Goal: Task Accomplishment & Management: Manage account settings

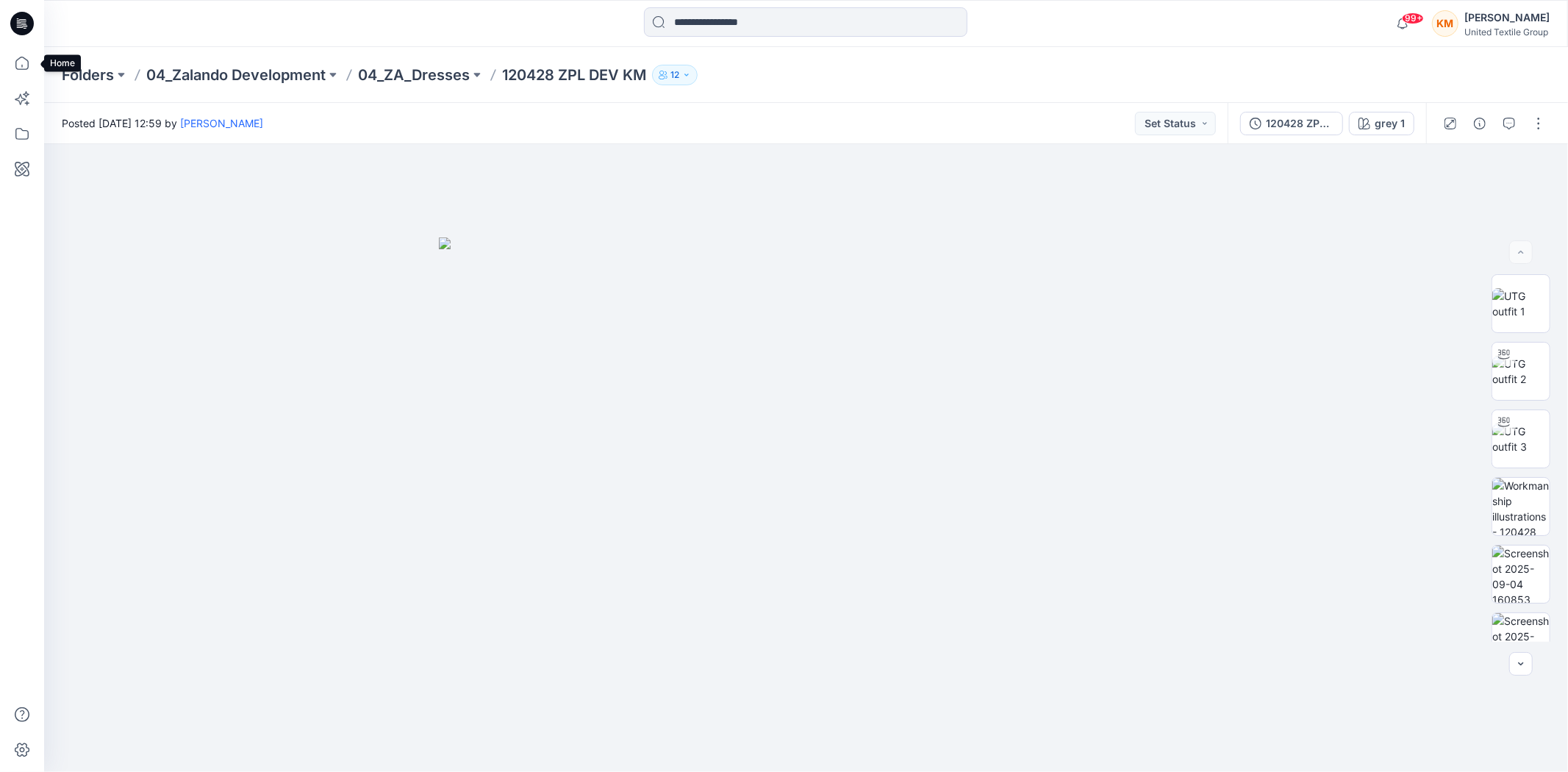
click at [28, 59] on icon at bounding box center [22, 63] width 32 height 32
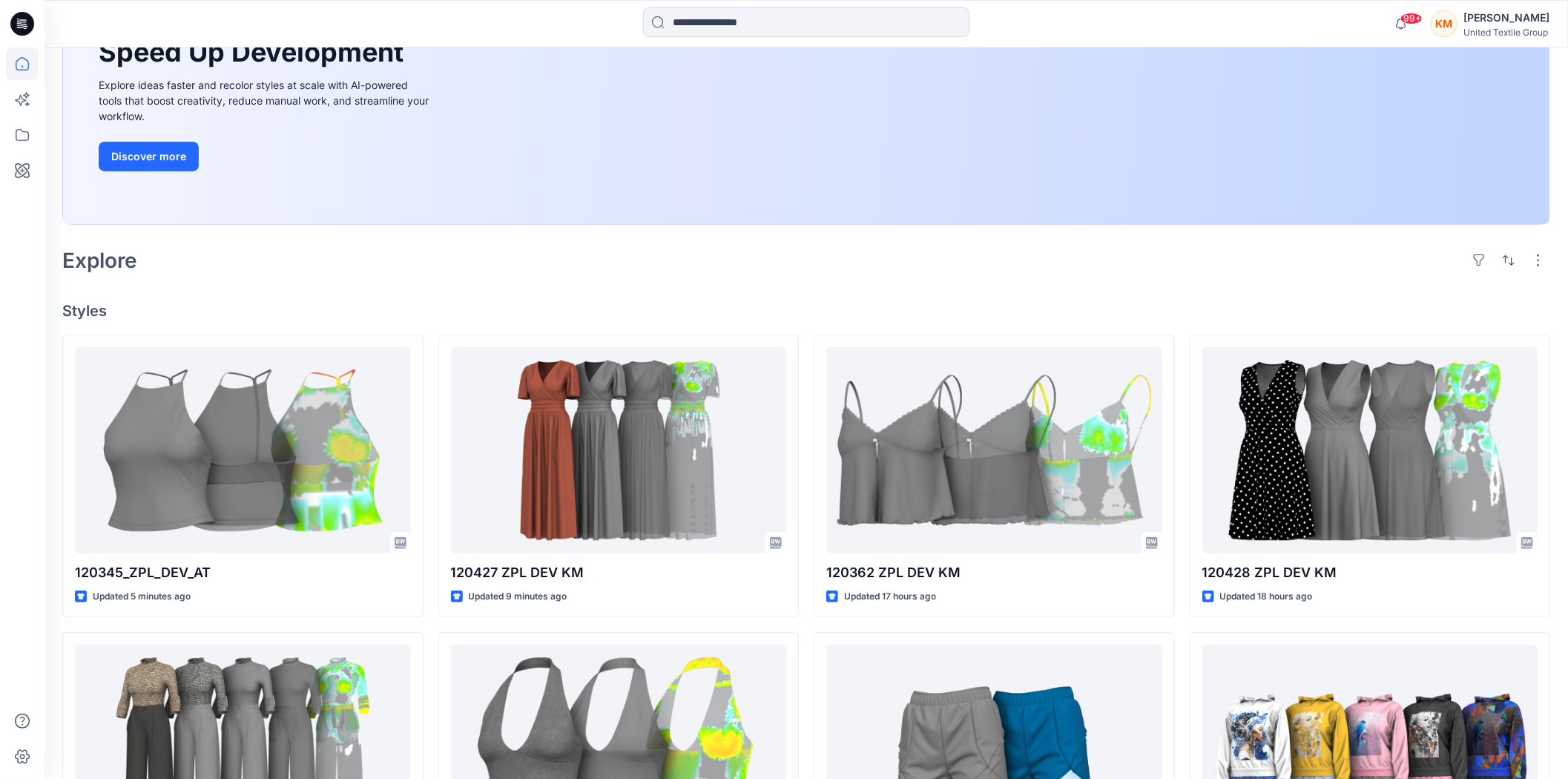
scroll to position [247, 0]
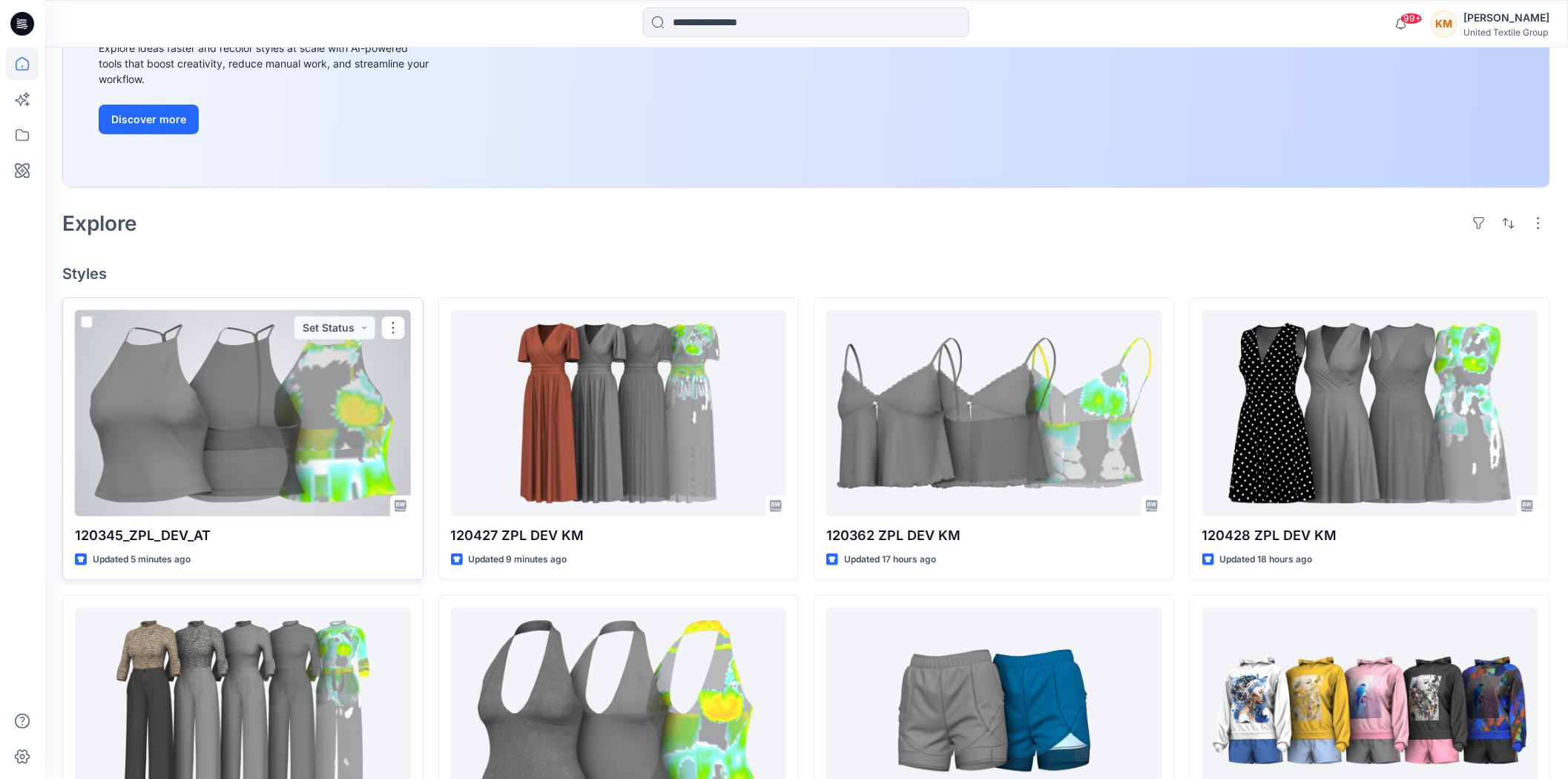
click at [220, 383] on div at bounding box center [242, 414] width 336 height 206
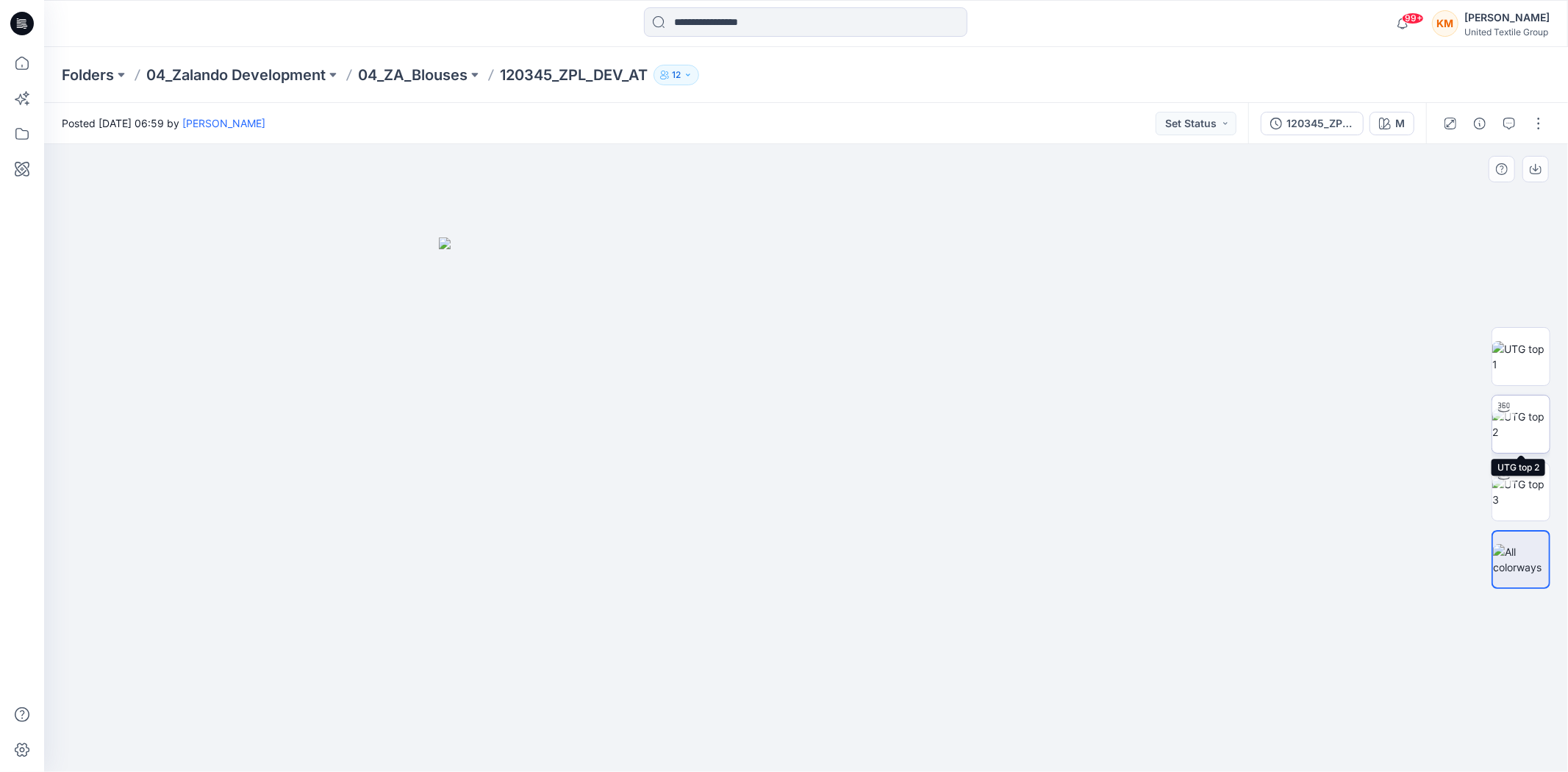
click at [1502, 415] on div at bounding box center [1504, 407] width 24 height 24
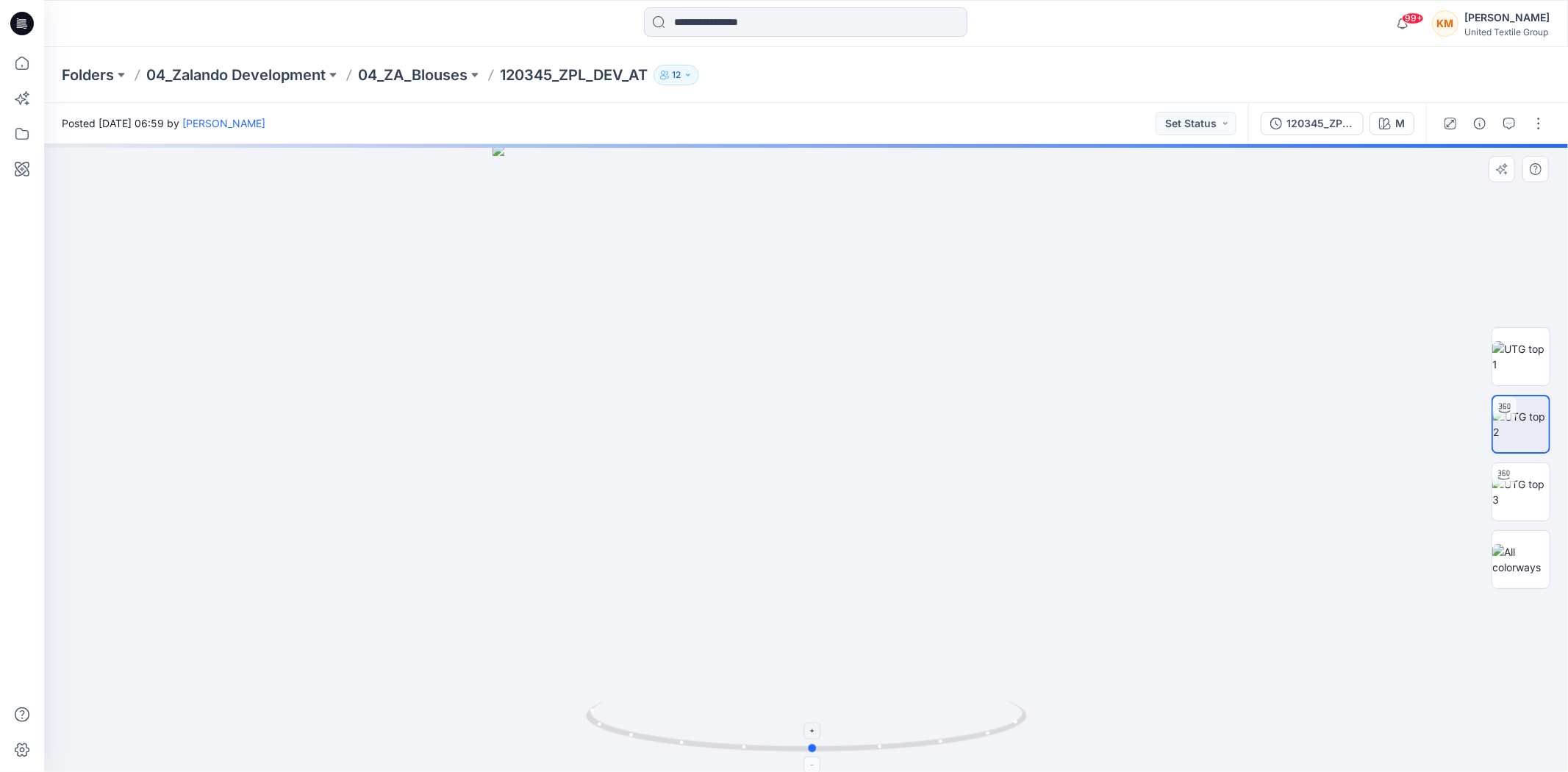
click at [989, 737] on icon at bounding box center [808, 728] width 445 height 55
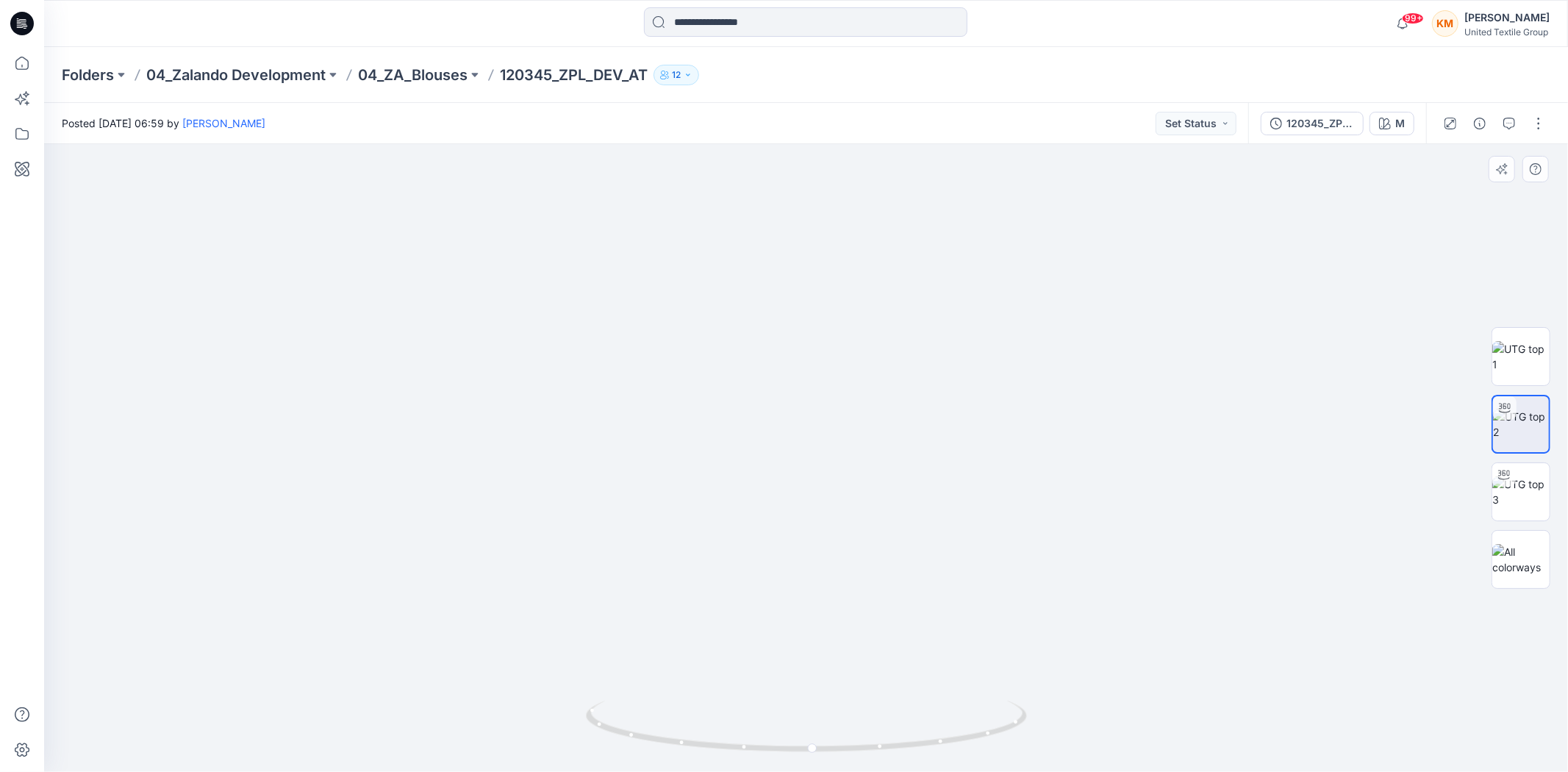
drag, startPoint x: 833, startPoint y: 317, endPoint x: 838, endPoint y: 351, distance: 34.4
click at [838, 351] on img at bounding box center [807, 358] width 1154 height 828
click at [22, 59] on icon at bounding box center [22, 63] width 32 height 32
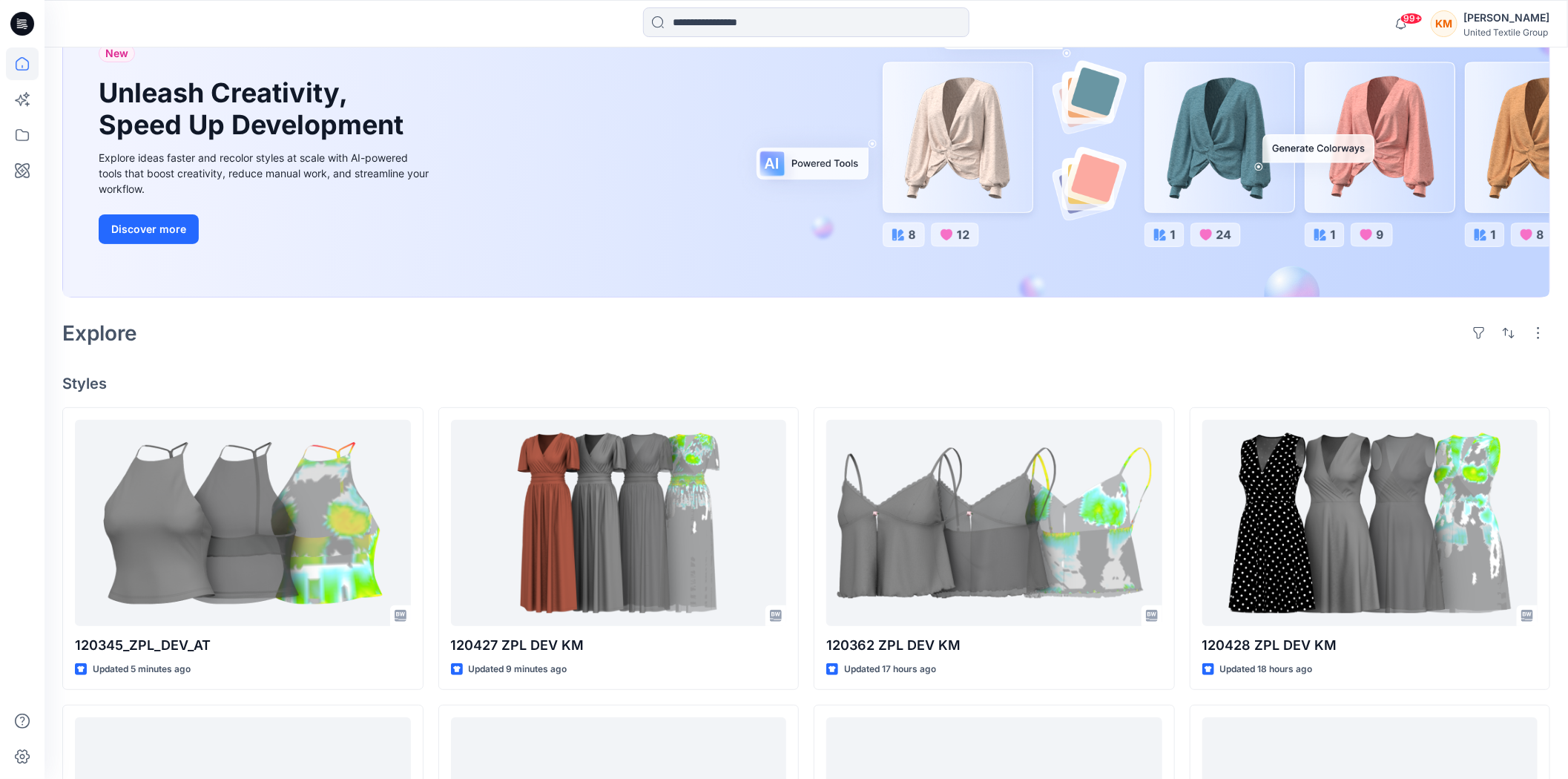
scroll to position [165, 0]
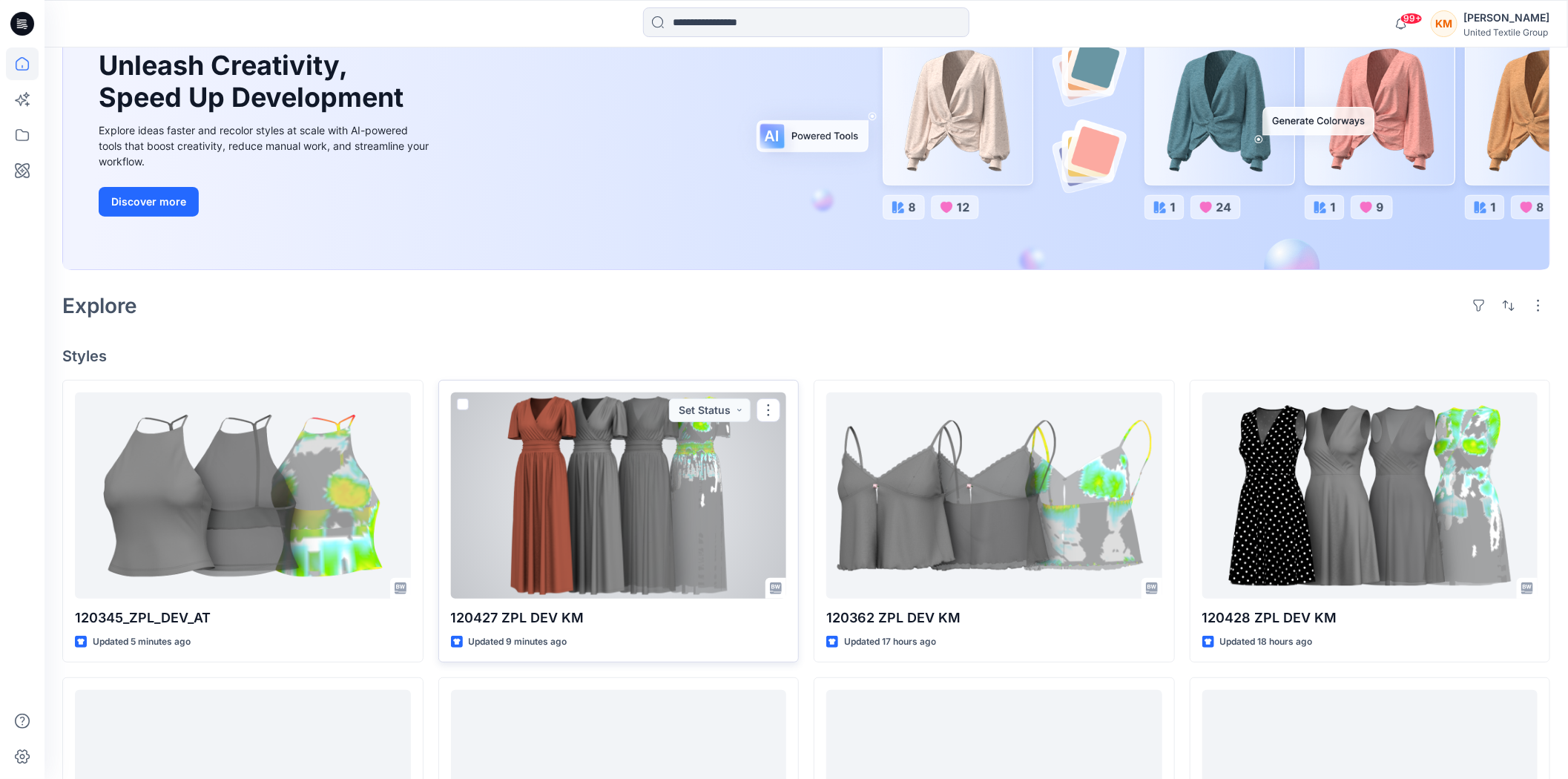
click at [645, 450] on div at bounding box center [619, 496] width 336 height 206
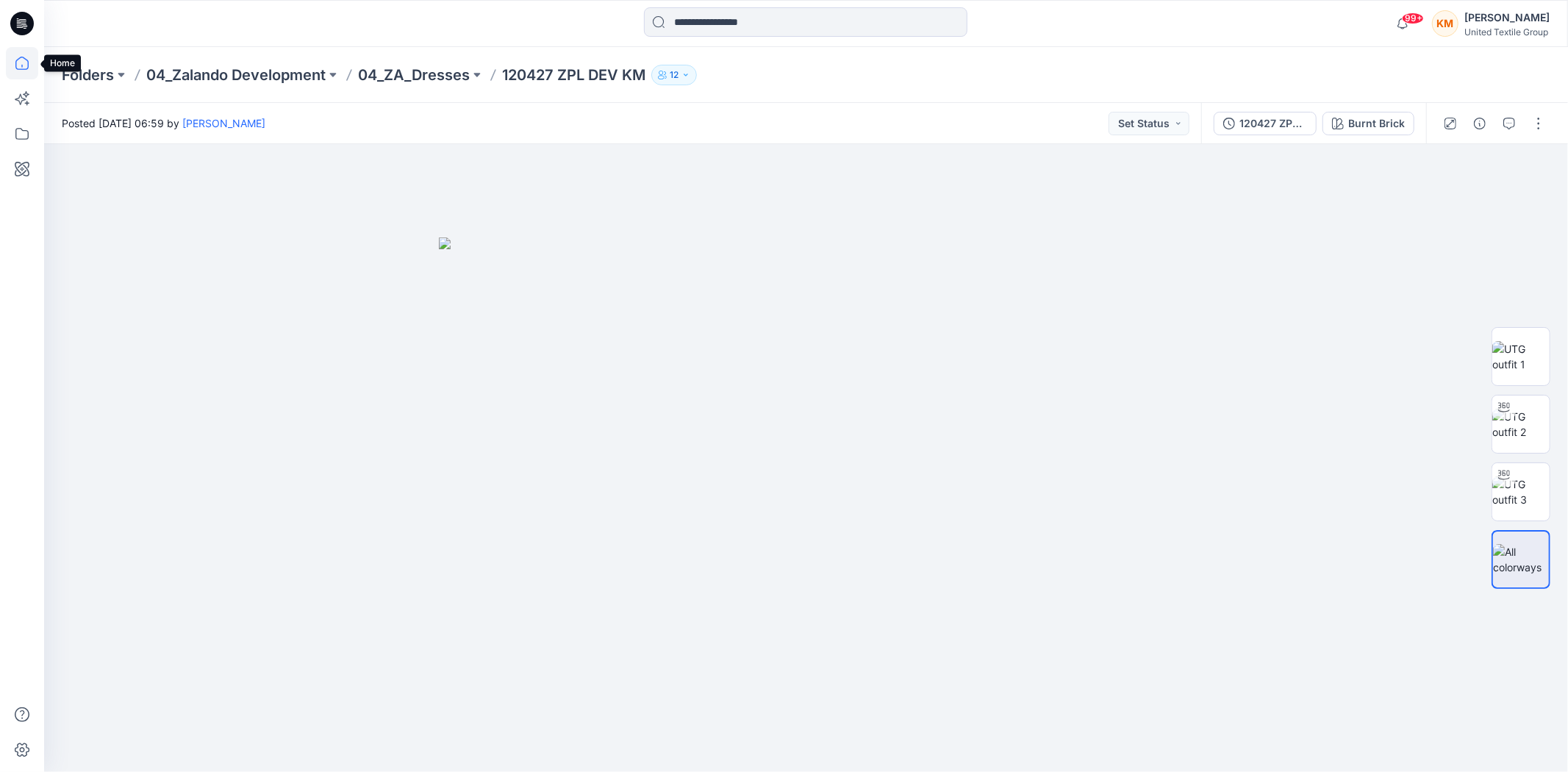
click at [24, 63] on icon at bounding box center [22, 63] width 32 height 32
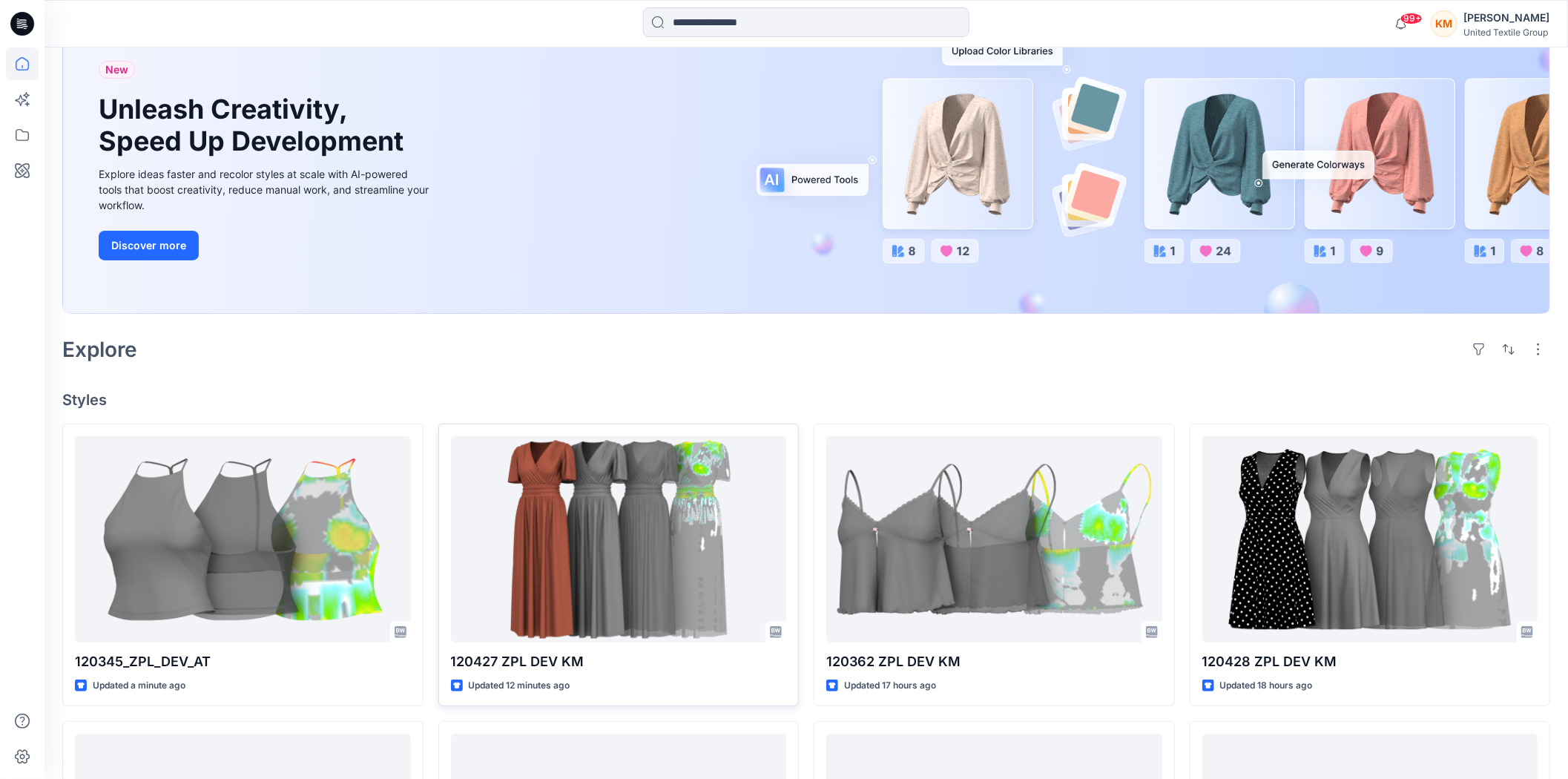
scroll to position [165, 0]
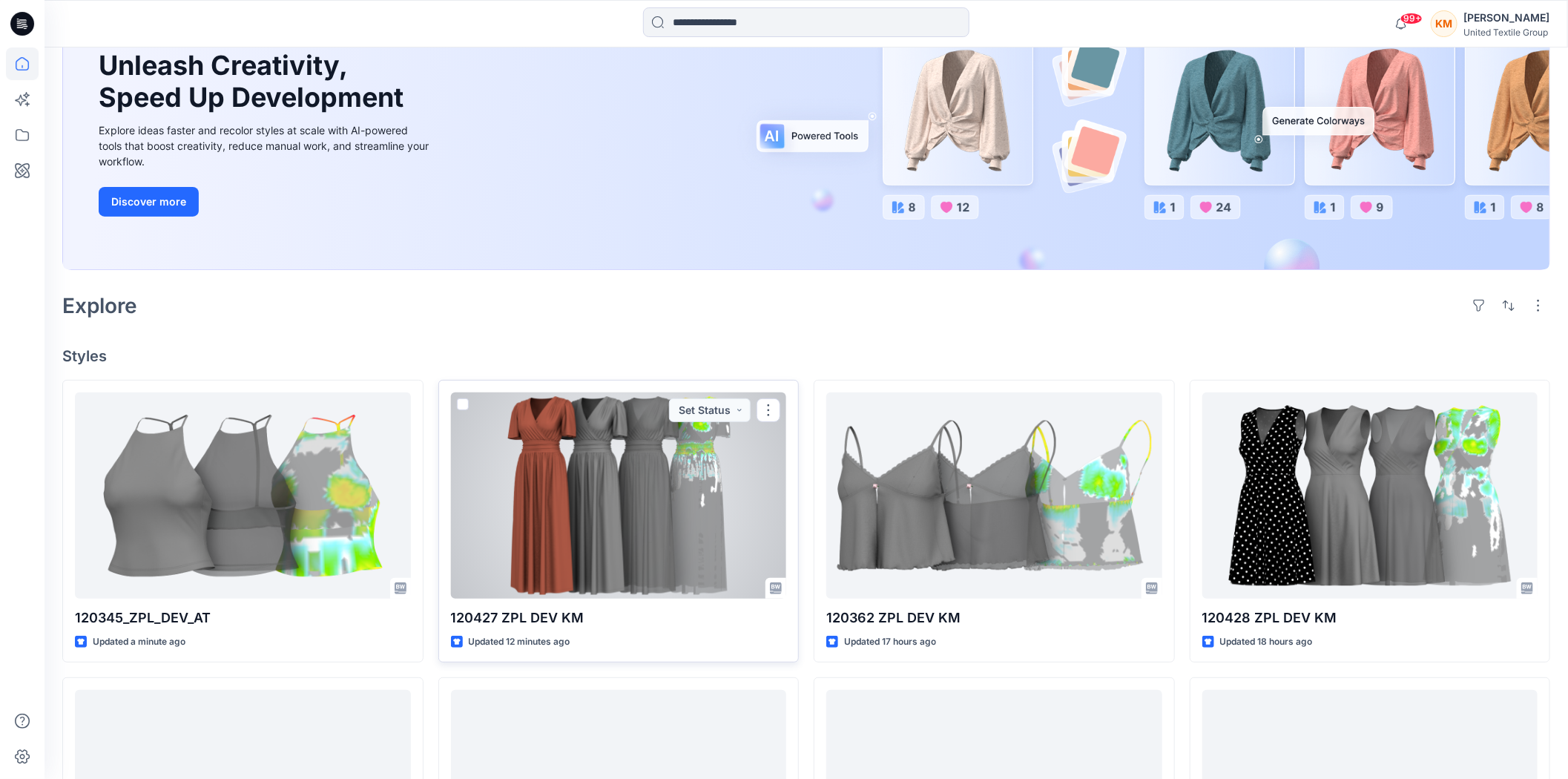
click at [612, 501] on div at bounding box center [619, 496] width 336 height 206
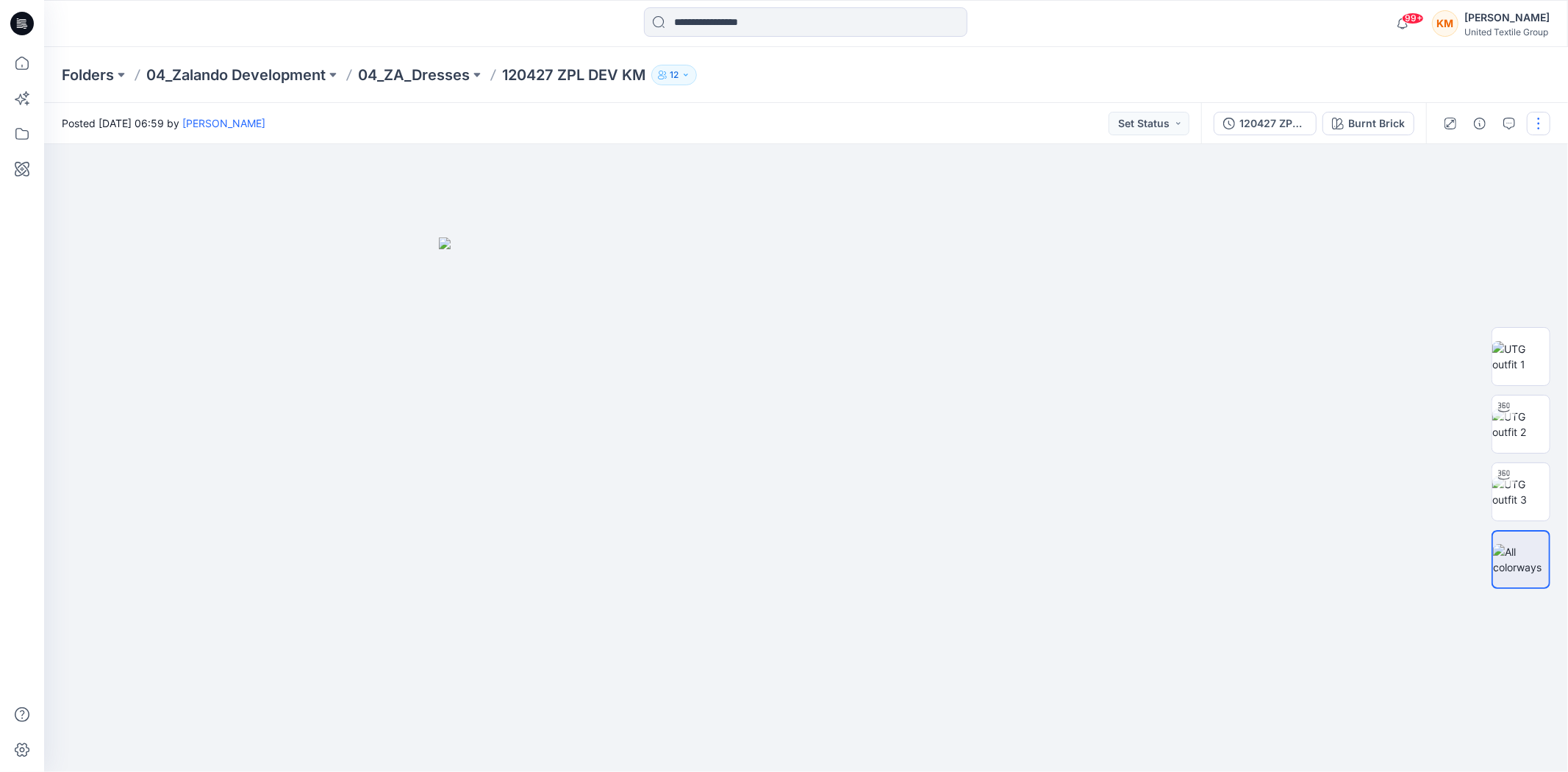
click at [1533, 125] on button "button" at bounding box center [1538, 123] width 24 height 24
click at [1440, 197] on p "Edit" at bounding box center [1432, 198] width 19 height 15
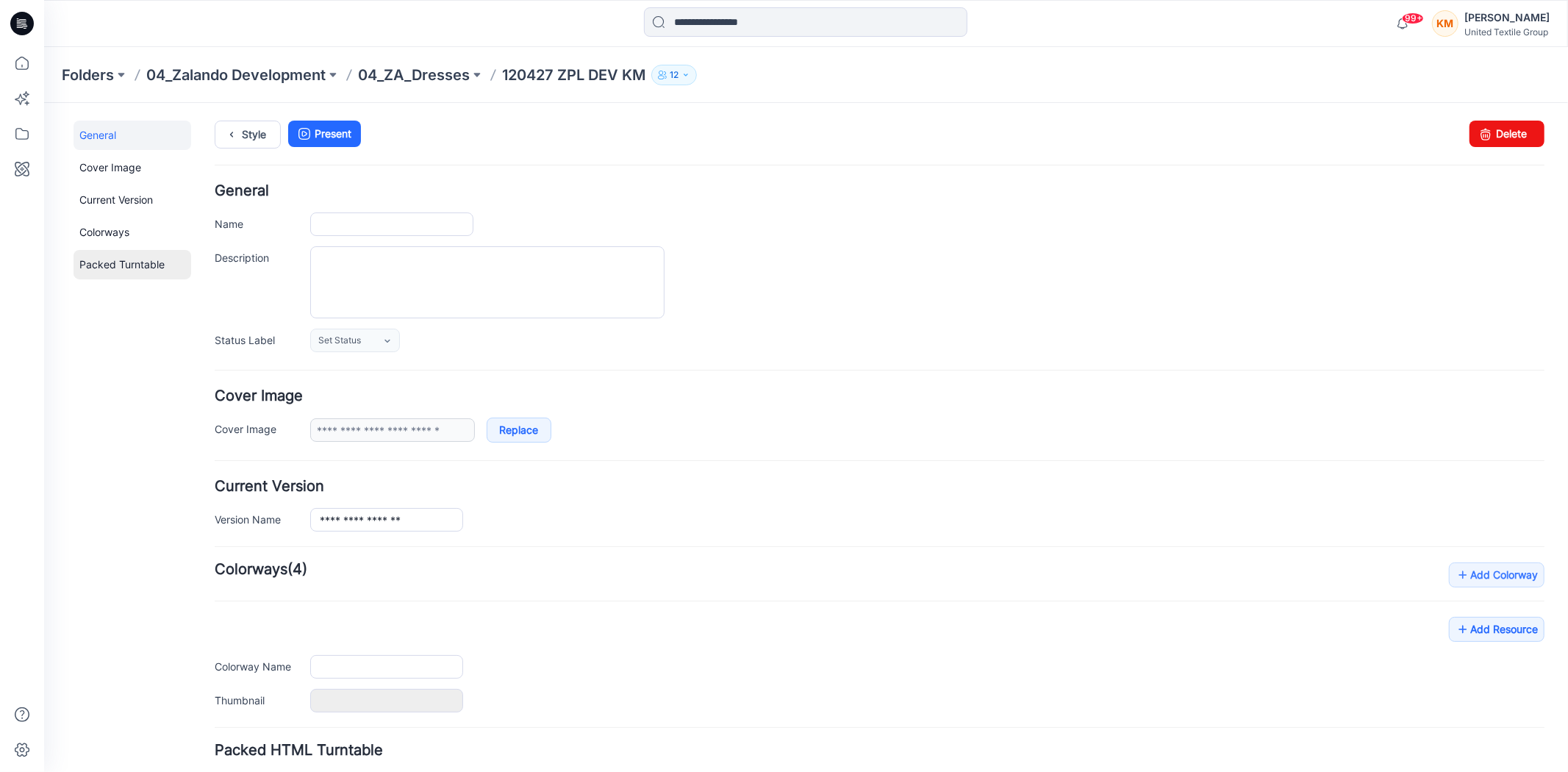
type input "**********"
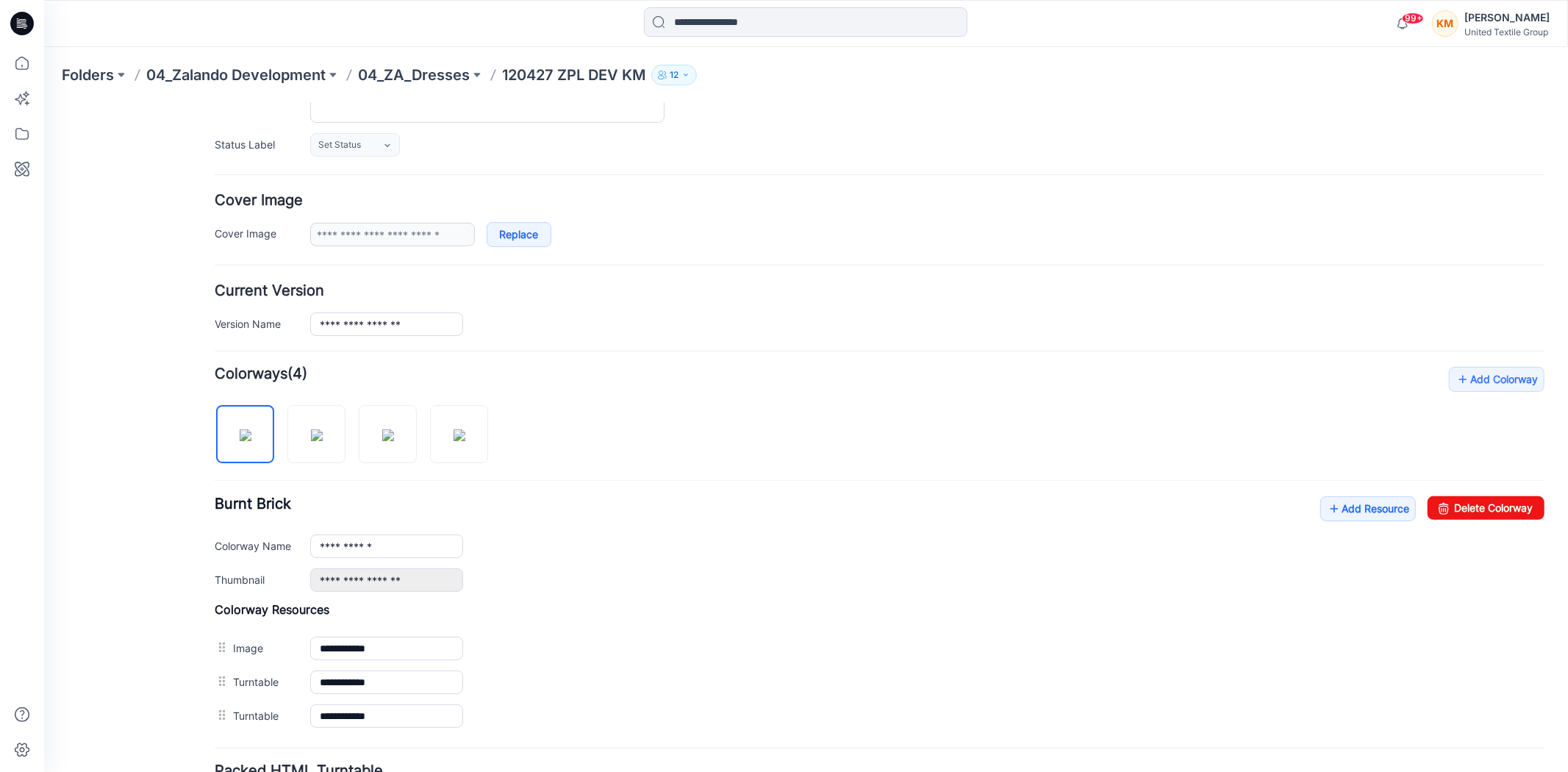
scroll to position [245, 0]
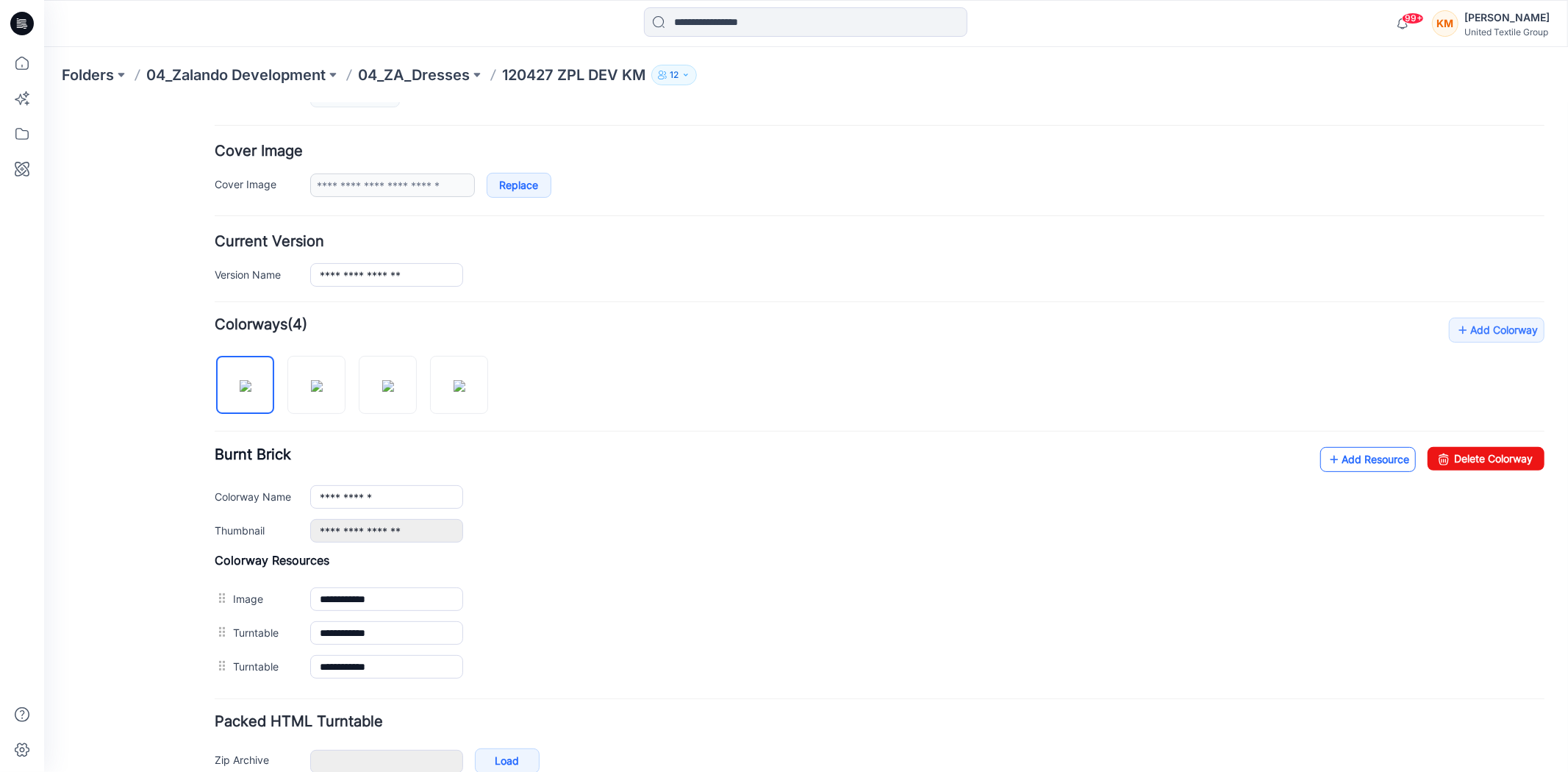
click at [1346, 456] on link "Add Resource" at bounding box center [1368, 459] width 96 height 25
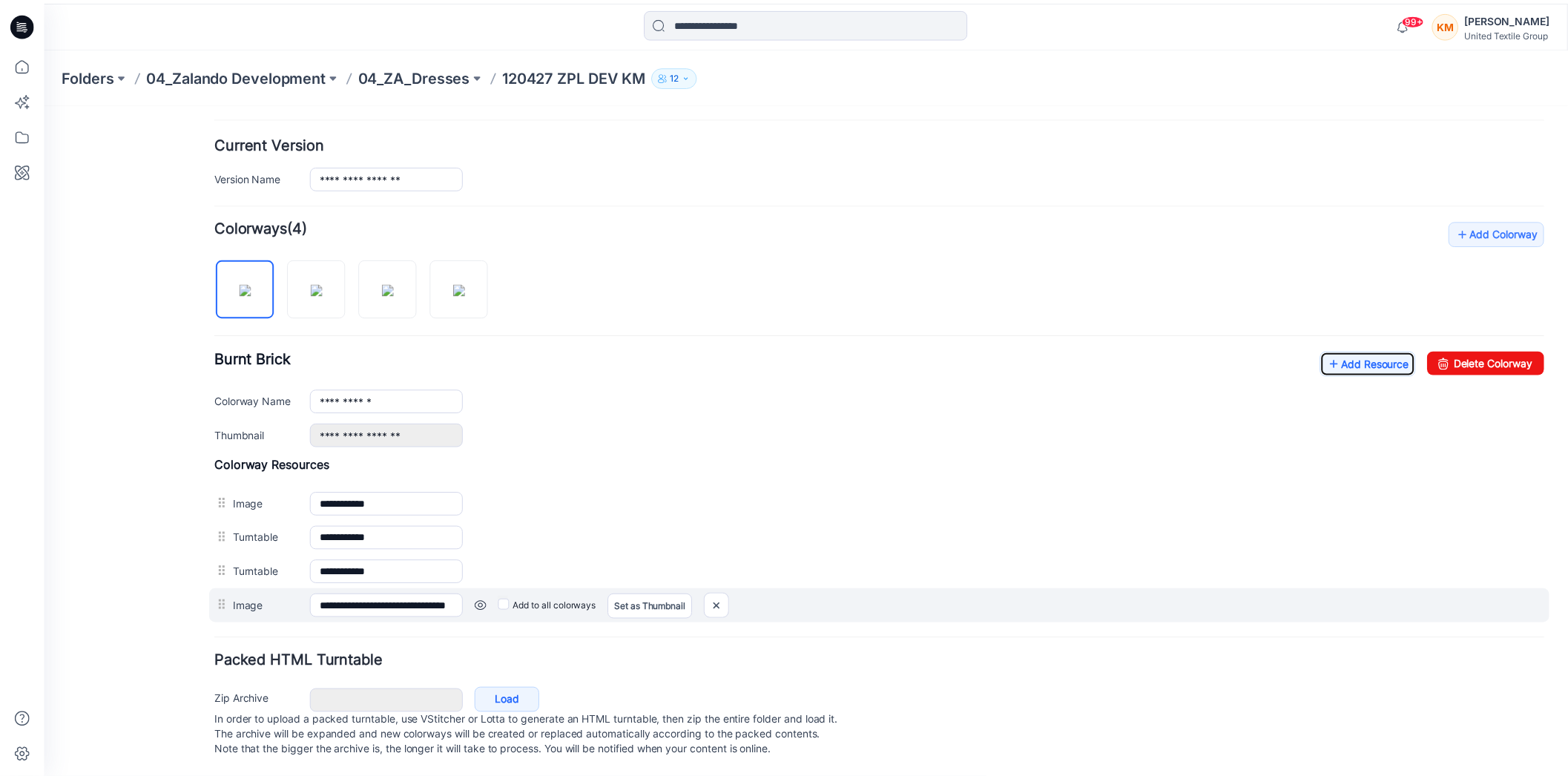
scroll to position [365, 0]
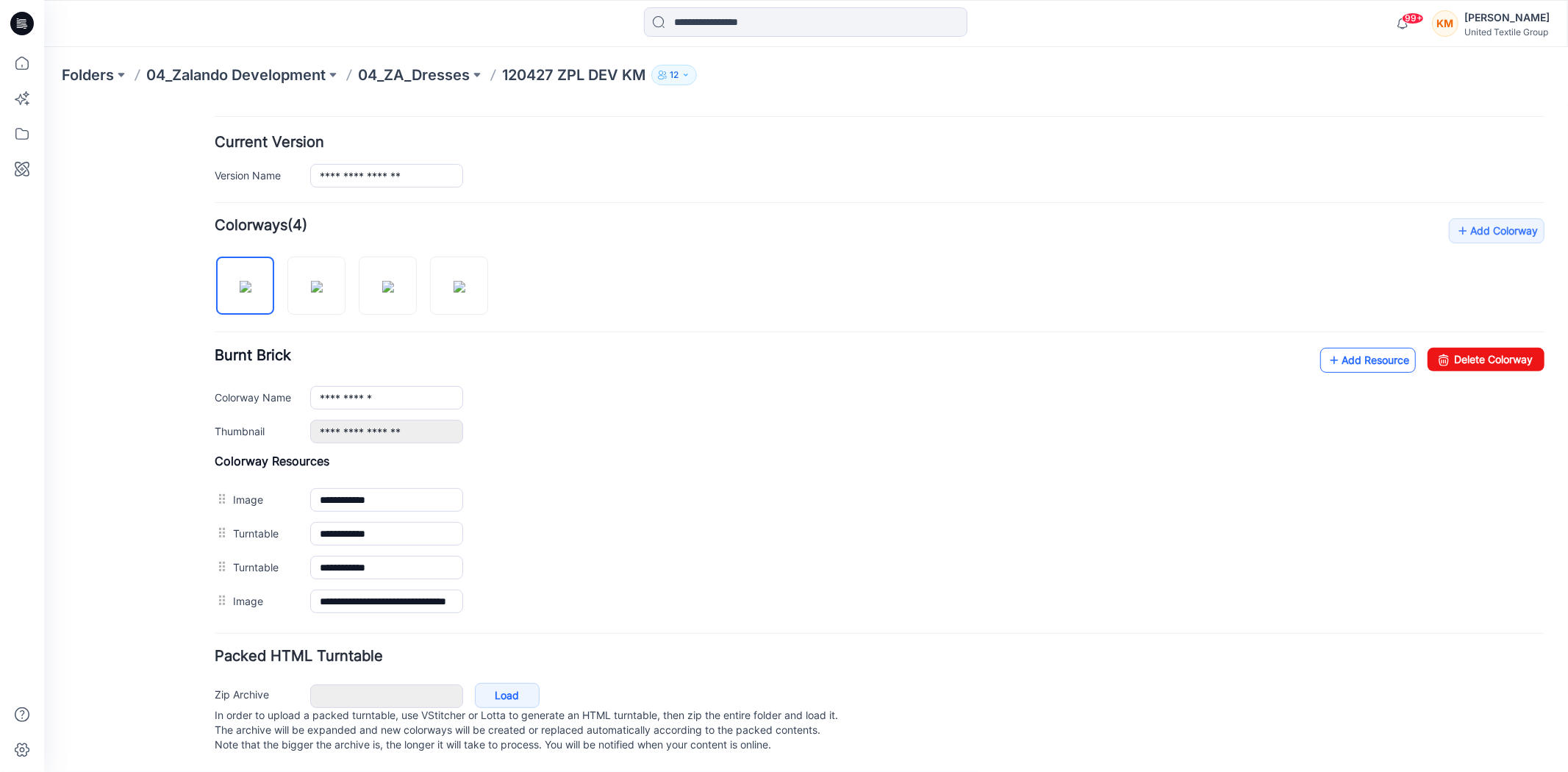
click at [1376, 347] on link "Add Resource" at bounding box center [1368, 360] width 96 height 25
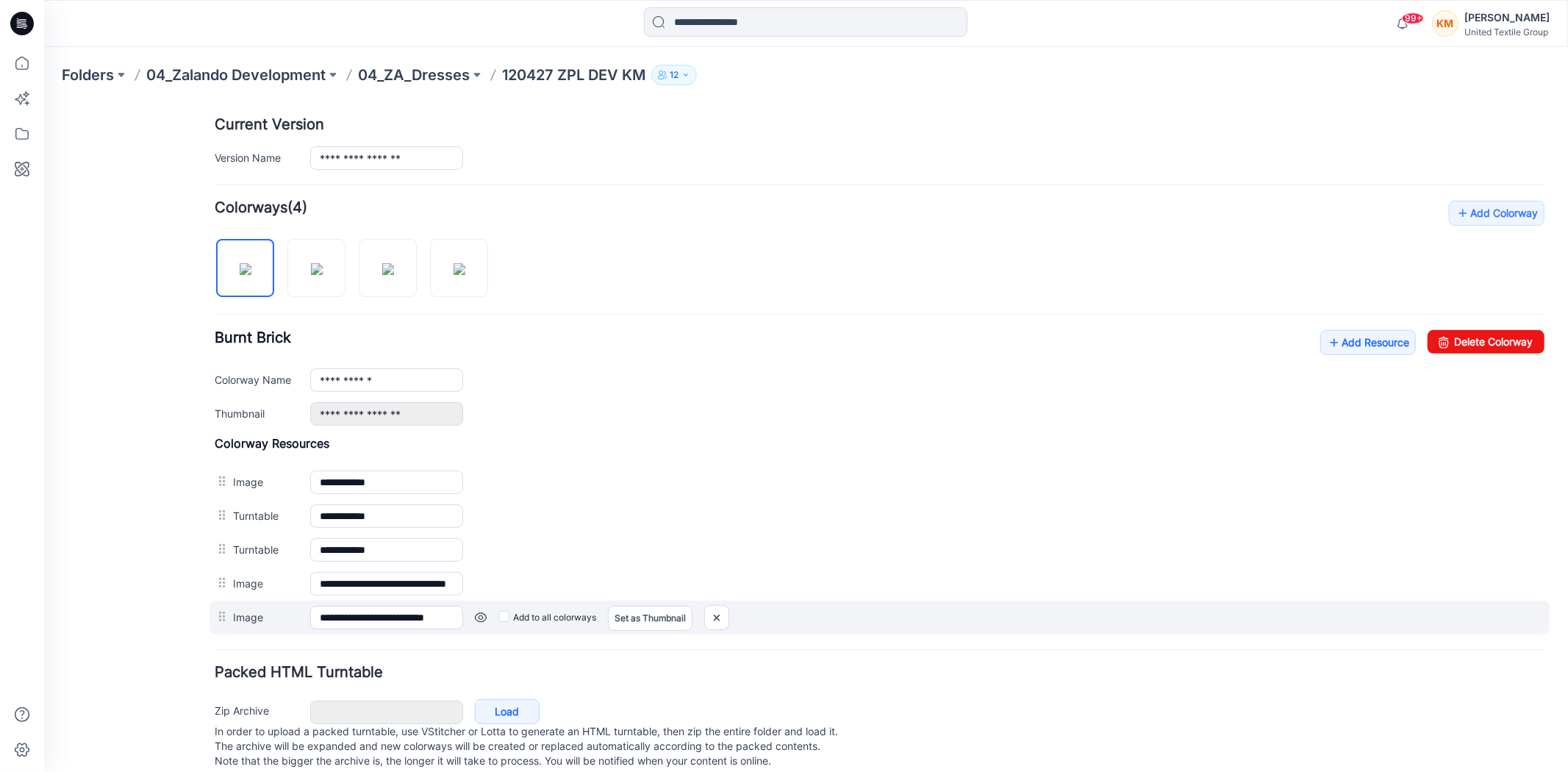
click at [509, 615] on label "Add to all colorways" at bounding box center [546, 616] width 97 height 24
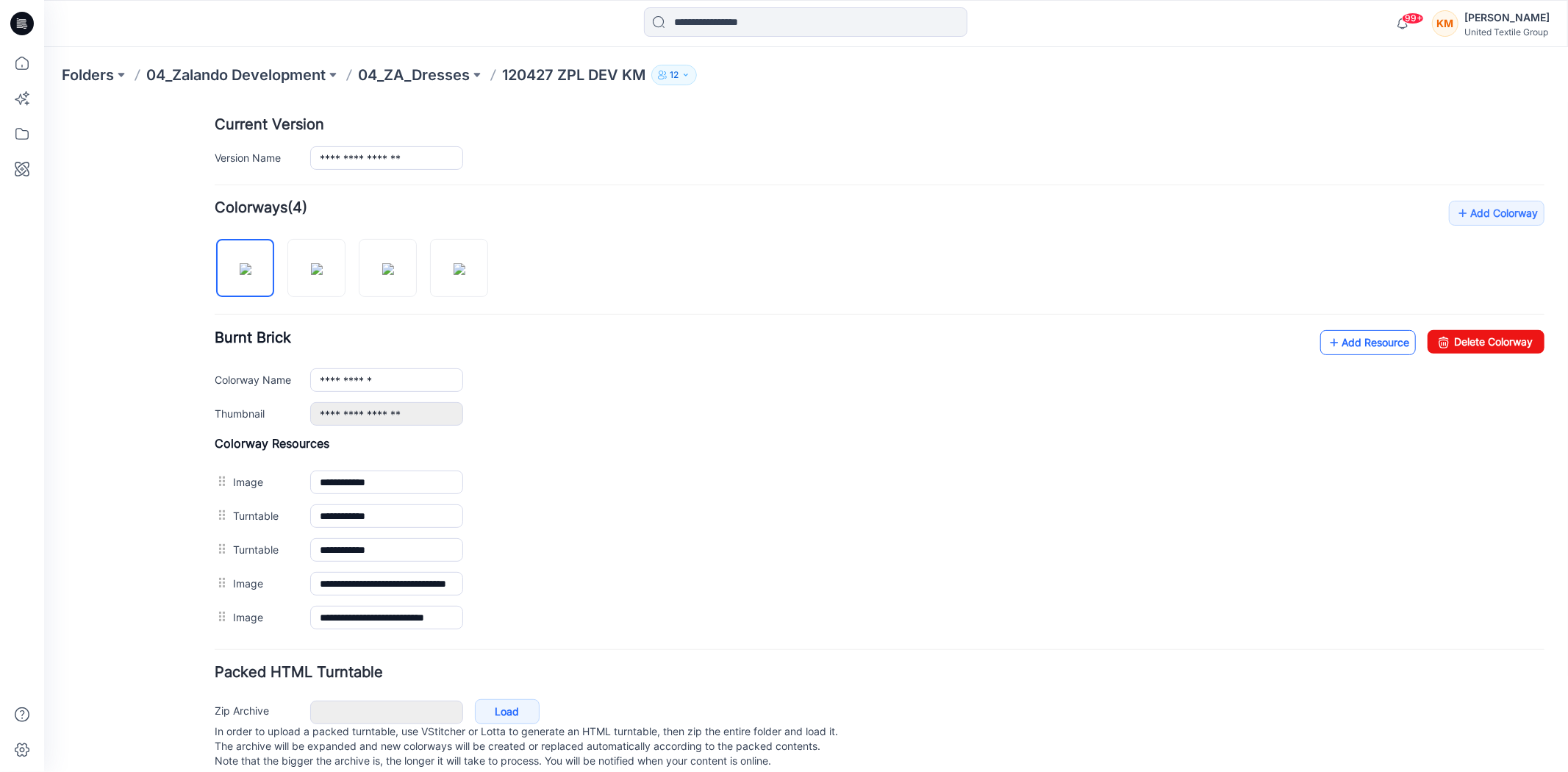
click at [1345, 345] on link "Add Resource" at bounding box center [1368, 342] width 96 height 25
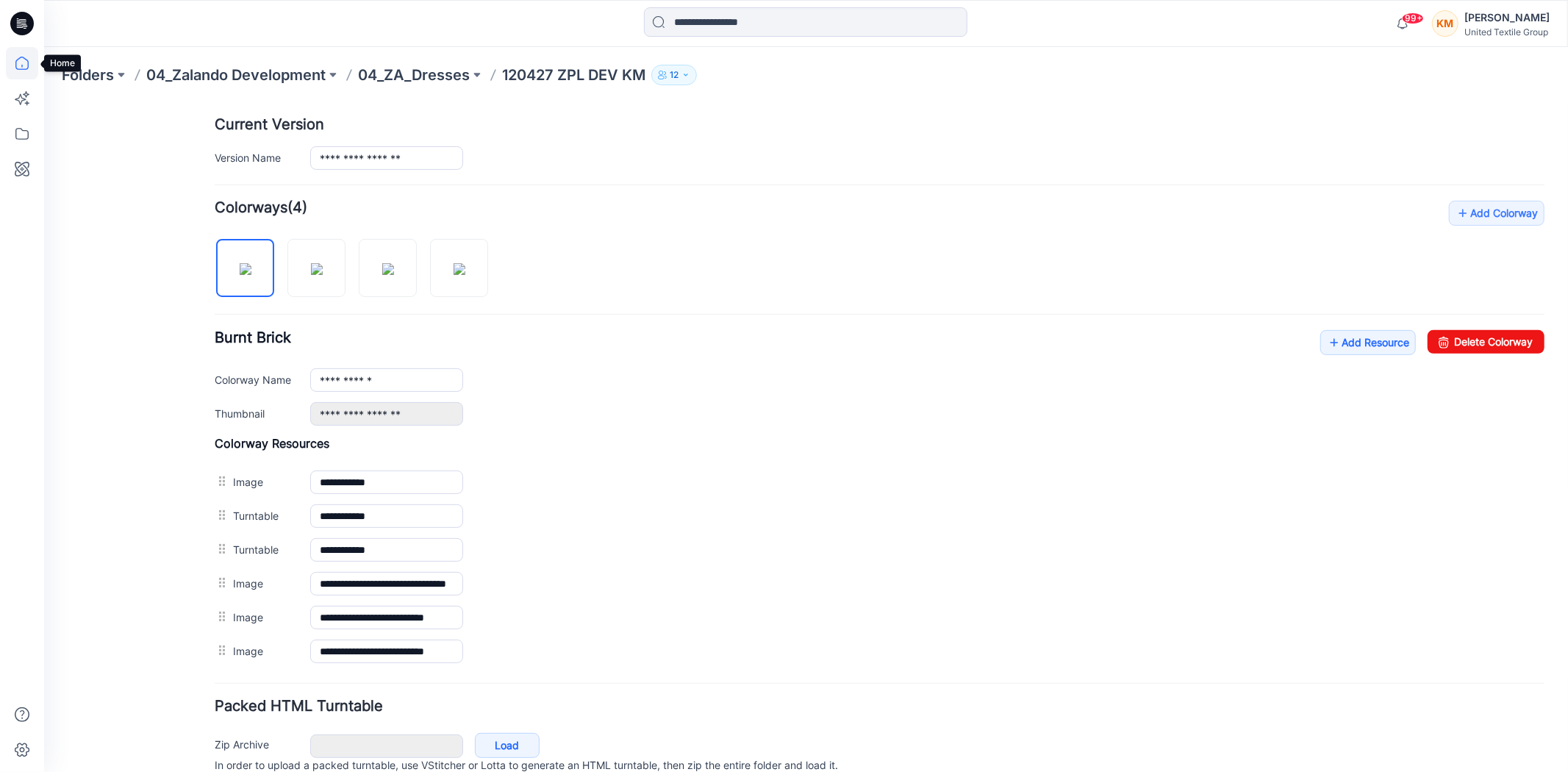
click at [19, 67] on icon at bounding box center [22, 63] width 32 height 32
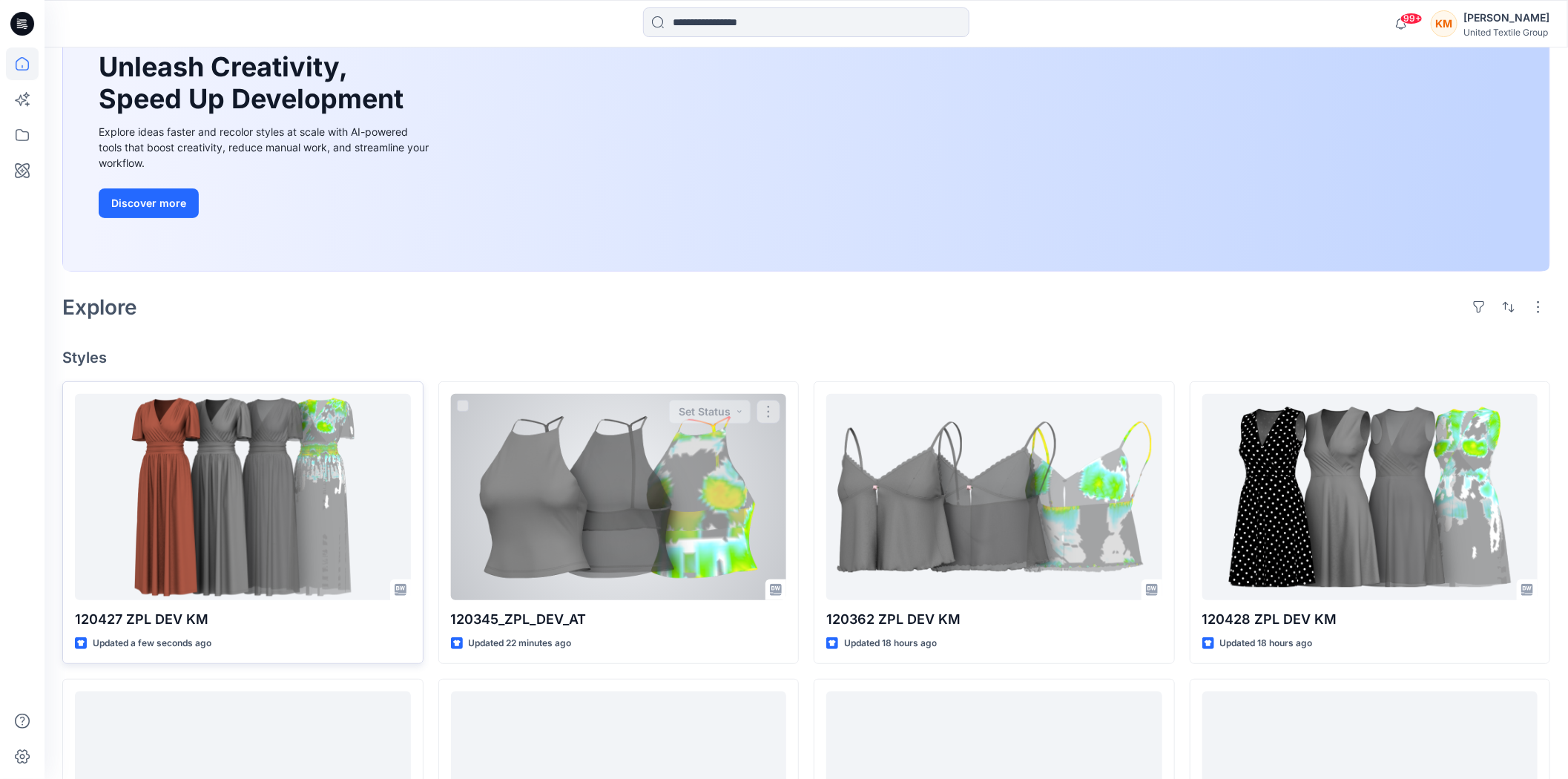
scroll to position [165, 0]
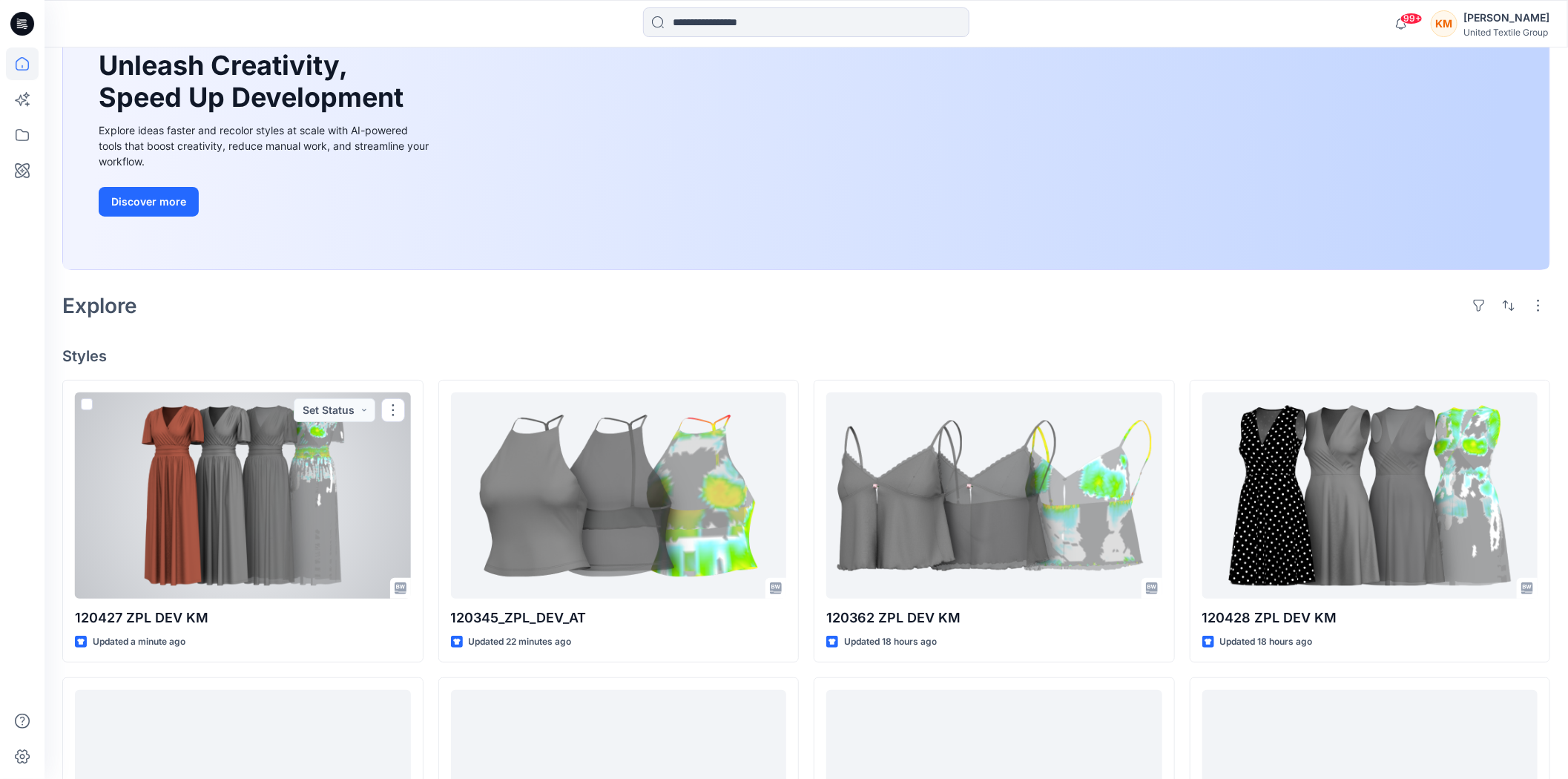
click at [276, 468] on div at bounding box center [242, 496] width 336 height 206
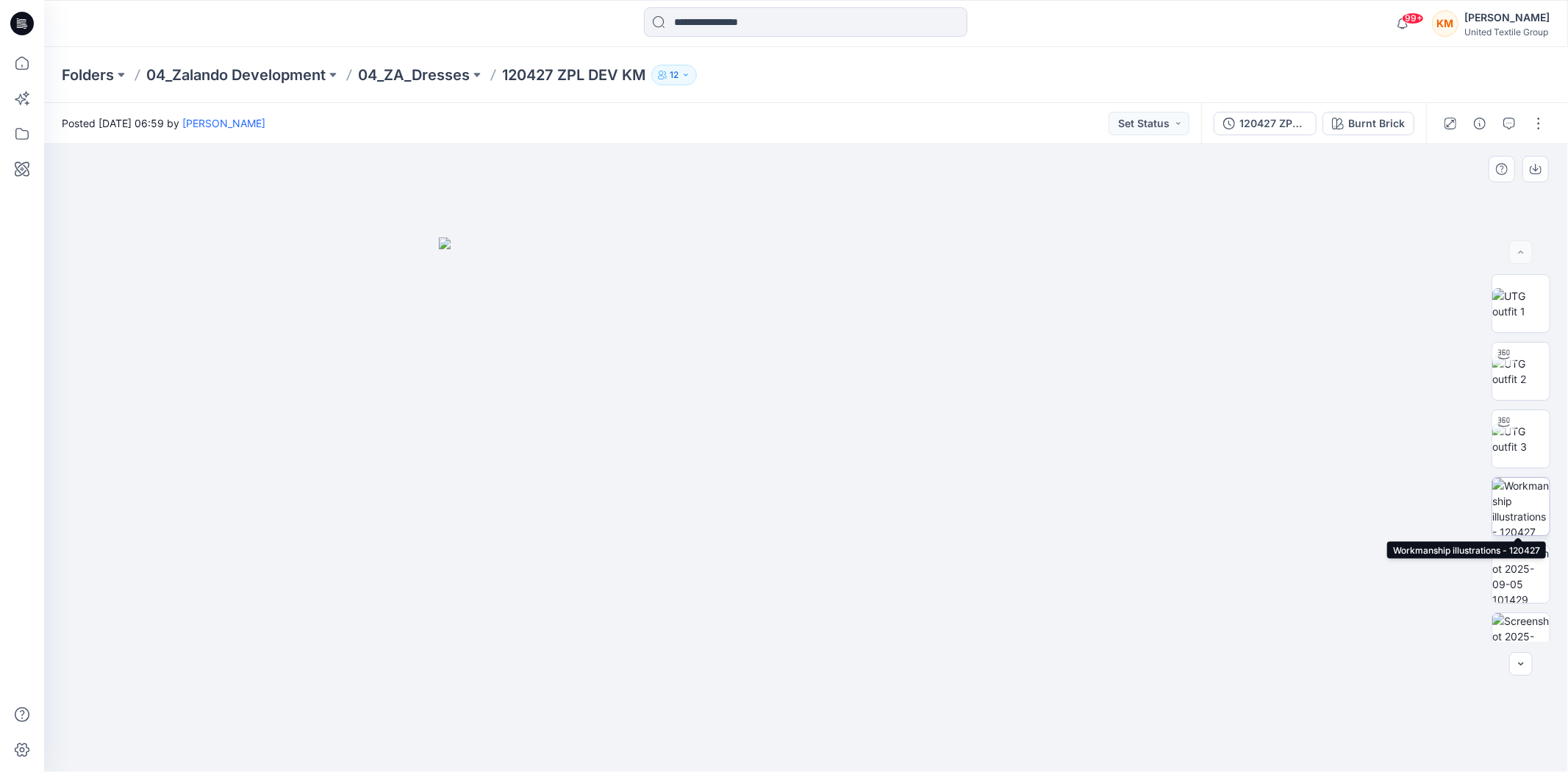
click at [1518, 502] on img at bounding box center [1521, 507] width 58 height 58
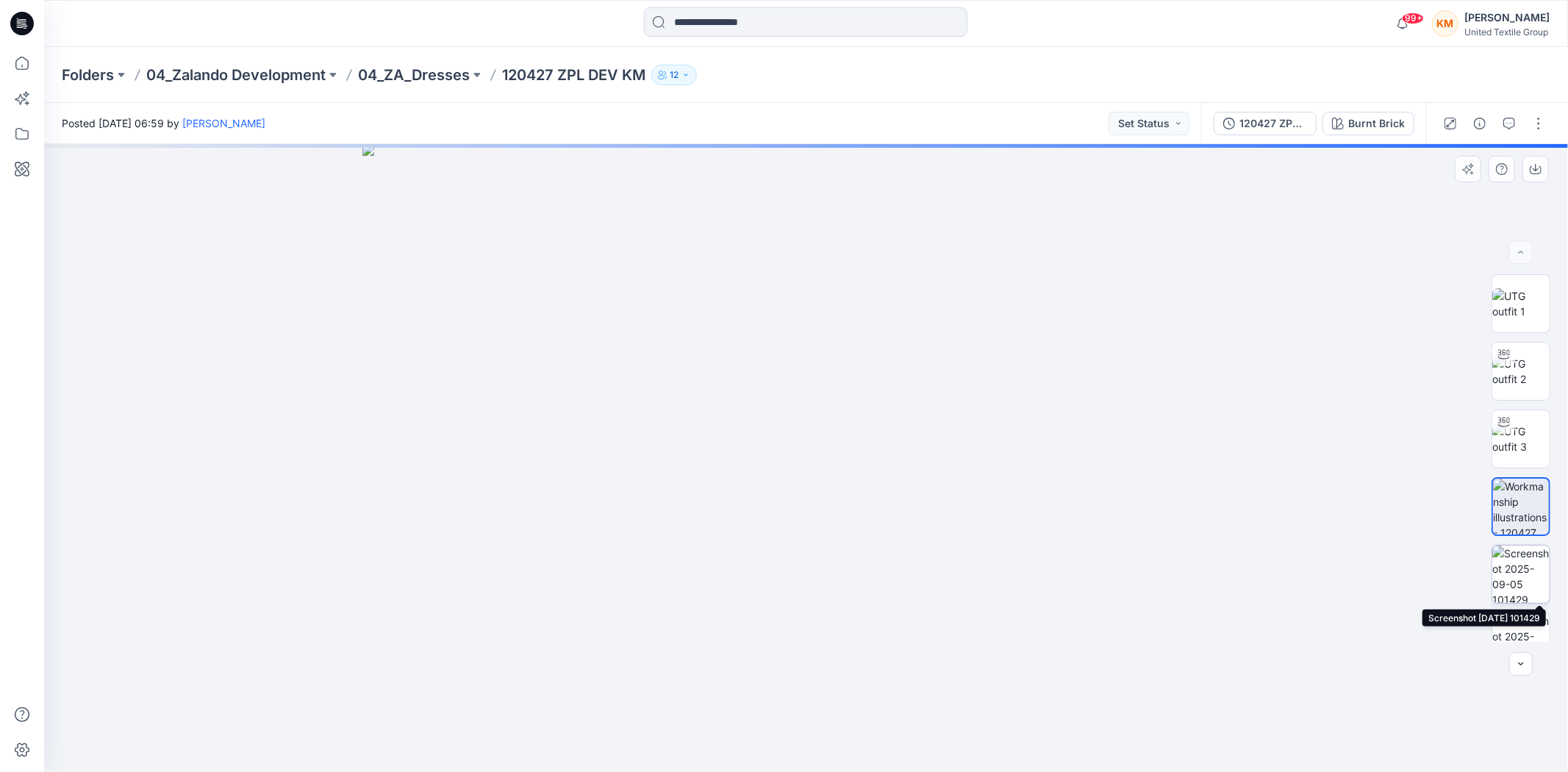
click at [1510, 568] on img at bounding box center [1521, 574] width 58 height 58
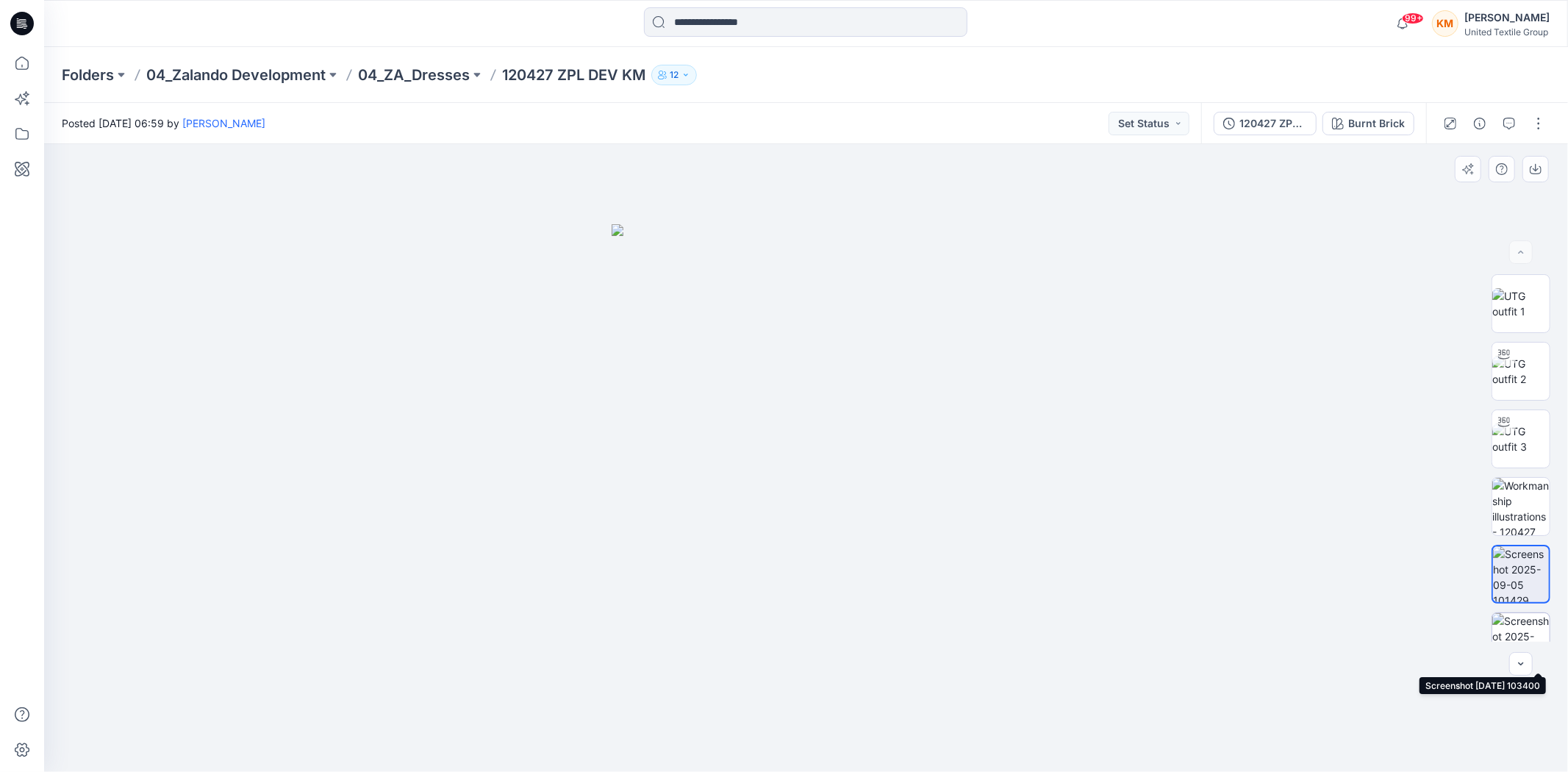
click at [1516, 623] on img at bounding box center [1521, 641] width 58 height 58
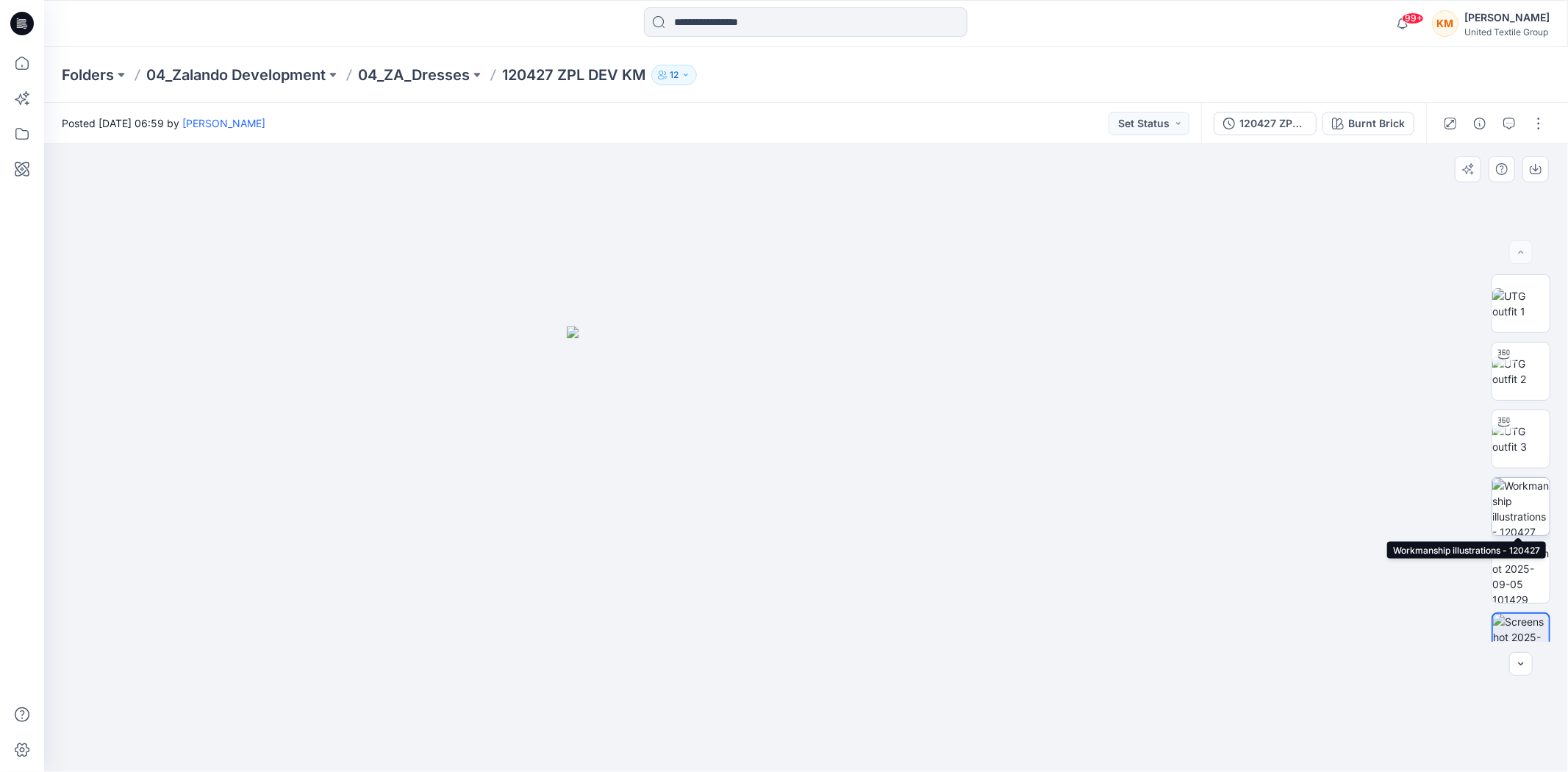
click at [1500, 494] on img at bounding box center [1521, 507] width 58 height 58
click at [1519, 425] on img at bounding box center [1521, 439] width 58 height 31
drag, startPoint x: 958, startPoint y: 739, endPoint x: 937, endPoint y: 706, distance: 39.1
click at [937, 706] on icon at bounding box center [808, 728] width 445 height 55
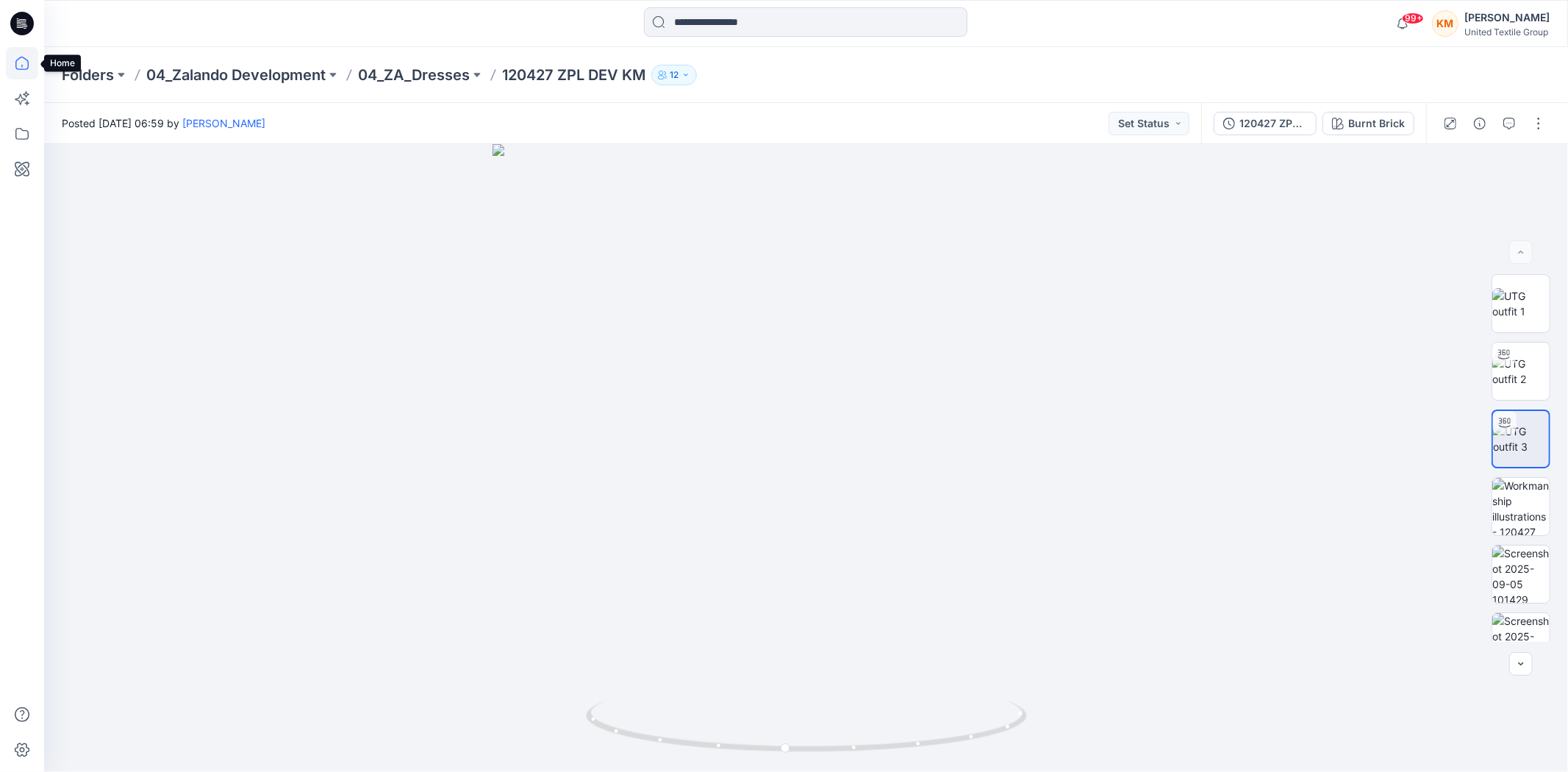
click at [19, 64] on icon at bounding box center [22, 63] width 32 height 32
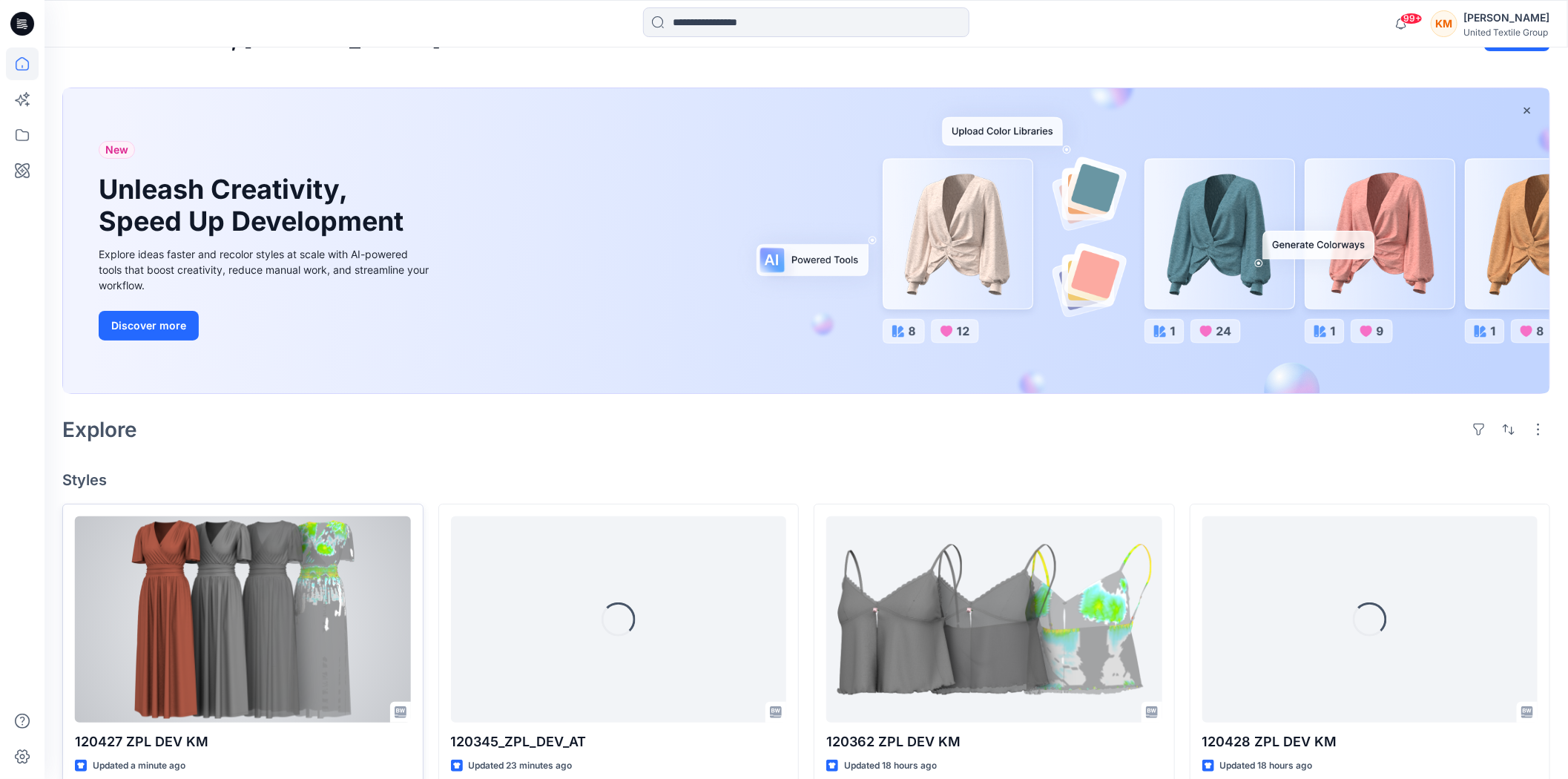
scroll to position [83, 0]
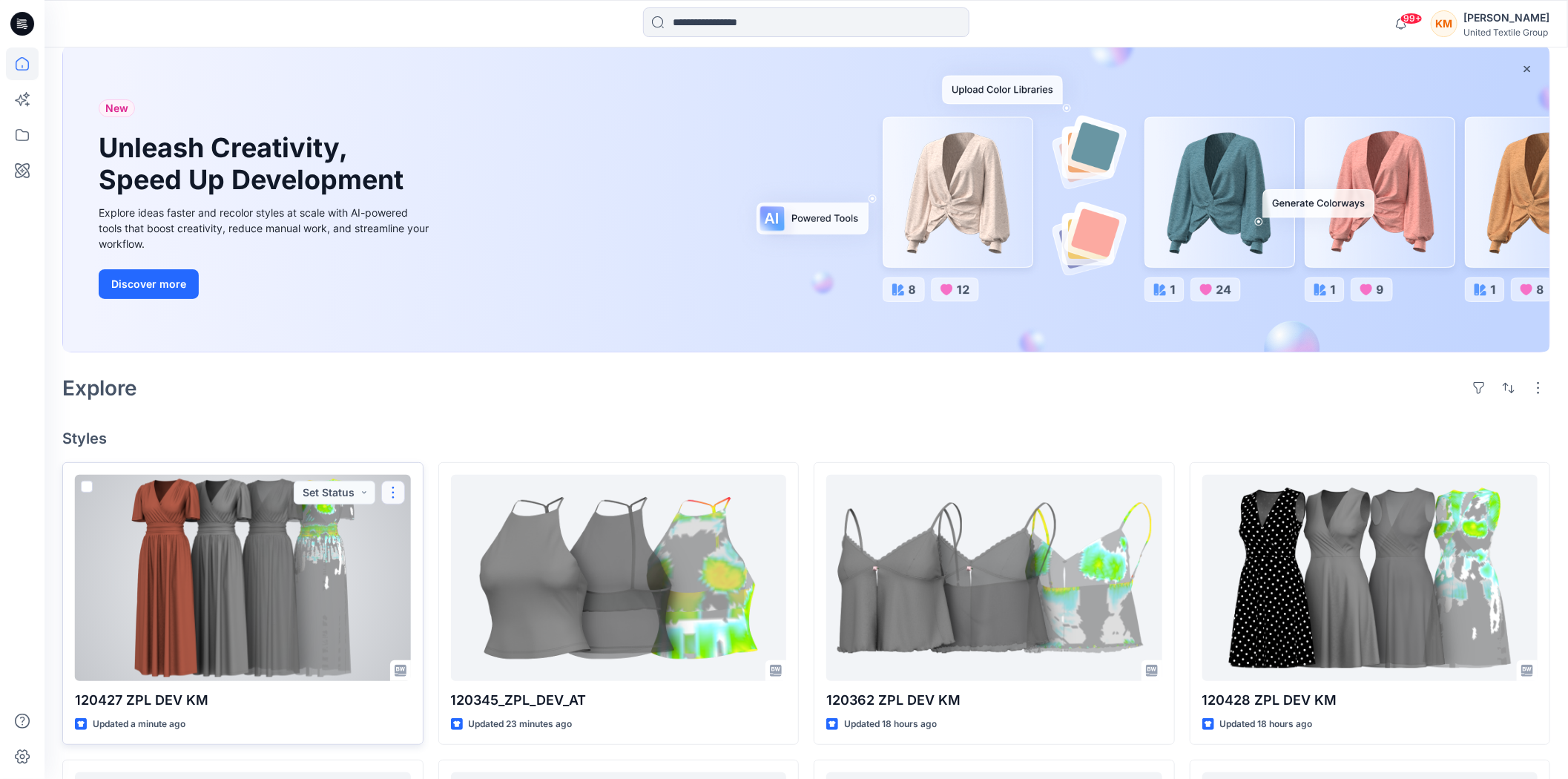
click at [391, 492] on button "button" at bounding box center [393, 492] width 24 height 24
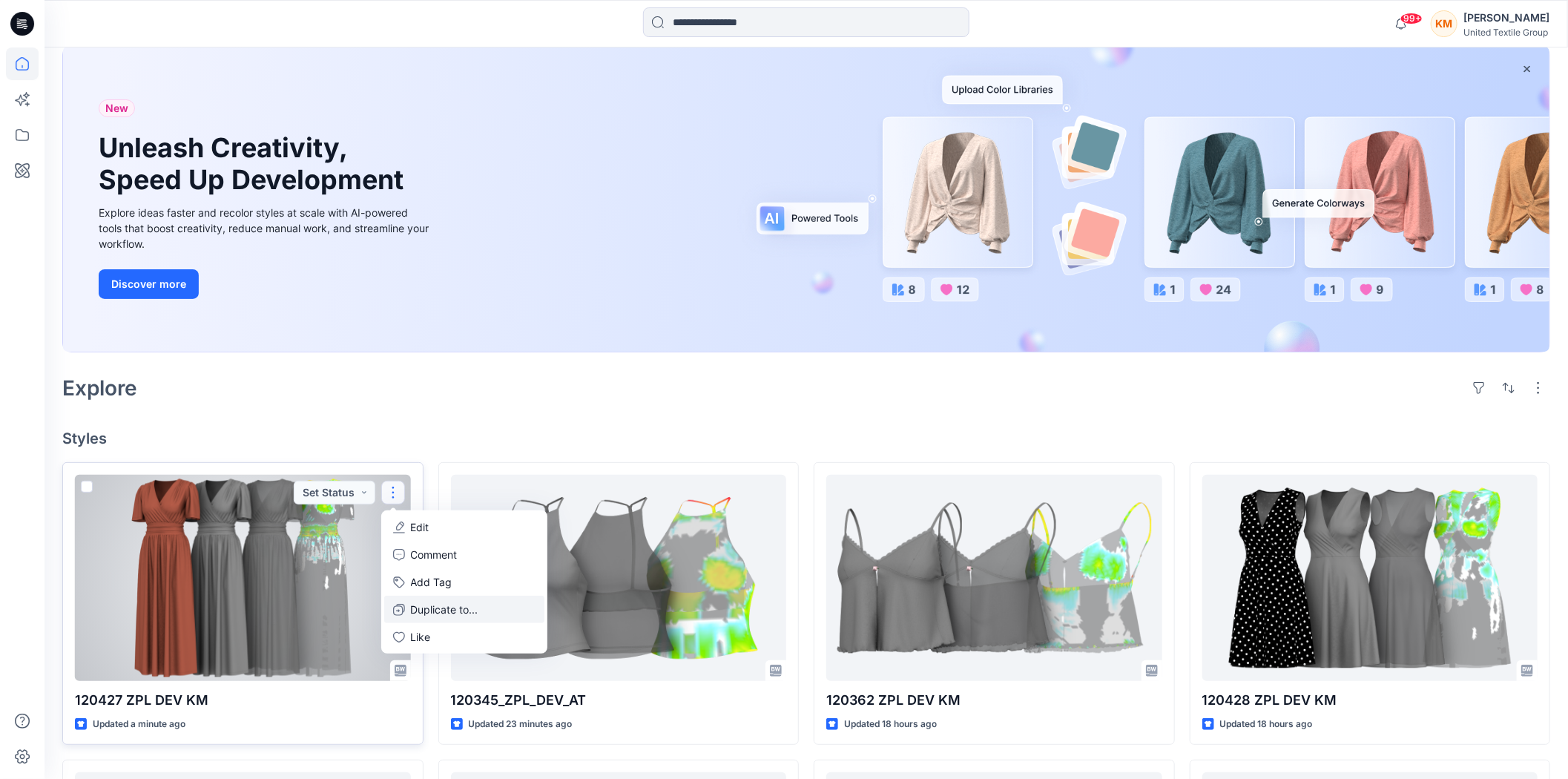
click at [441, 610] on p "Duplicate to..." at bounding box center [445, 609] width 67 height 16
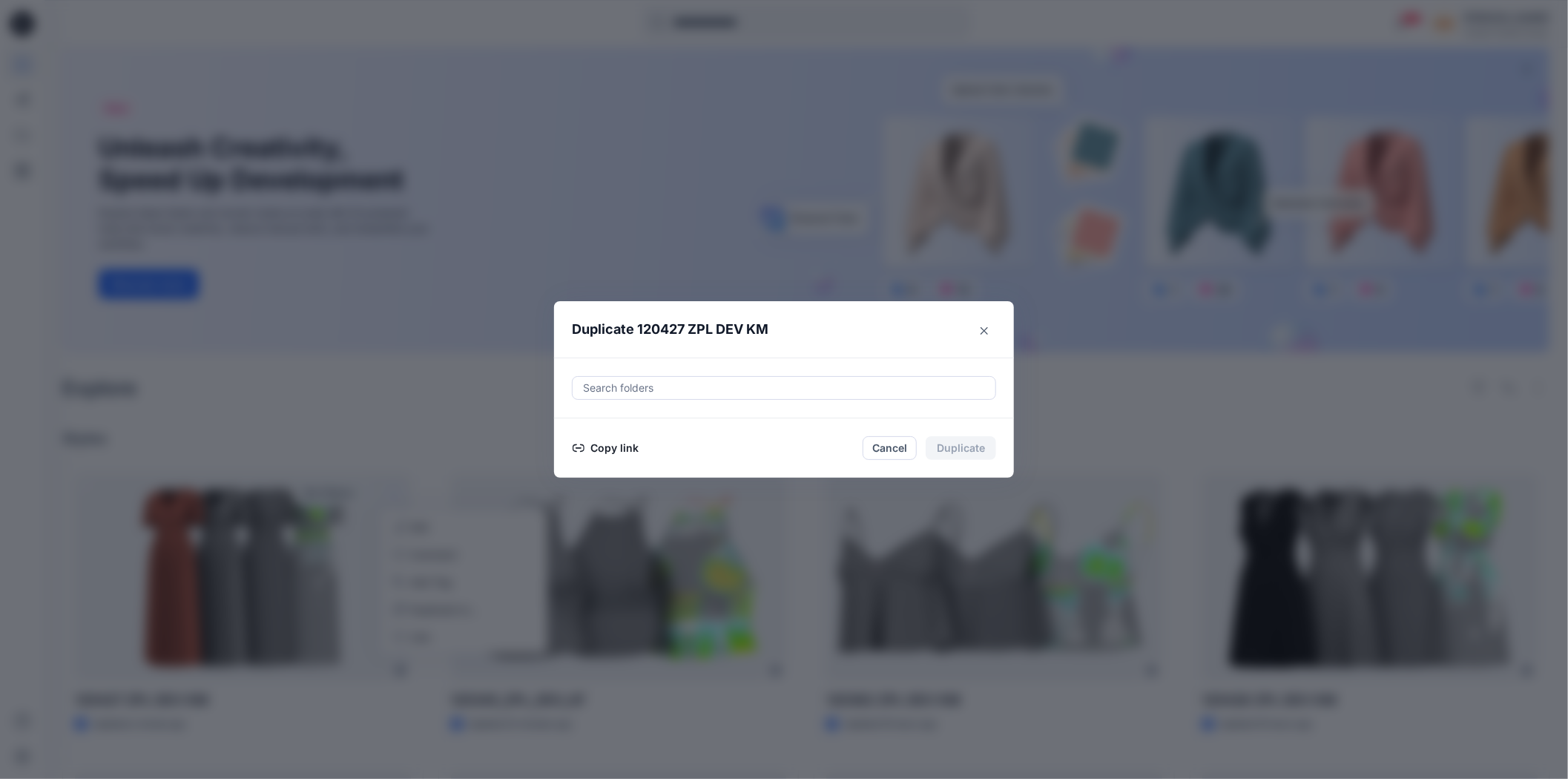
click at [626, 446] on button "Copy link" at bounding box center [605, 448] width 67 height 18
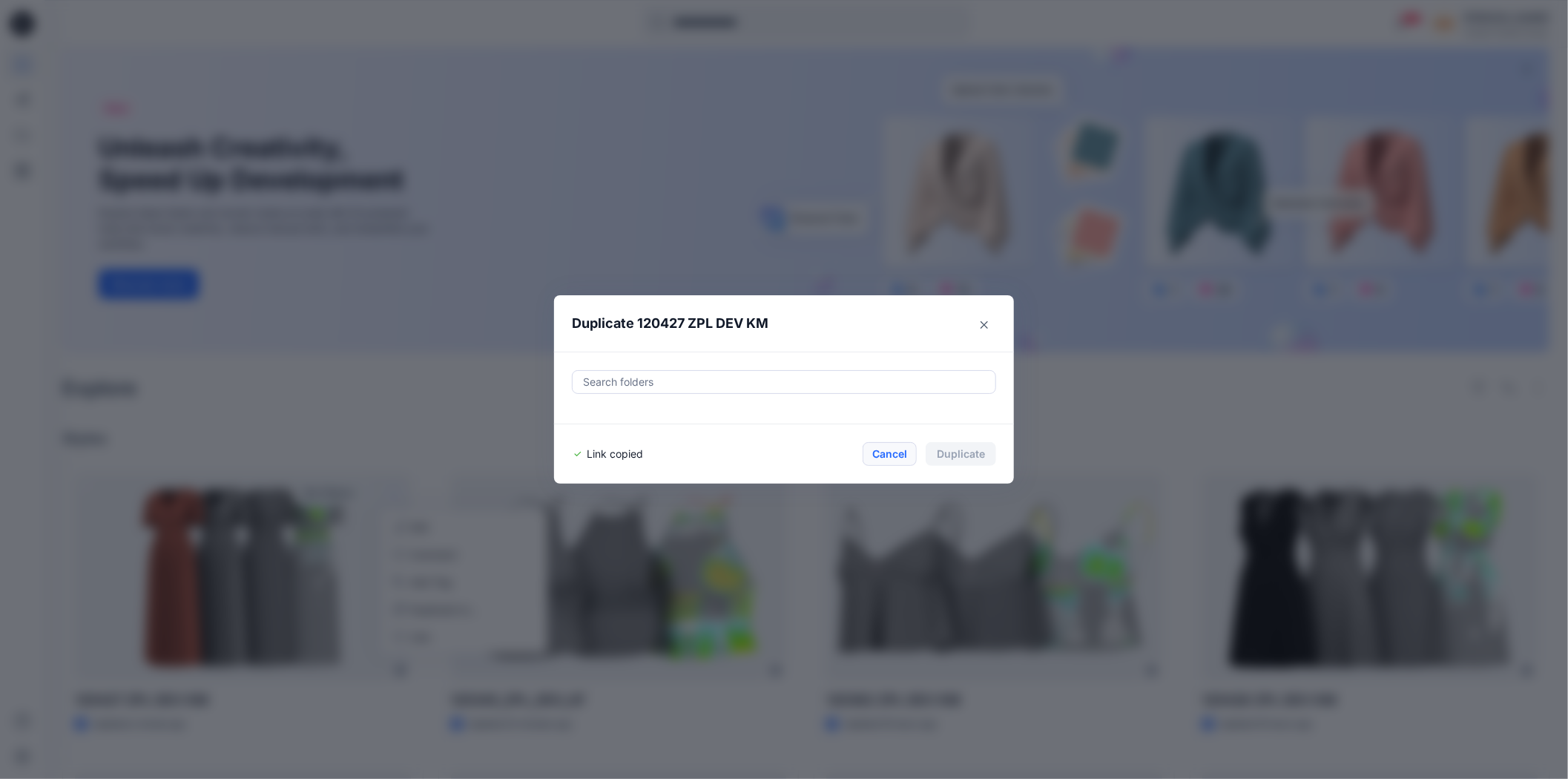
click at [905, 453] on button "Cancel" at bounding box center [889, 454] width 54 height 24
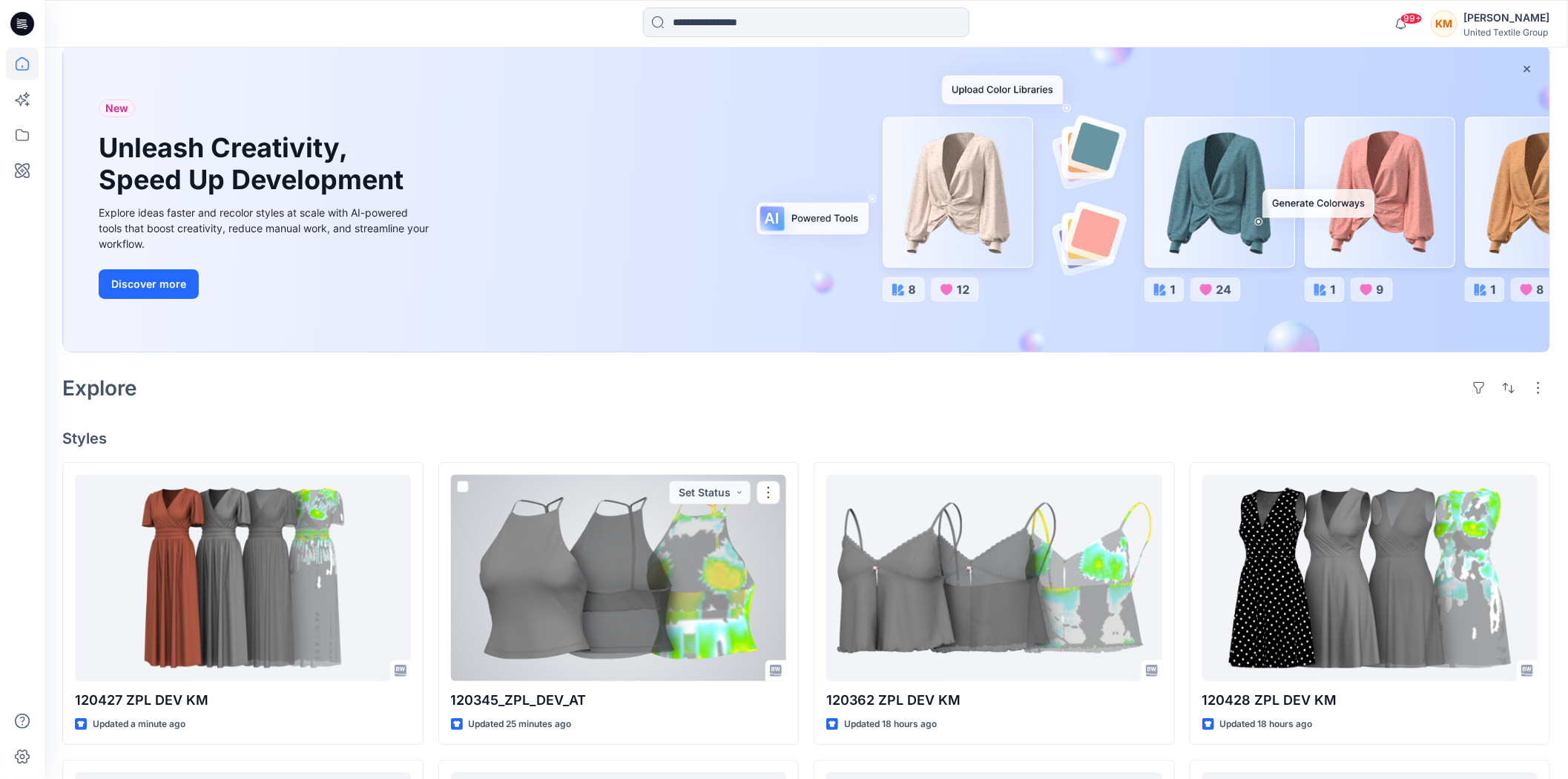
click at [646, 599] on div at bounding box center [619, 578] width 336 height 206
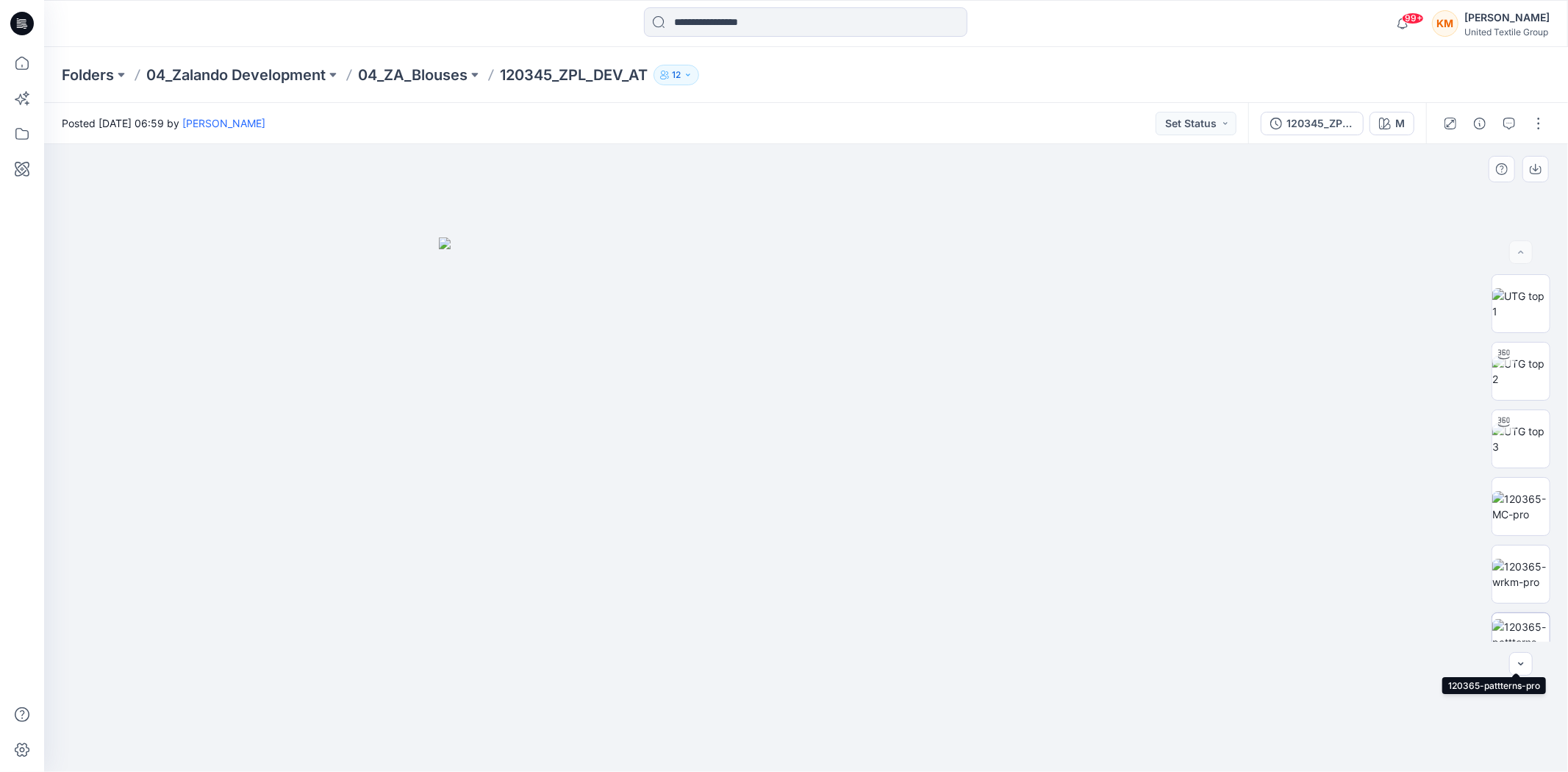
click at [1532, 623] on img at bounding box center [1521, 642] width 58 height 46
click at [23, 67] on icon at bounding box center [22, 63] width 32 height 32
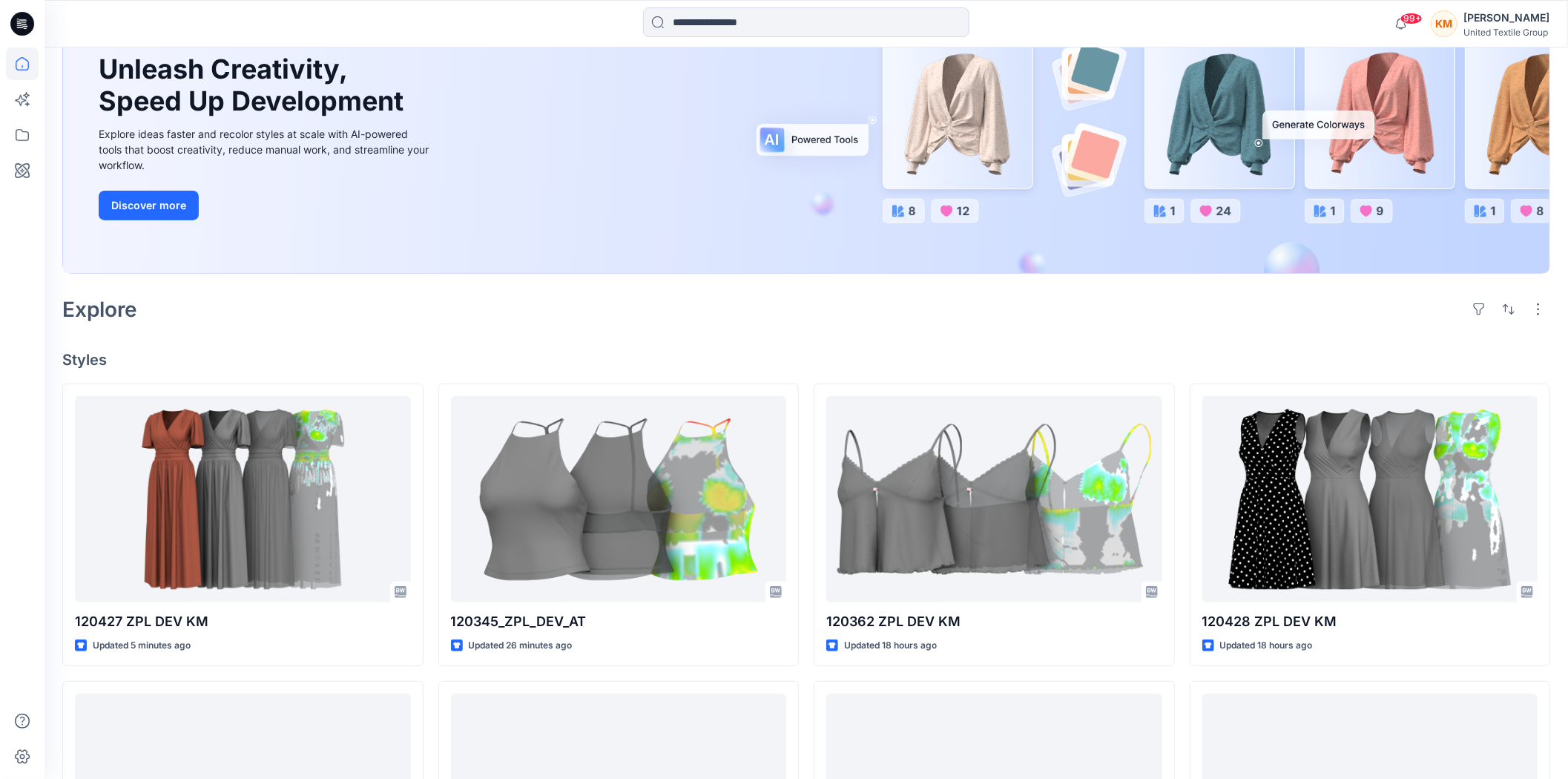
scroll to position [165, 0]
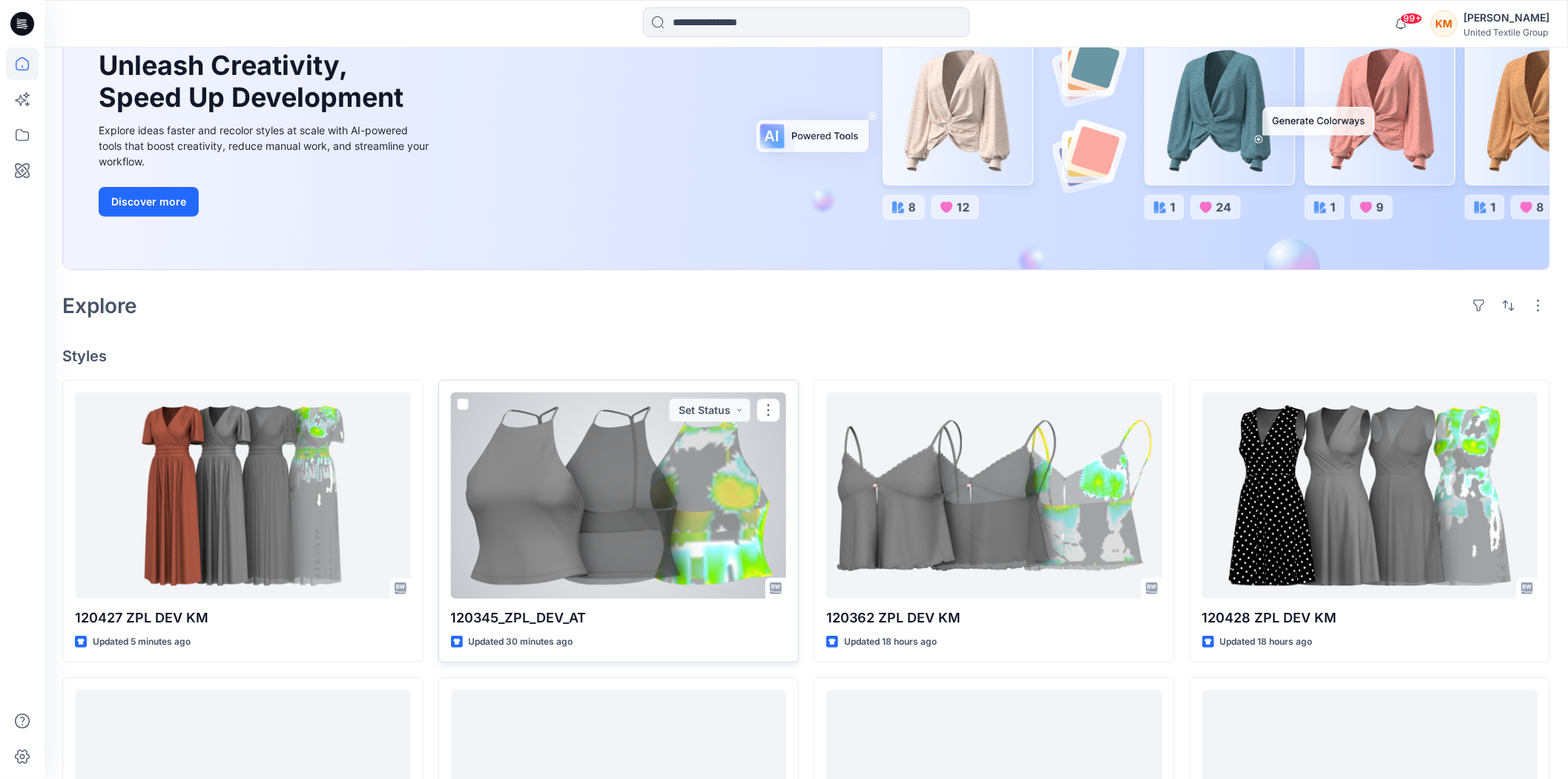
click at [680, 482] on div at bounding box center [619, 496] width 336 height 206
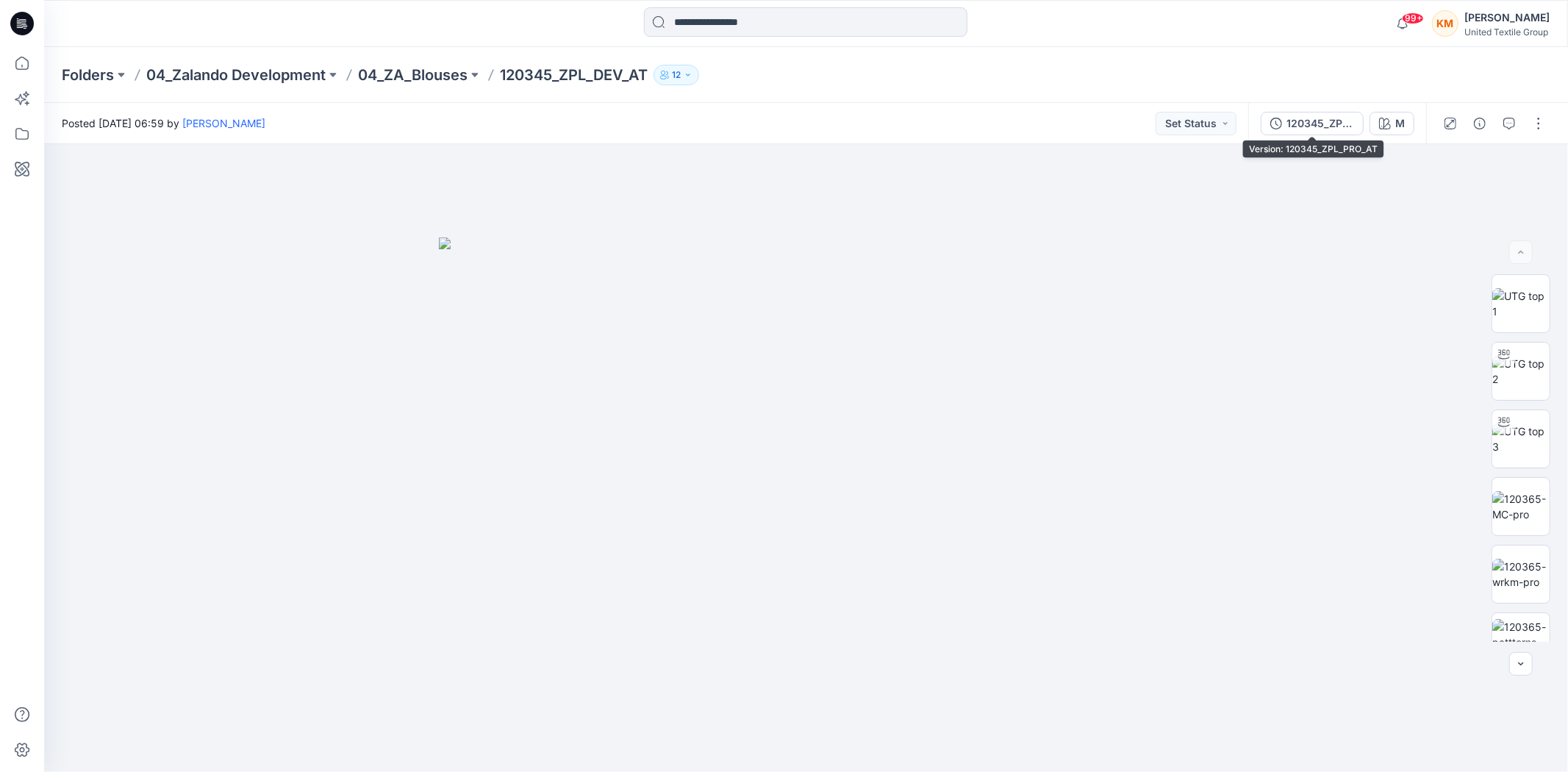
click at [1314, 121] on div "120345_ZPL_PRO_AT" at bounding box center [1320, 123] width 67 height 16
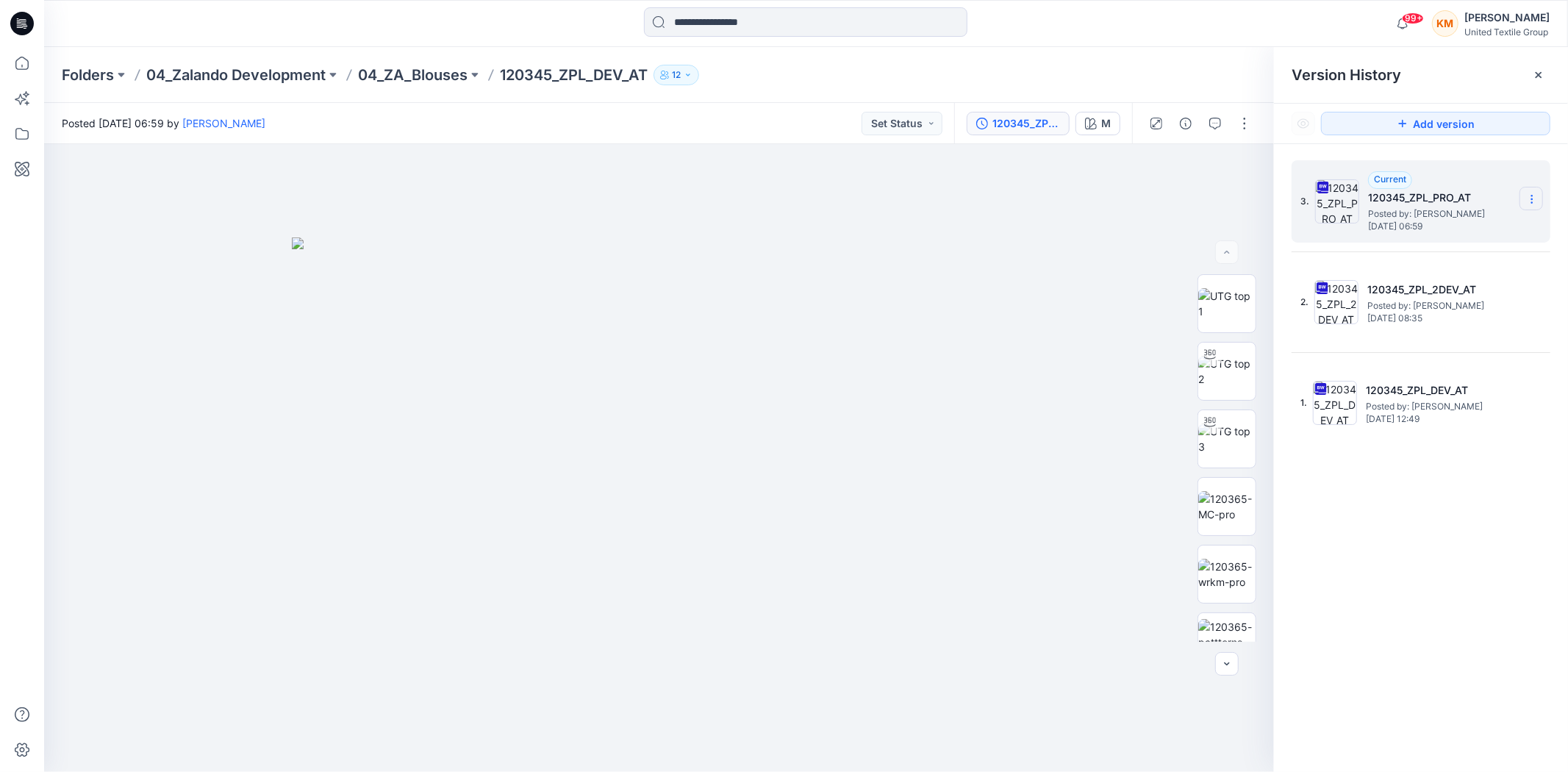
click at [1532, 196] on icon at bounding box center [1531, 196] width 1 height 1
click at [1468, 233] on span "Download Source BW File" at bounding box center [1457, 229] width 123 height 18
click at [28, 63] on icon at bounding box center [22, 63] width 13 height 13
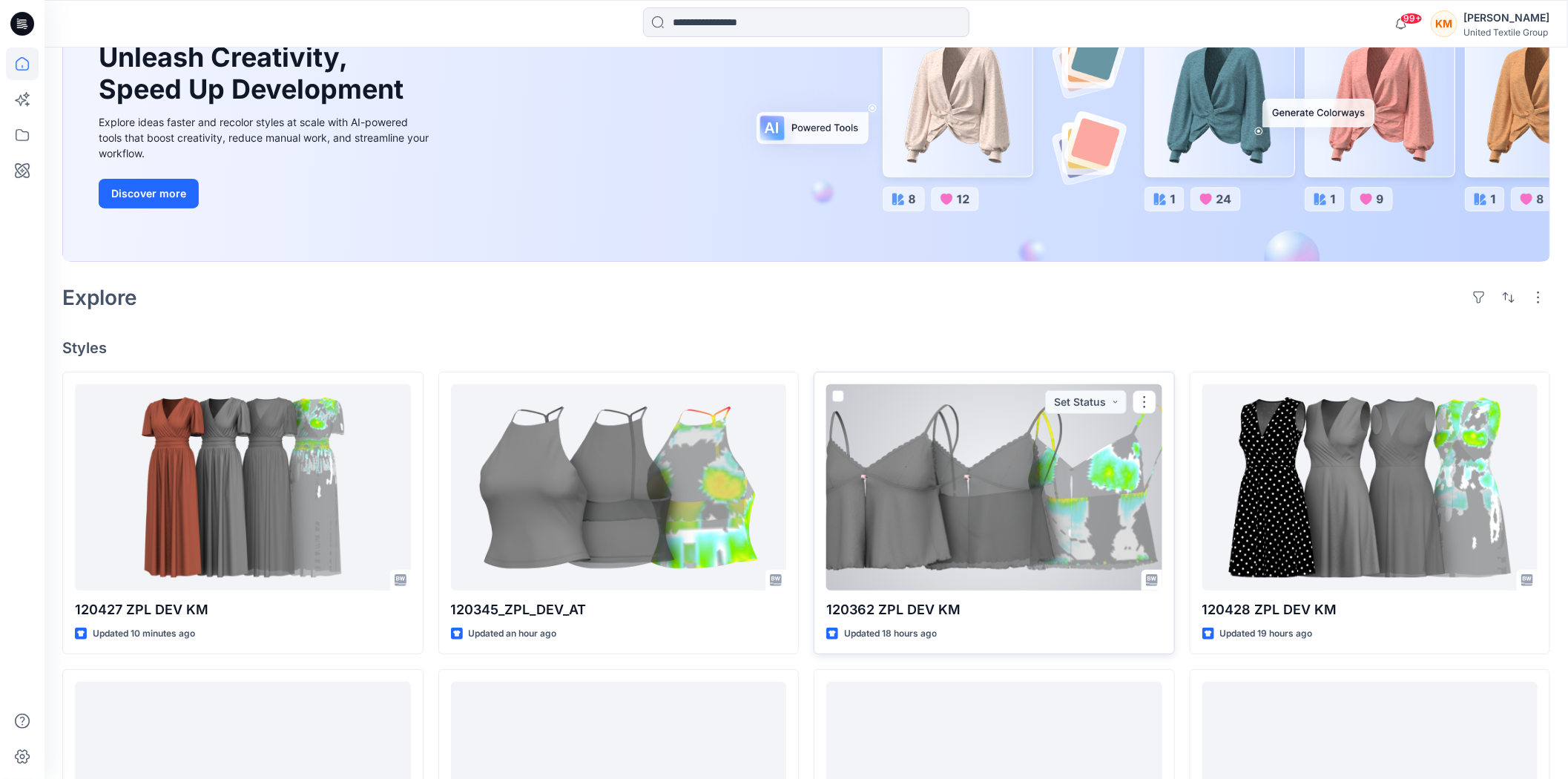
scroll to position [247, 0]
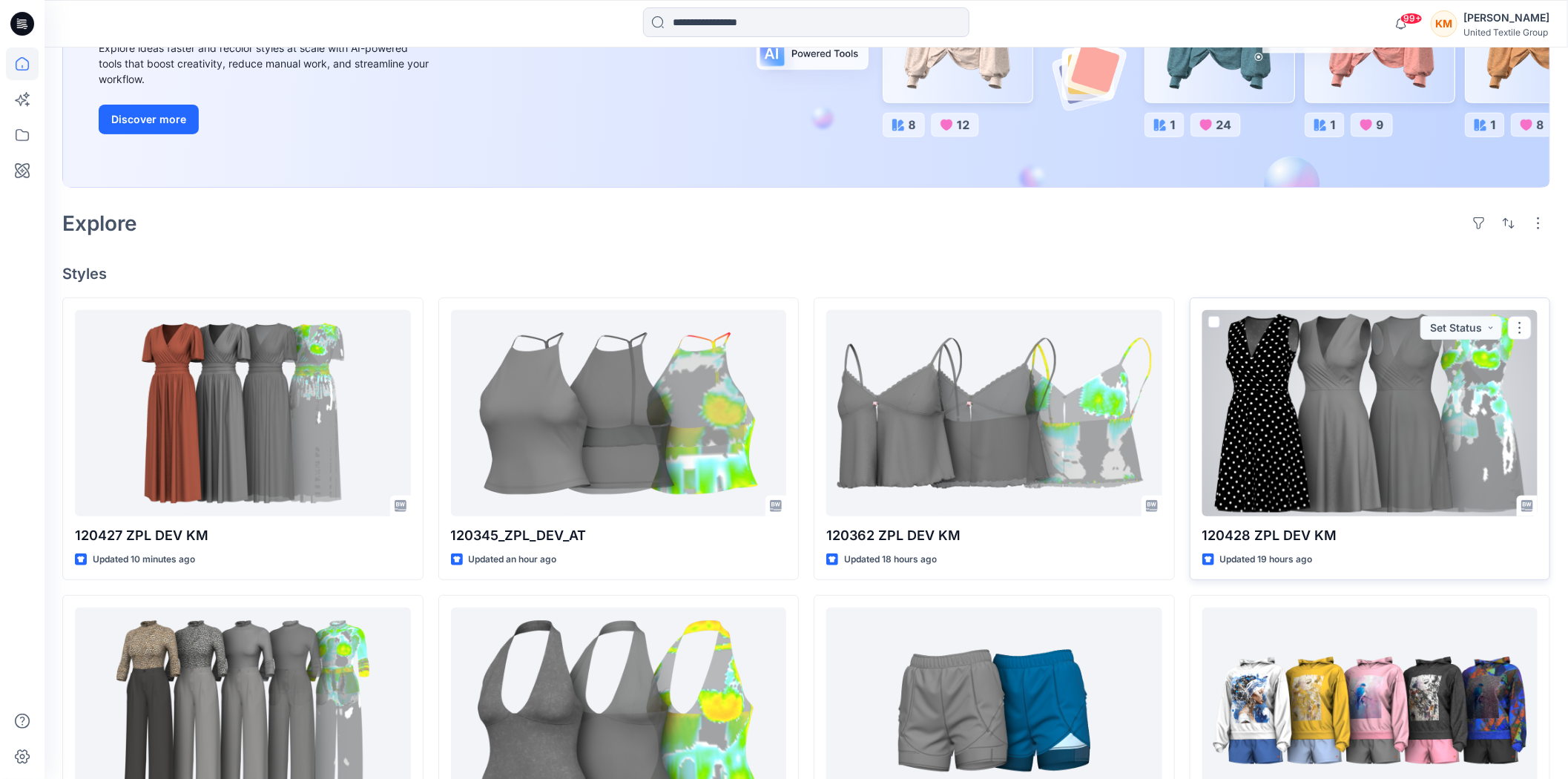
click at [1428, 434] on div at bounding box center [1370, 414] width 336 height 206
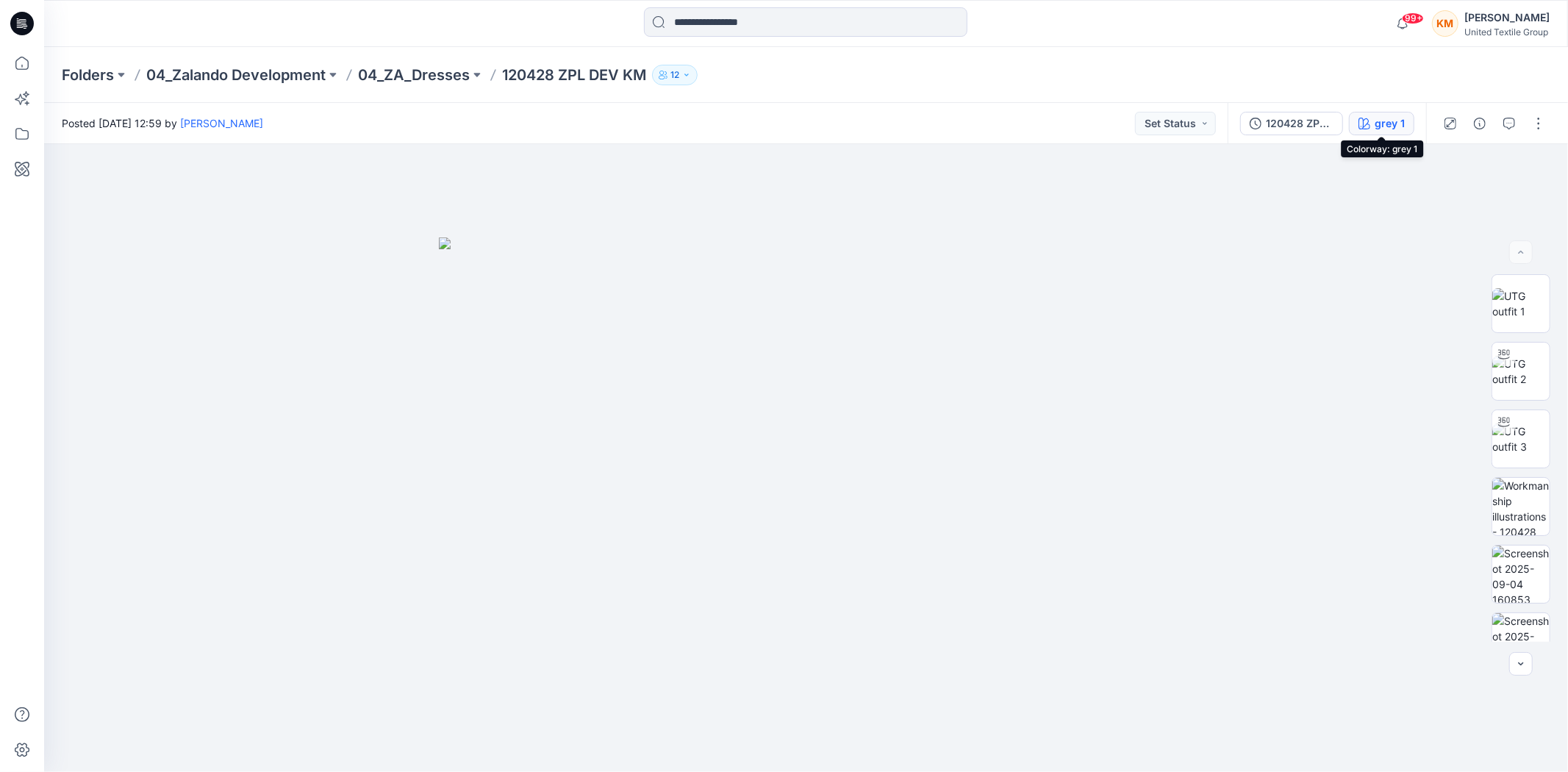
click at [1380, 123] on div "grey 1" at bounding box center [1389, 123] width 30 height 16
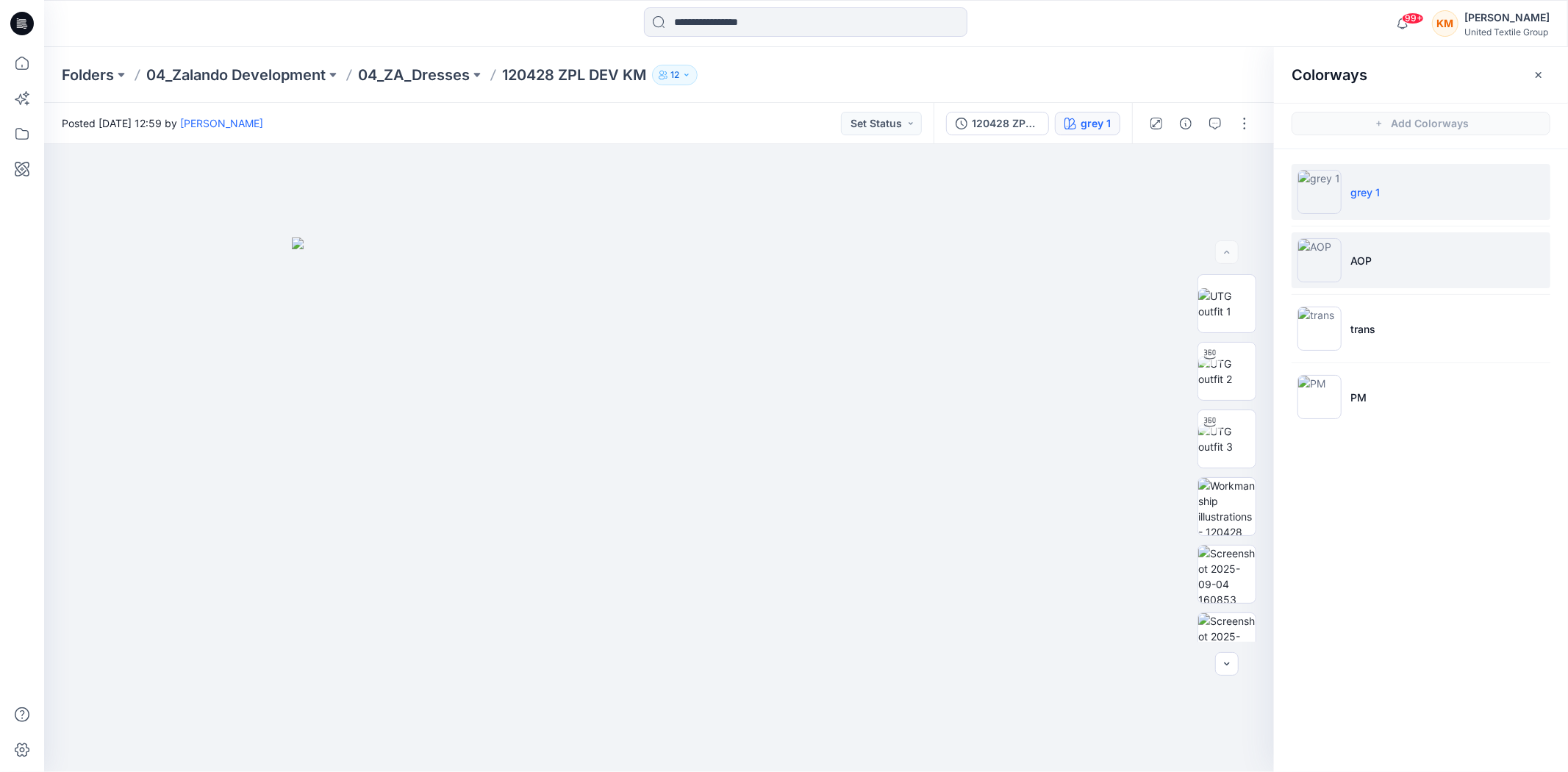
click at [1322, 261] on img at bounding box center [1320, 260] width 44 height 44
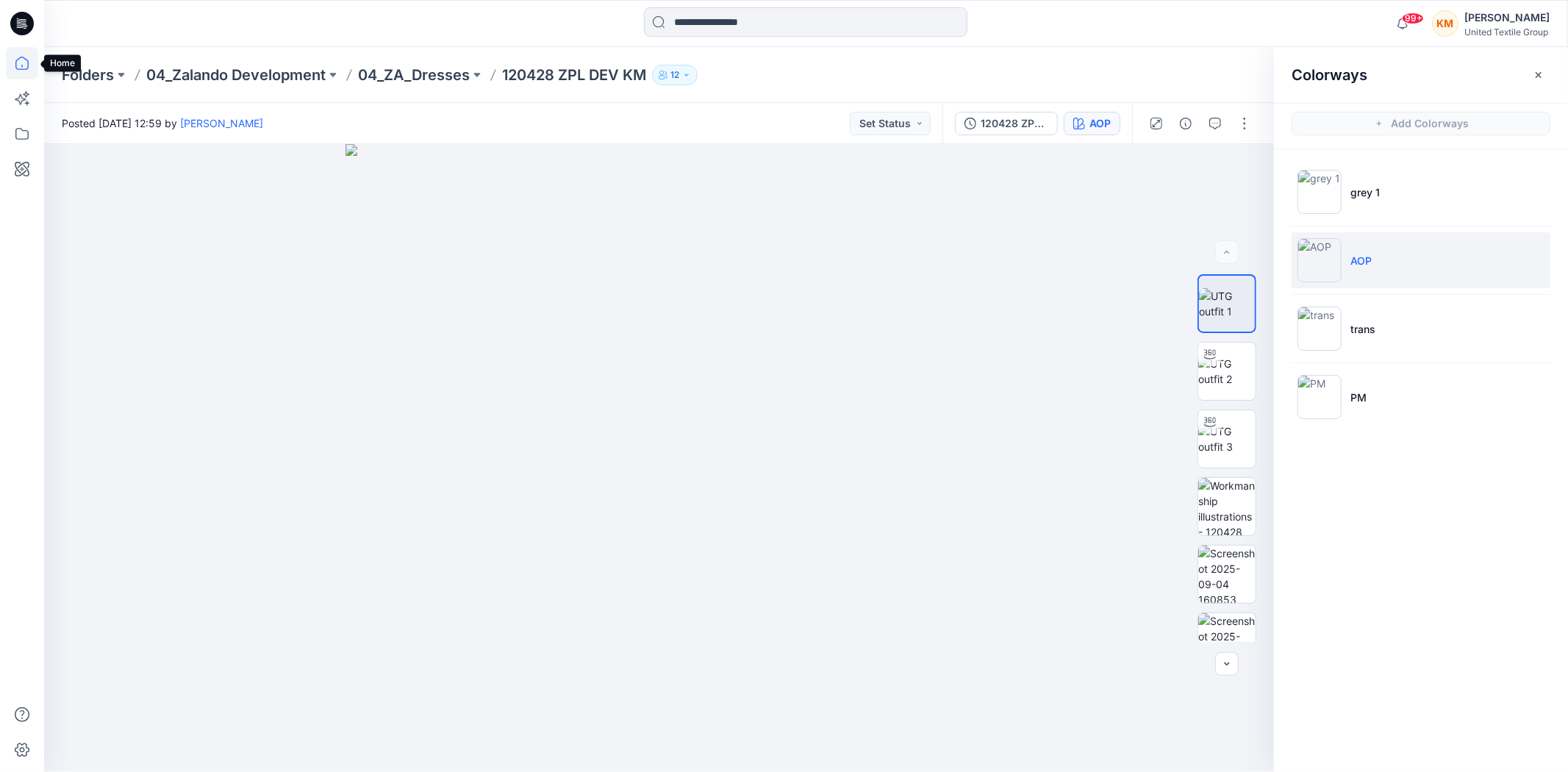
click at [18, 58] on icon at bounding box center [22, 63] width 13 height 13
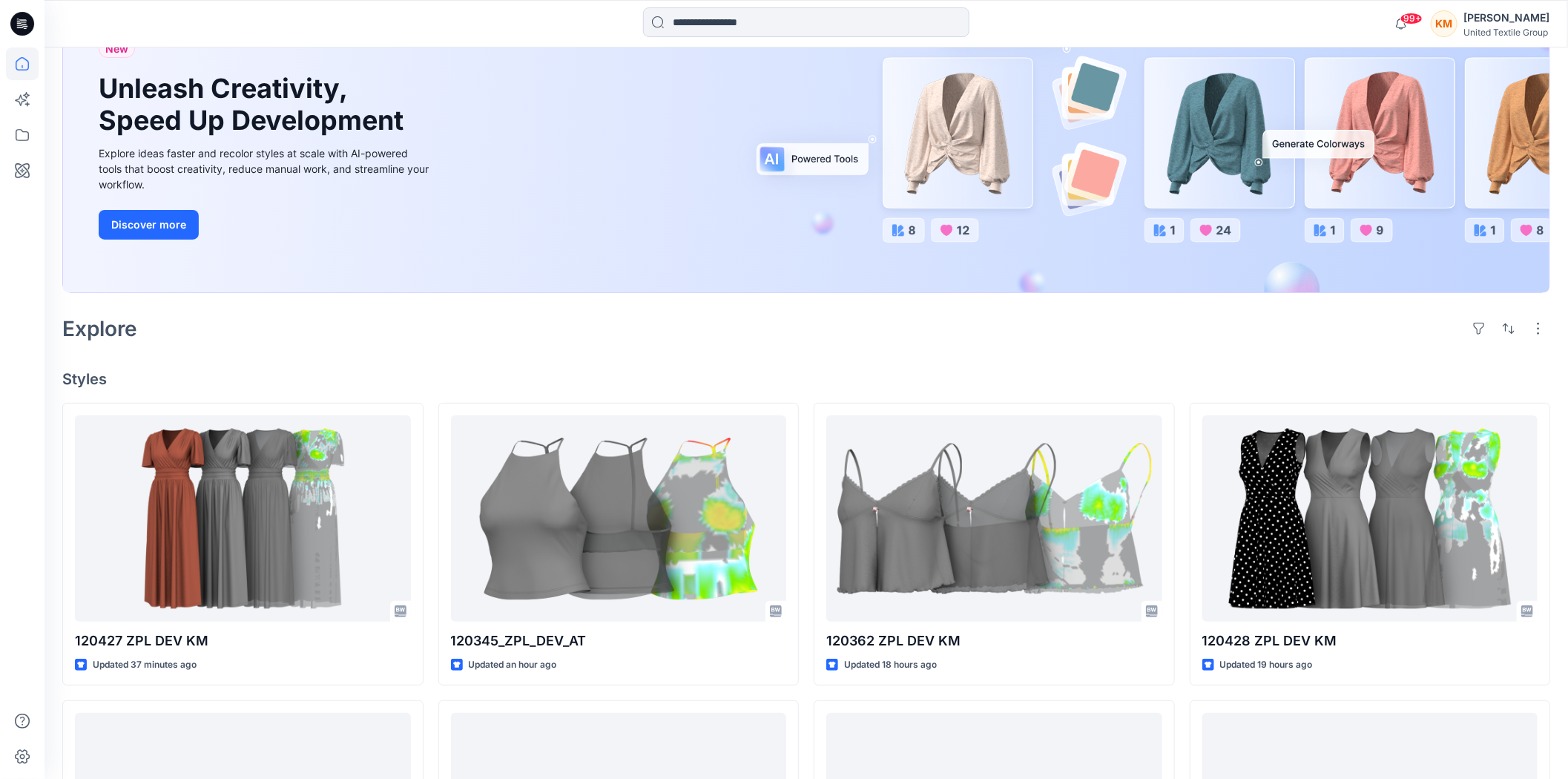
scroll to position [165, 0]
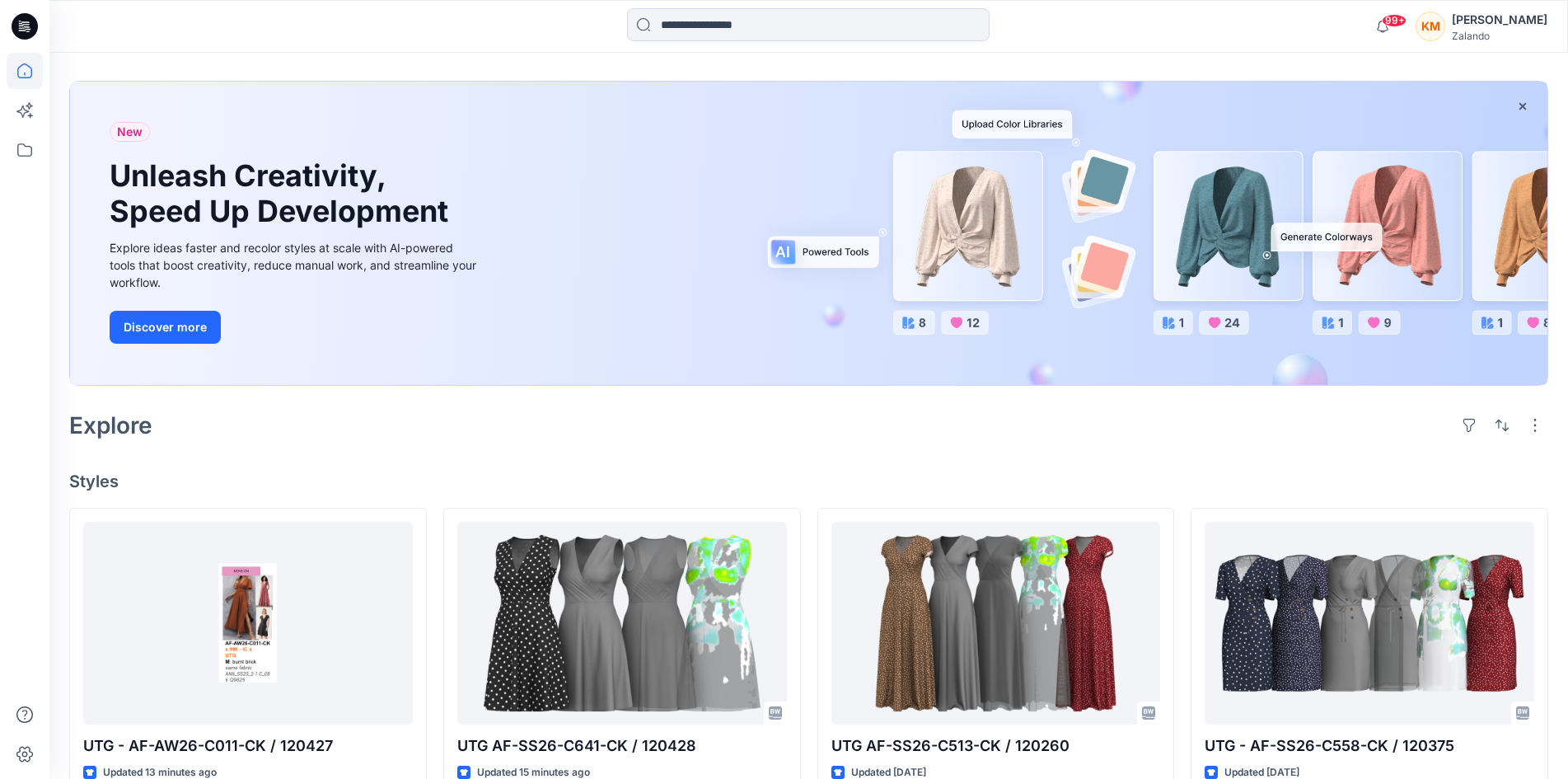
scroll to position [165, 0]
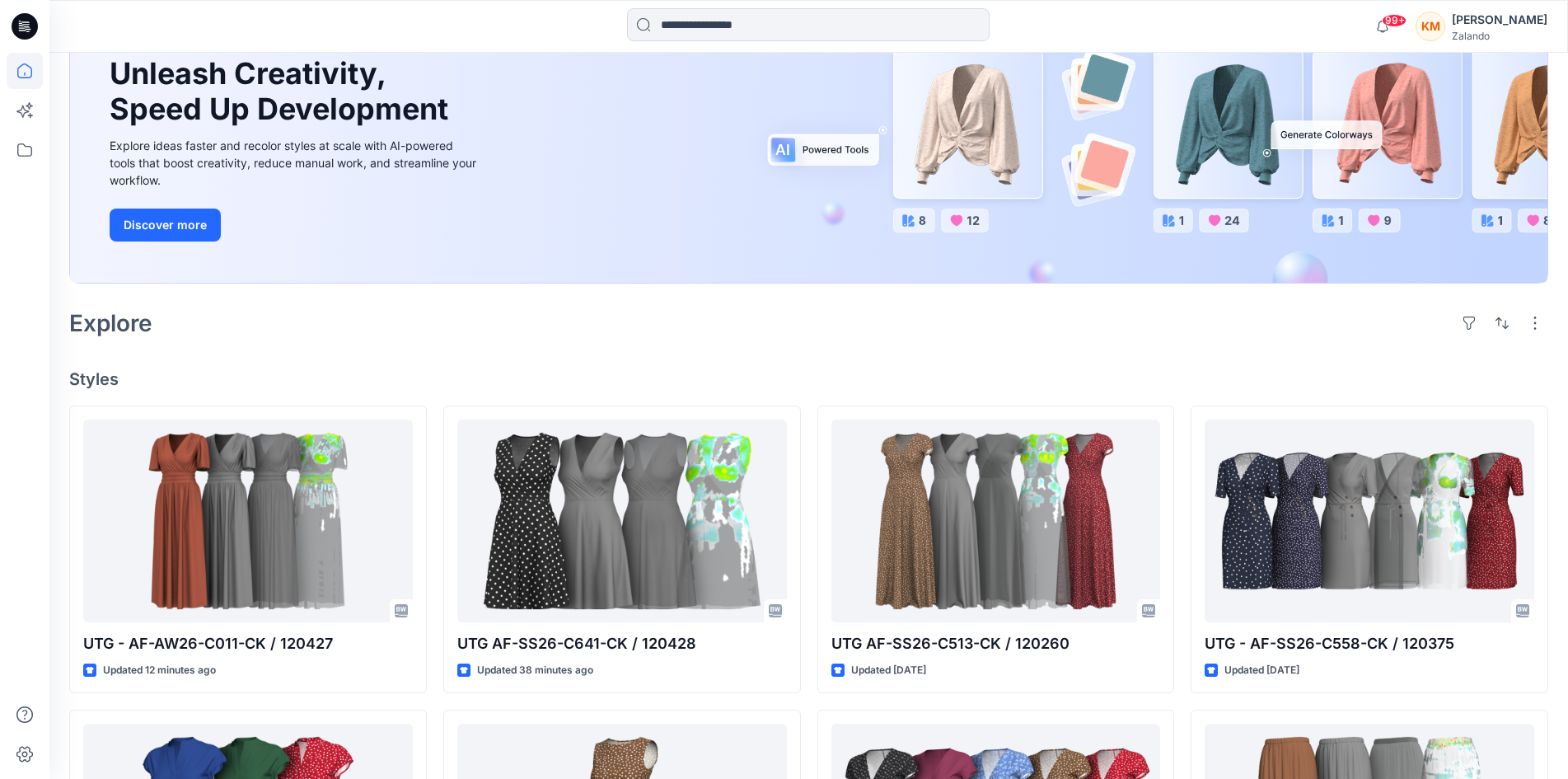
scroll to position [165, 0]
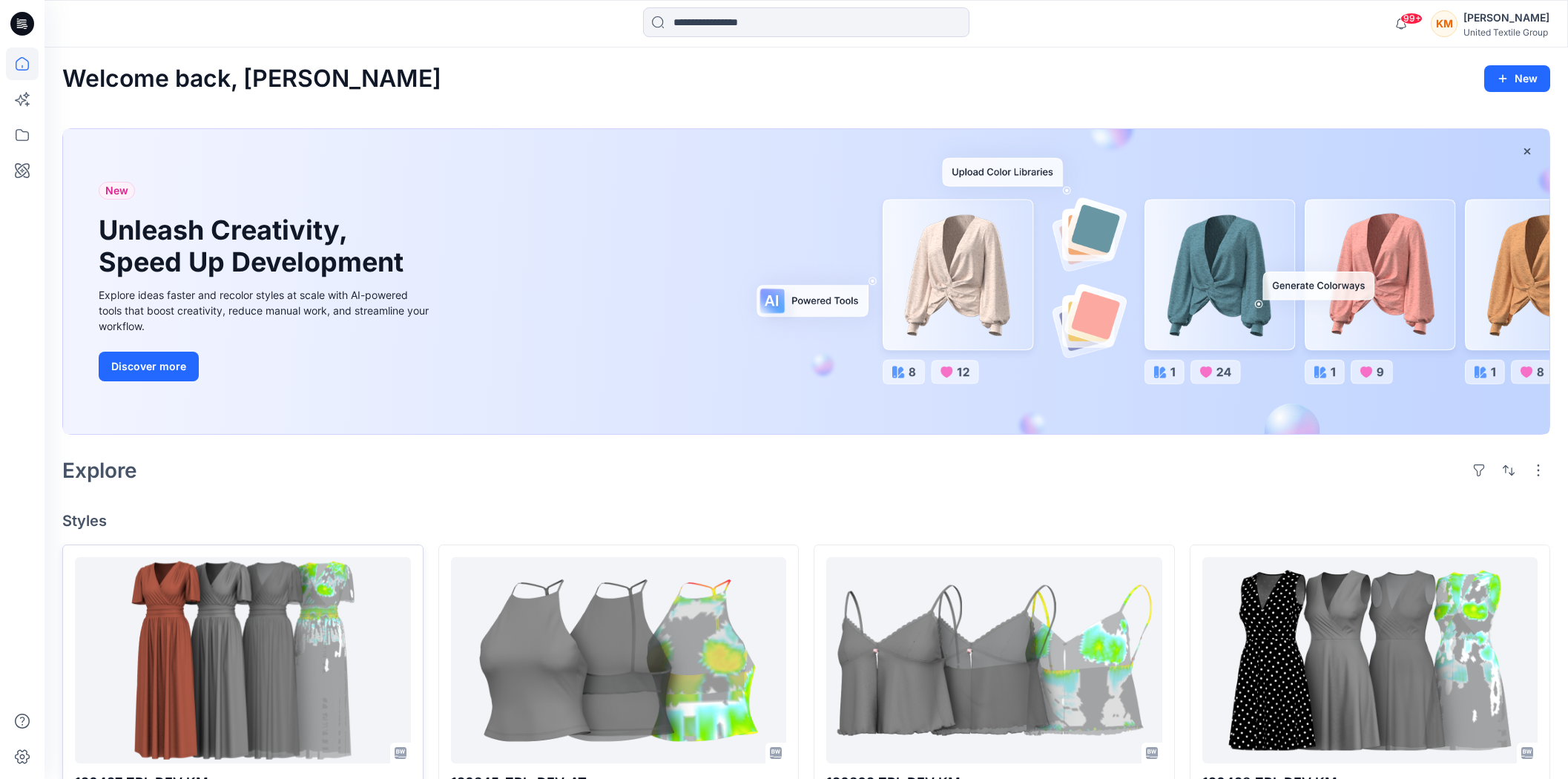
scroll to position [165, 0]
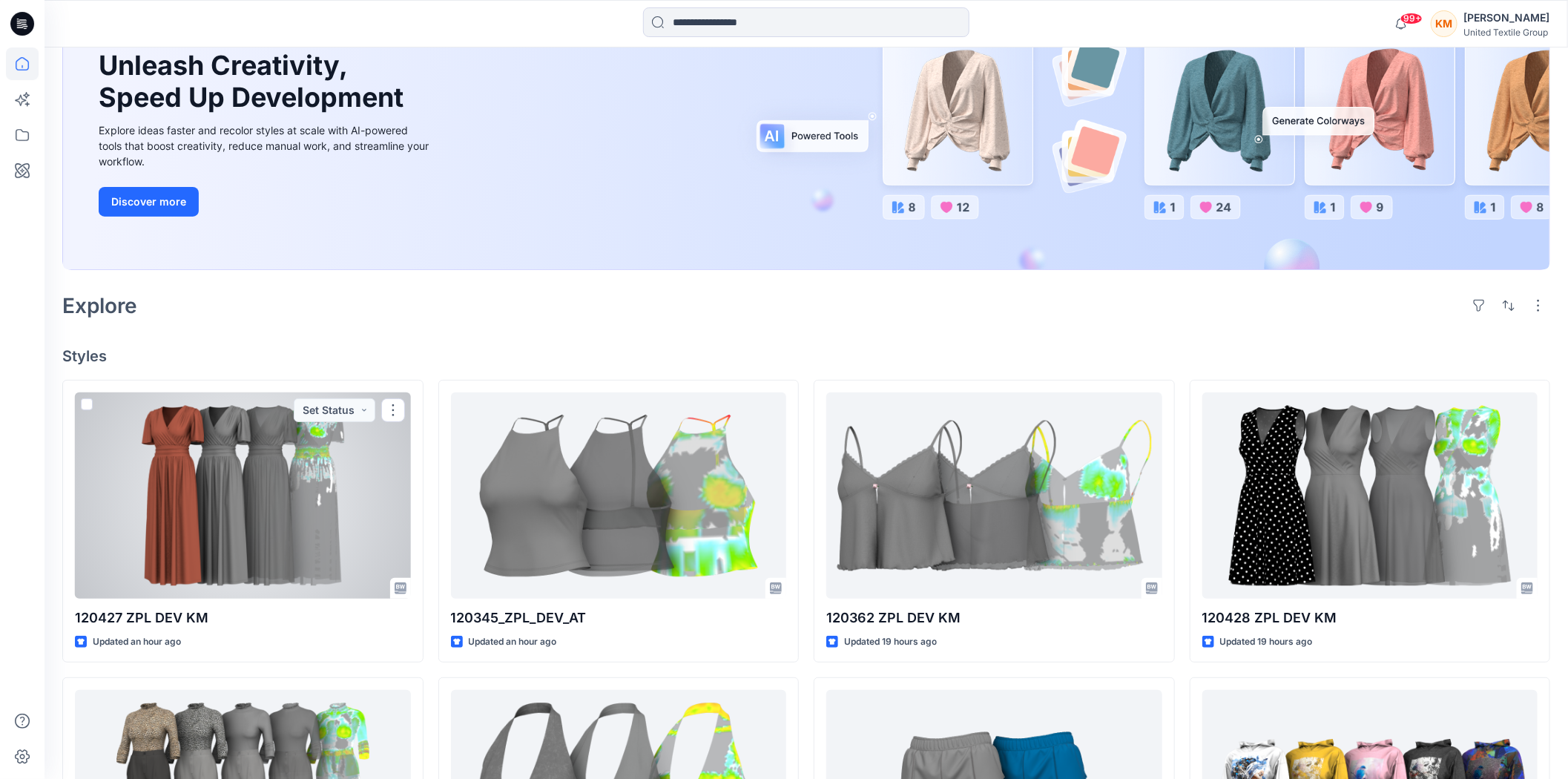
drag, startPoint x: 254, startPoint y: 469, endPoint x: 139, endPoint y: -72, distance: 553.1
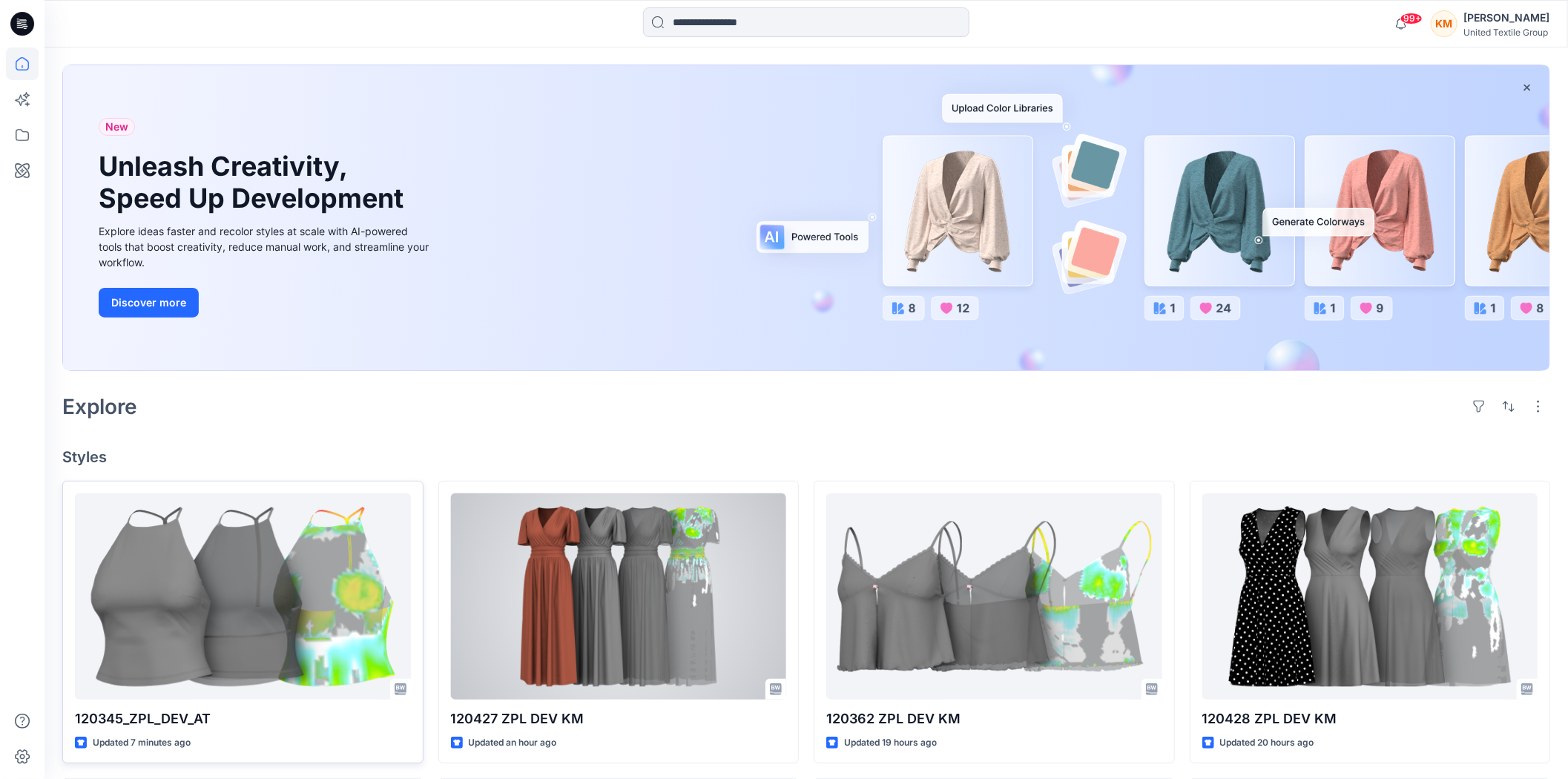
scroll to position [165, 0]
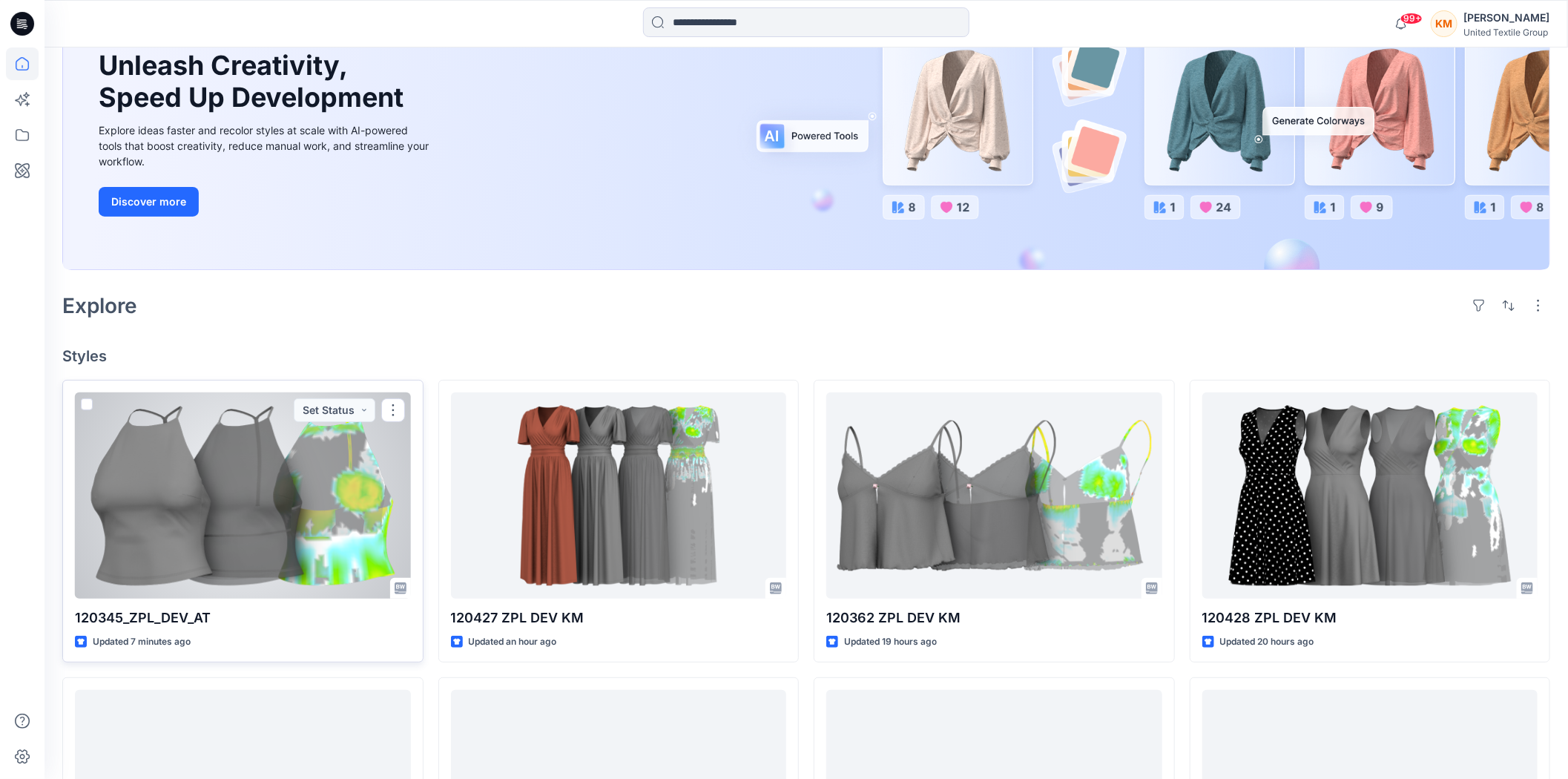
click at [287, 478] on div at bounding box center [242, 496] width 336 height 206
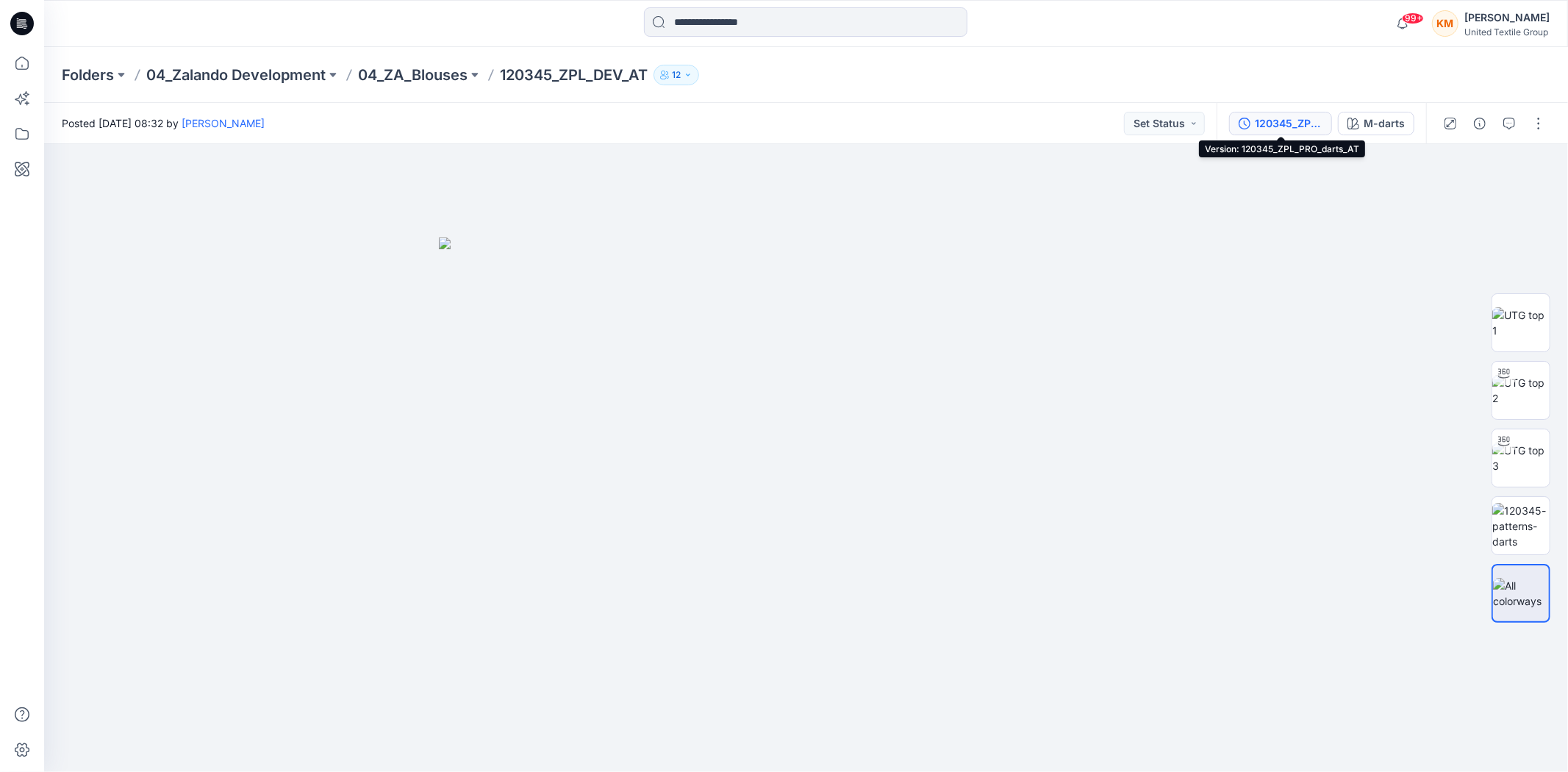
click at [1285, 121] on div "120345_ZPL_PRO_darts_AT" at bounding box center [1288, 123] width 67 height 16
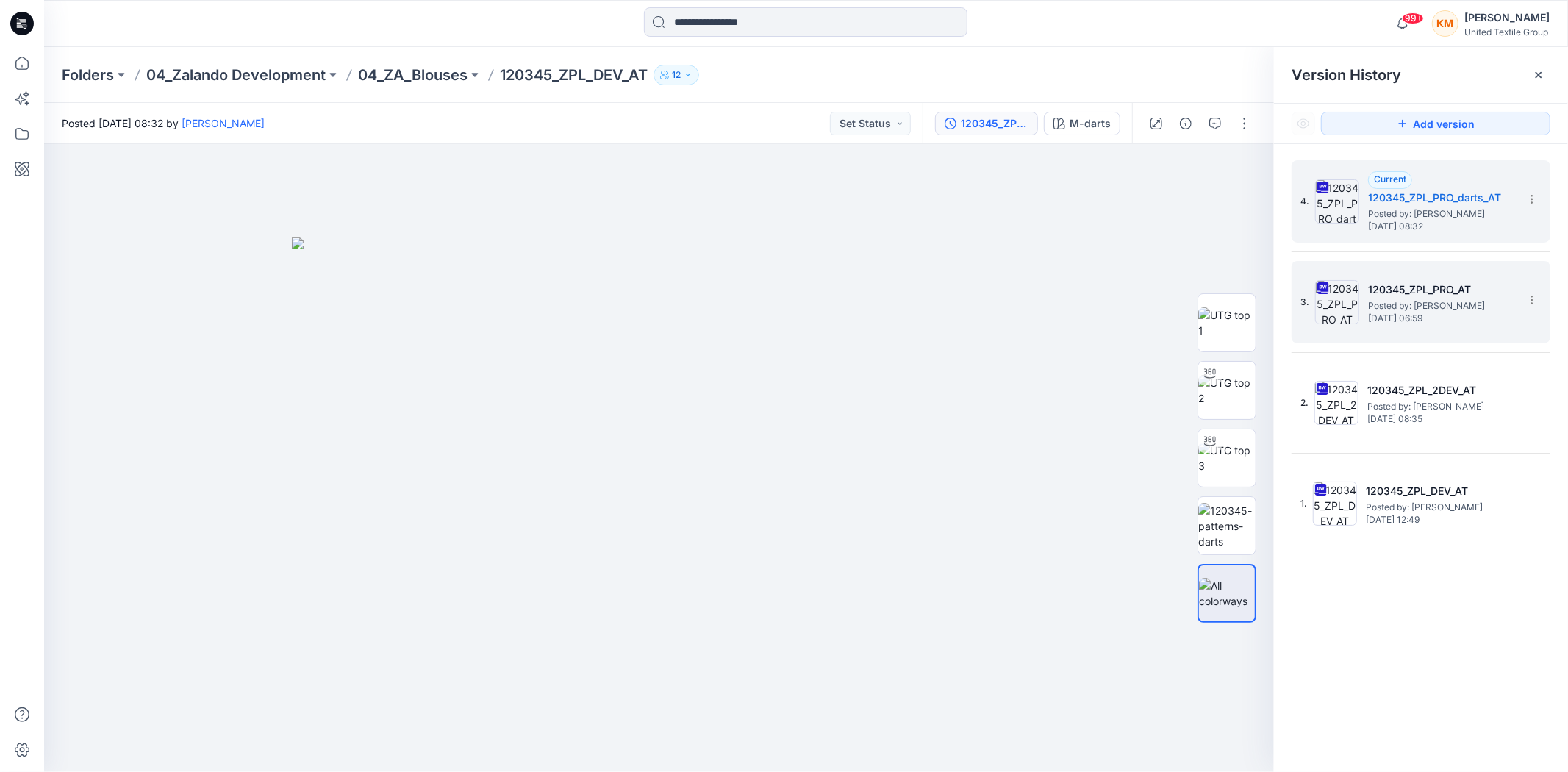
click at [1405, 308] on span "Posted by: [PERSON_NAME]" at bounding box center [1441, 306] width 147 height 15
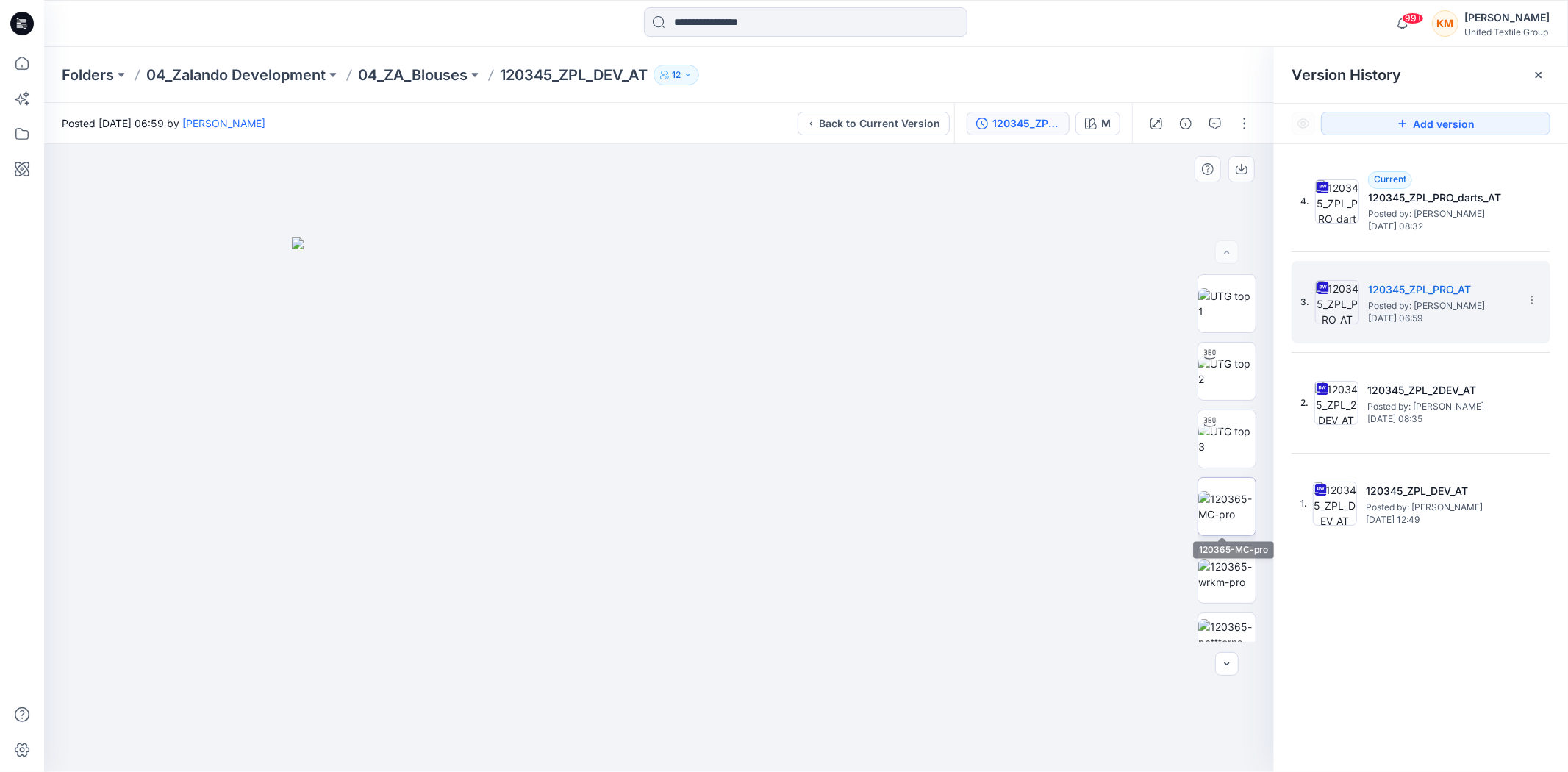
click at [1241, 503] on img at bounding box center [1226, 507] width 58 height 31
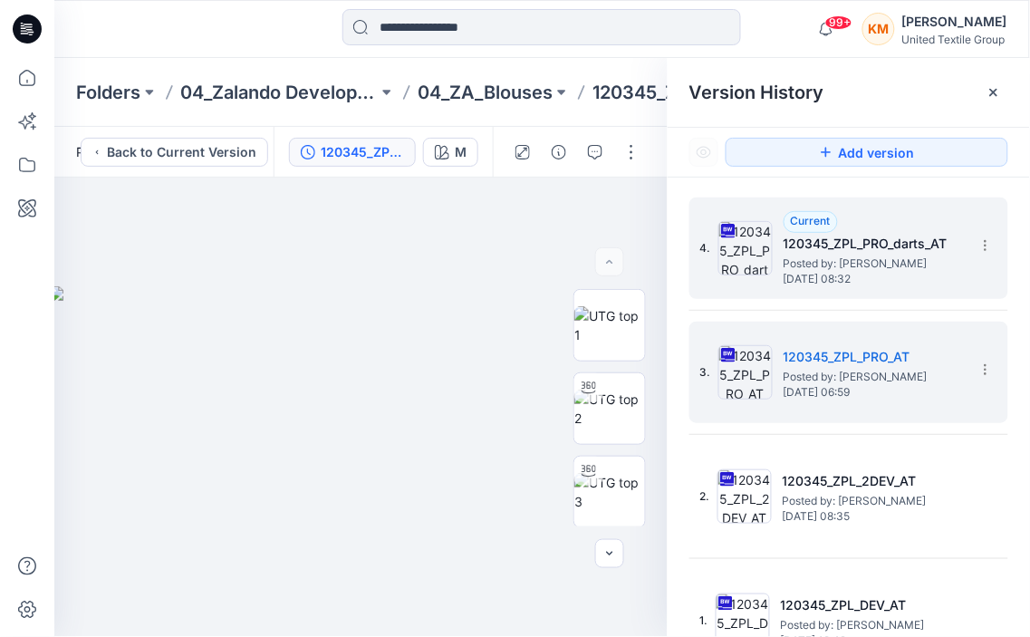
click at [872, 241] on h5 "120345_ZPL_PRO_darts_AT" at bounding box center [873, 244] width 181 height 22
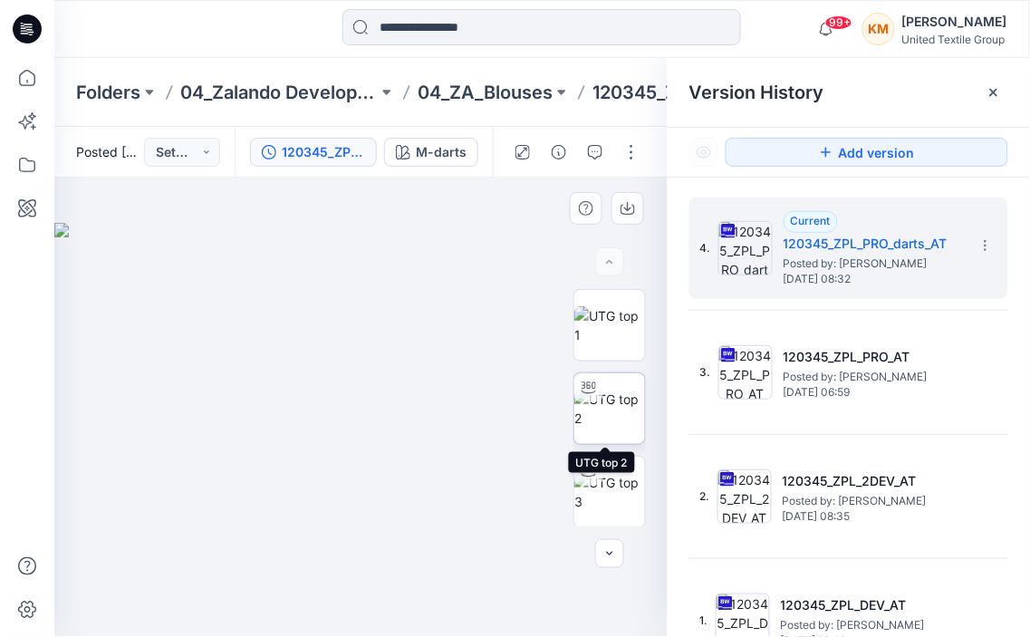
click at [609, 399] on img at bounding box center [609, 408] width 71 height 38
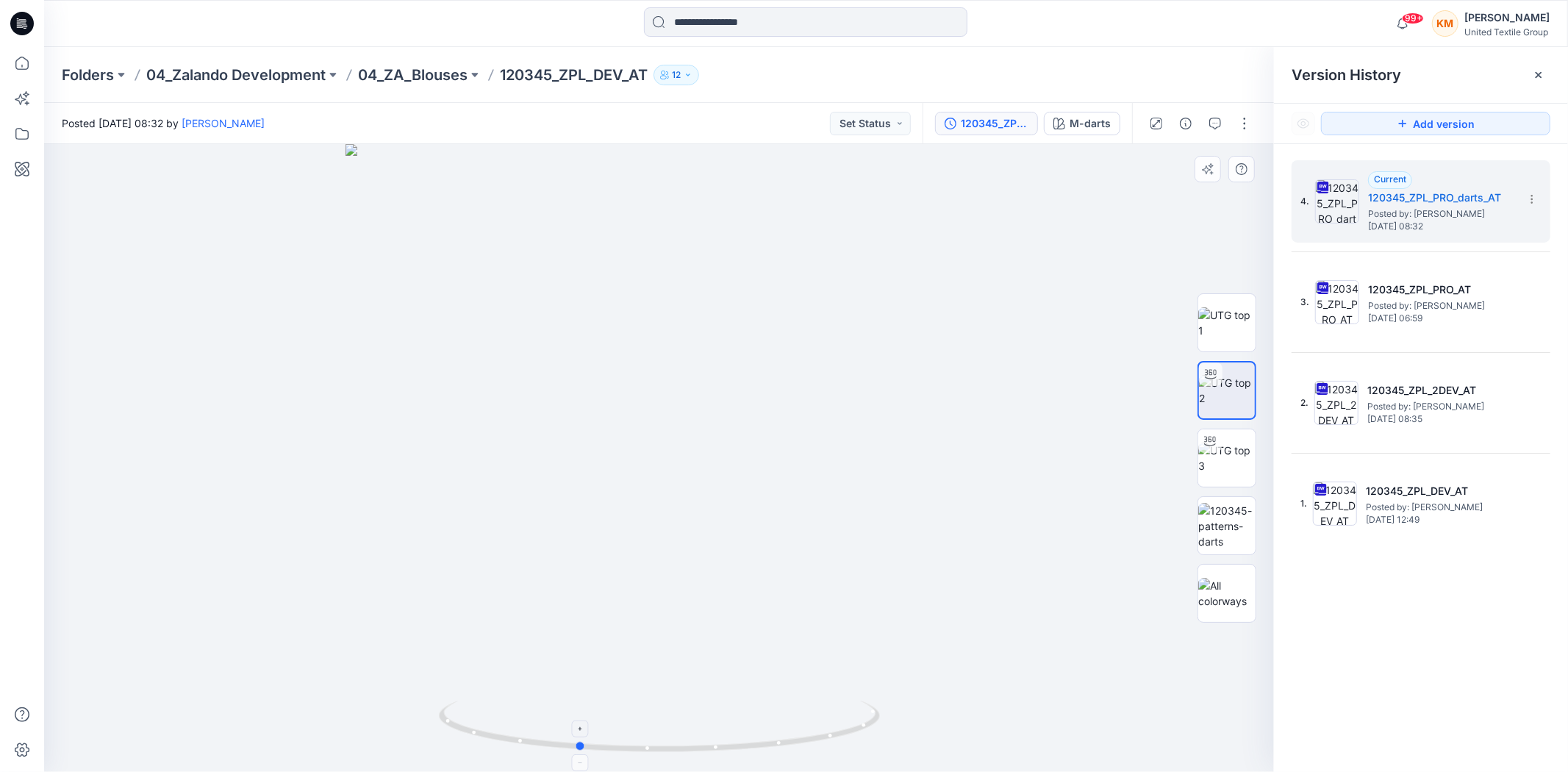
drag, startPoint x: 780, startPoint y: 745, endPoint x: 698, endPoint y: 750, distance: 82.2
click at [698, 750] on icon at bounding box center [661, 728] width 445 height 55
click at [1238, 511] on img at bounding box center [1226, 526] width 58 height 46
click at [1208, 381] on div at bounding box center [1209, 373] width 24 height 24
drag, startPoint x: 833, startPoint y: 744, endPoint x: 825, endPoint y: 736, distance: 11.3
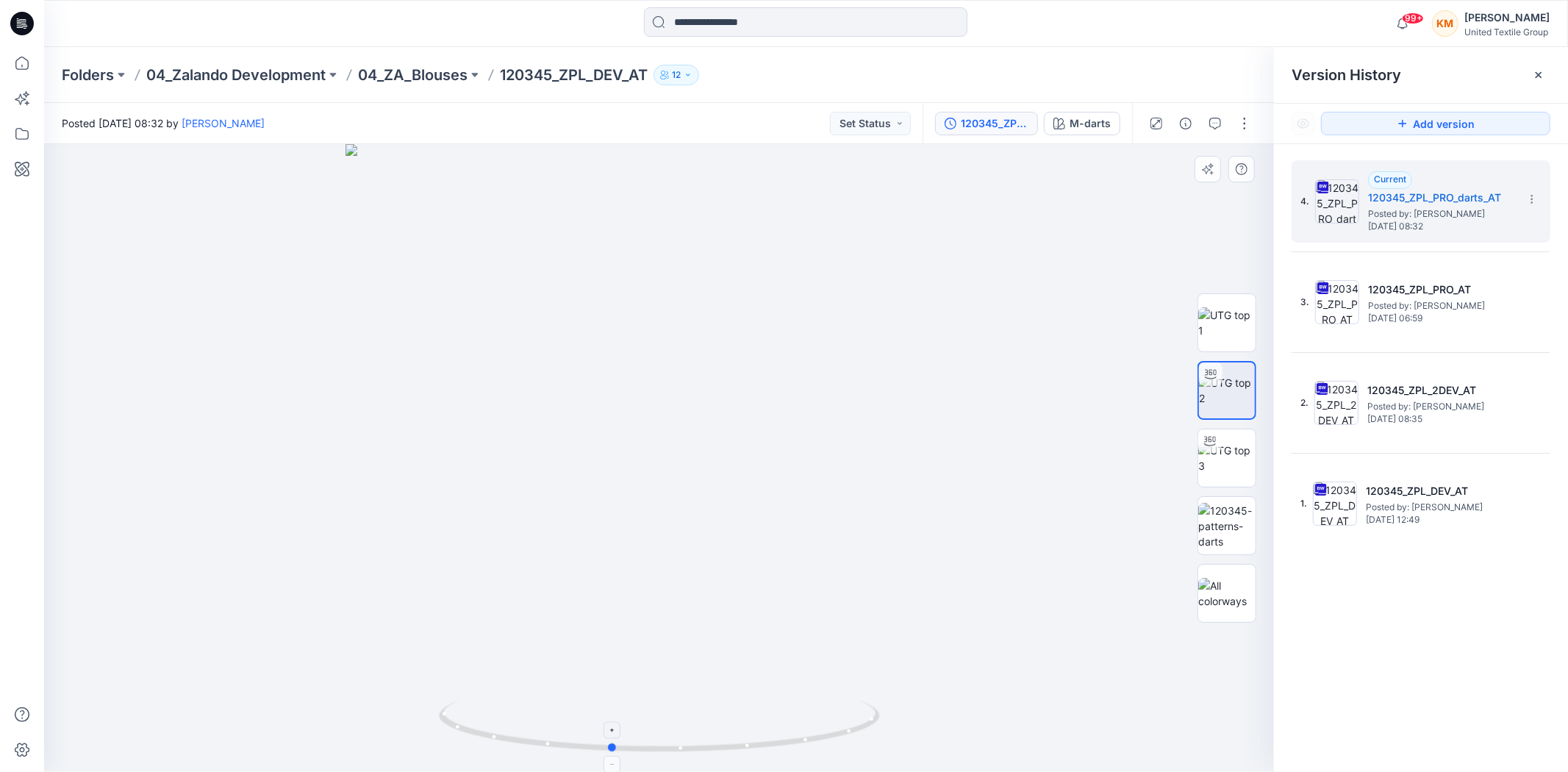
click at [790, 751] on icon at bounding box center [661, 728] width 445 height 55
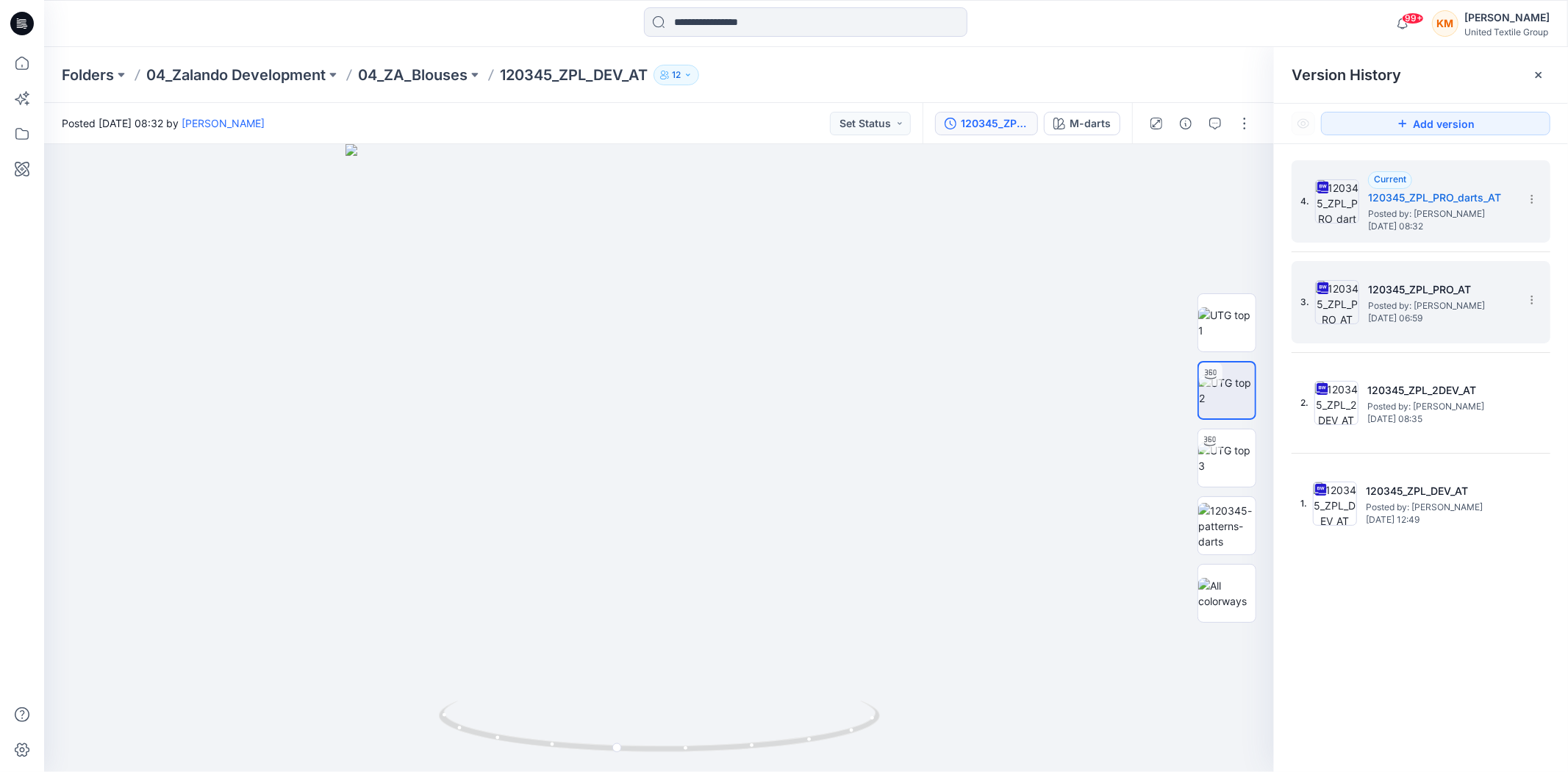
click at [1386, 315] on span "[DATE] 06:59" at bounding box center [1441, 318] width 147 height 11
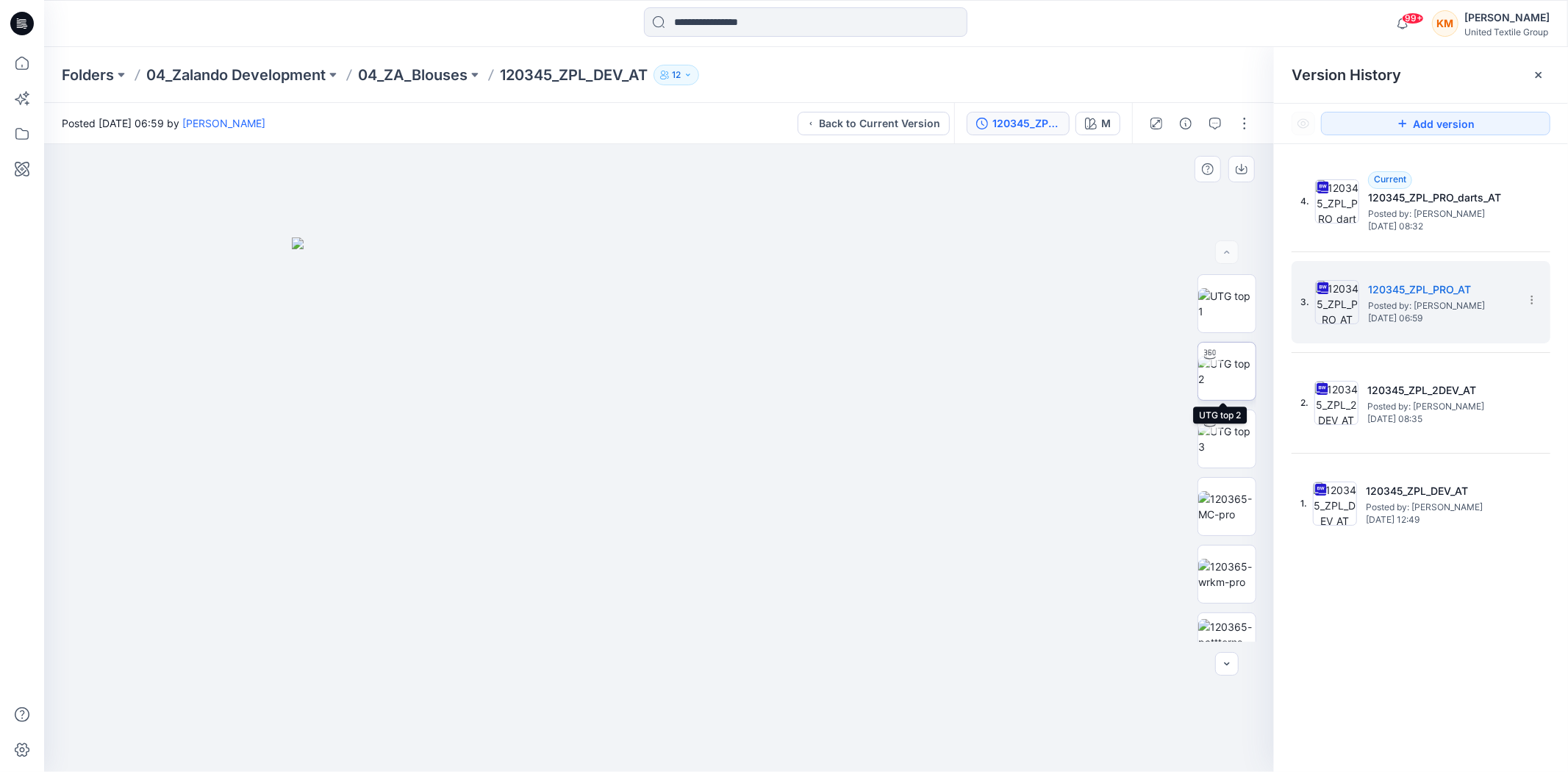
drag, startPoint x: 1233, startPoint y: 363, endPoint x: 1225, endPoint y: 371, distance: 11.3
click at [1230, 365] on img at bounding box center [1226, 371] width 58 height 31
drag, startPoint x: 855, startPoint y: 734, endPoint x: 894, endPoint y: 751, distance: 42.5
click at [894, 751] on div at bounding box center [658, 459] width 1230 height 628
drag, startPoint x: 637, startPoint y: 337, endPoint x: 644, endPoint y: 375, distance: 38.6
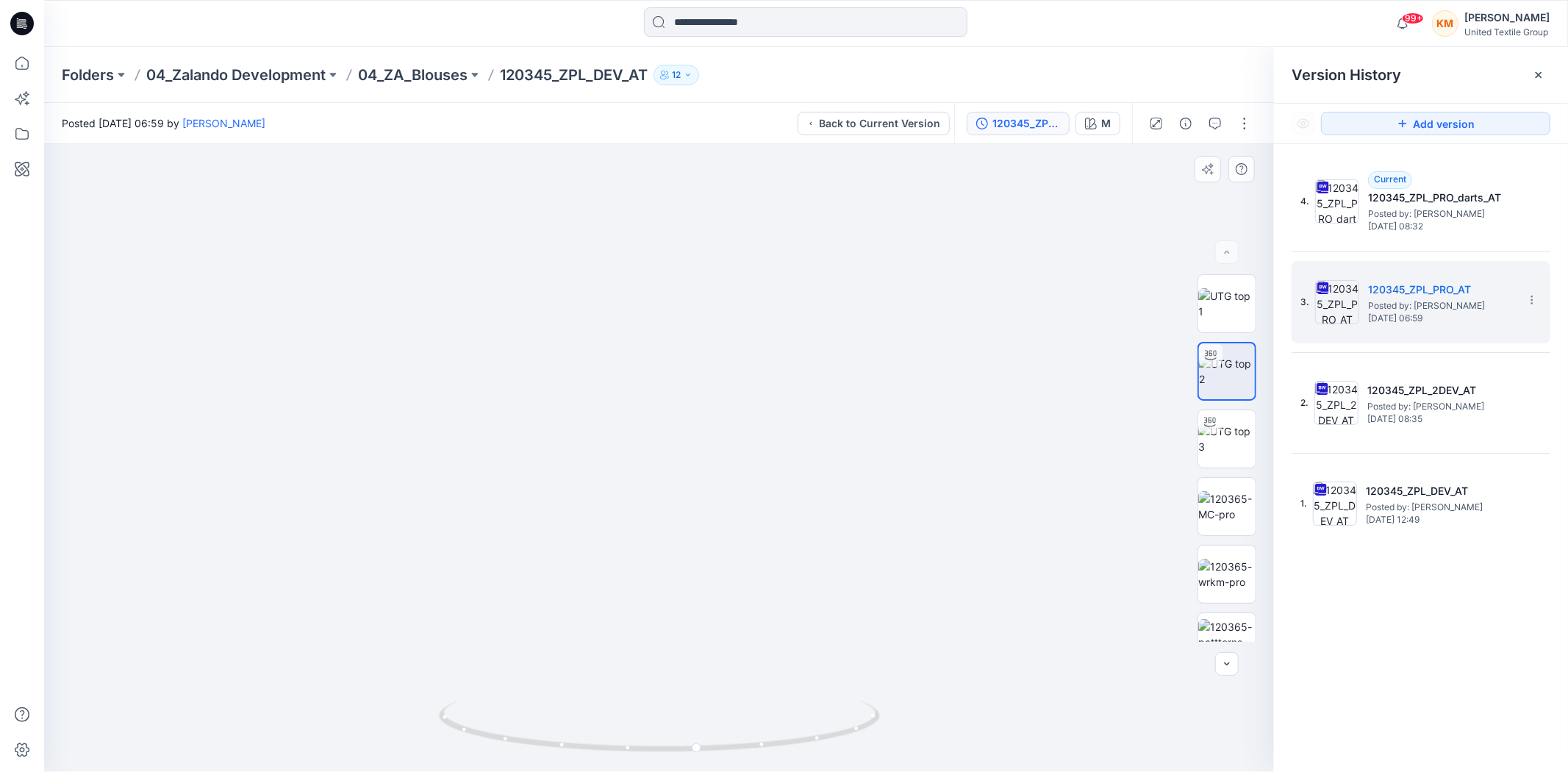
click at [644, 375] on img at bounding box center [659, 394] width 956 height 756
drag, startPoint x: 613, startPoint y: 382, endPoint x: 614, endPoint y: 442, distance: 60.0
click at [629, 449] on img at bounding box center [659, 426] width 956 height 692
click at [15, 56] on icon at bounding box center [22, 63] width 32 height 32
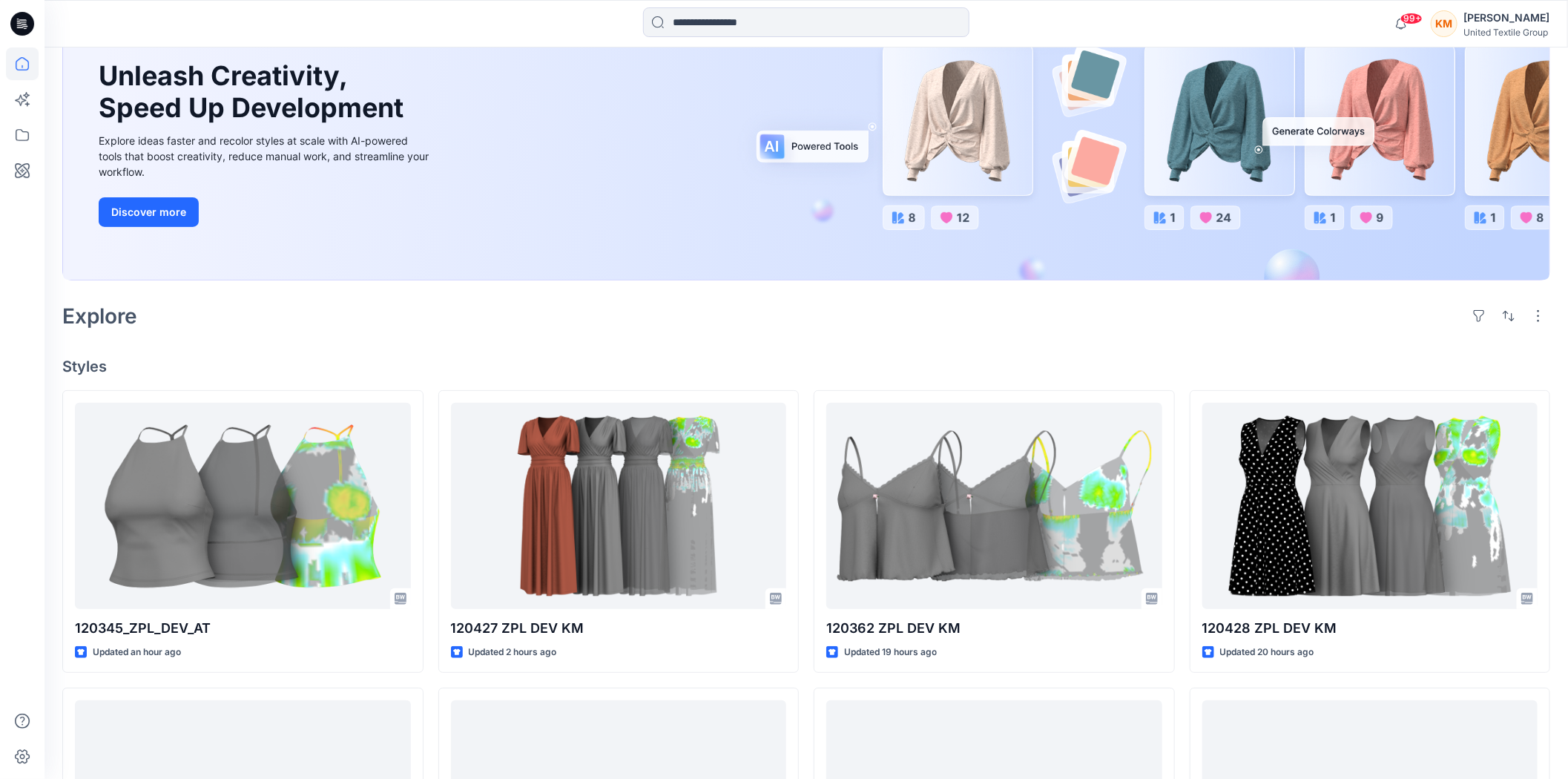
scroll to position [165, 0]
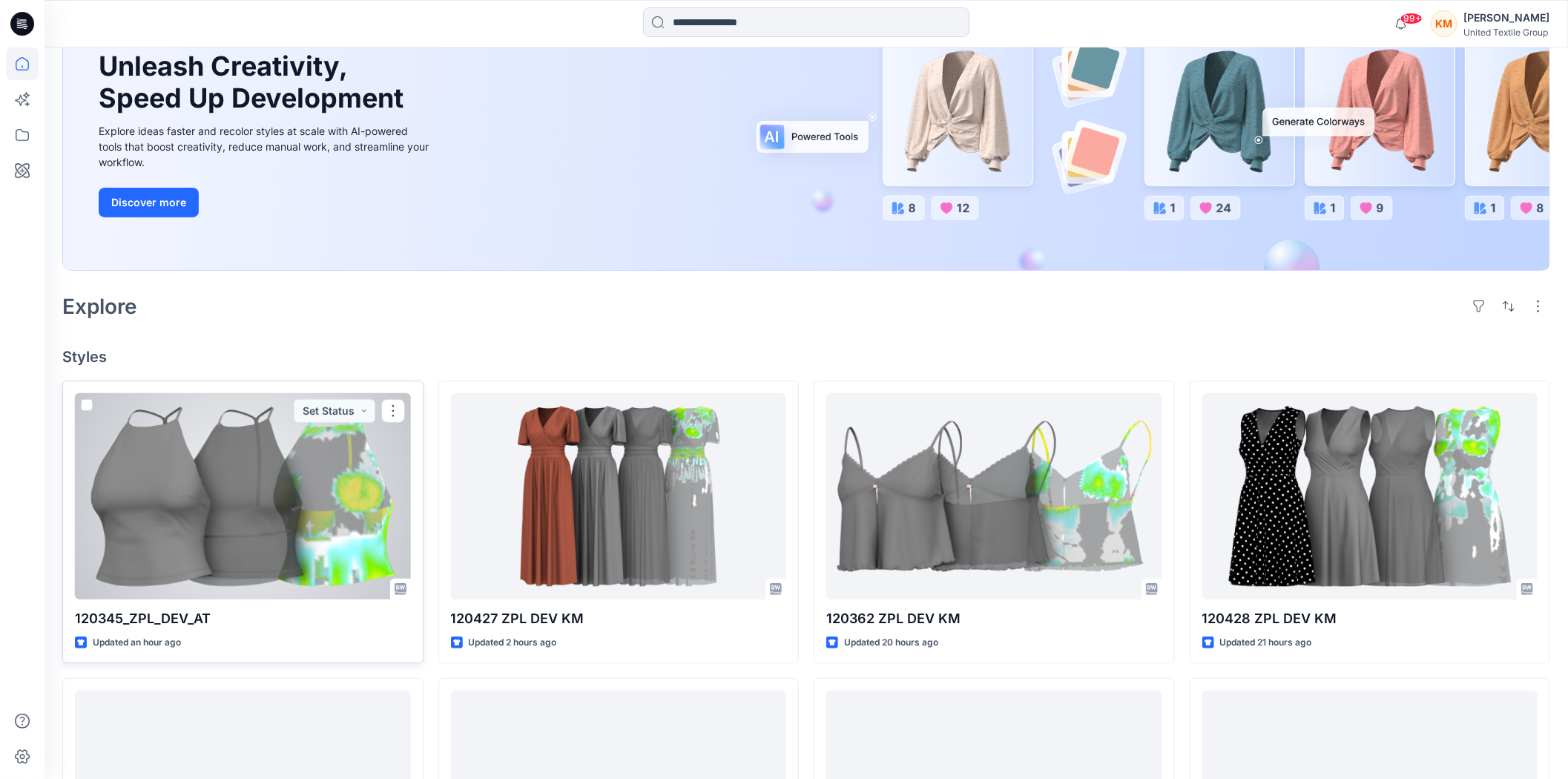
scroll to position [165, 0]
click at [282, 496] on div at bounding box center [242, 496] width 336 height 206
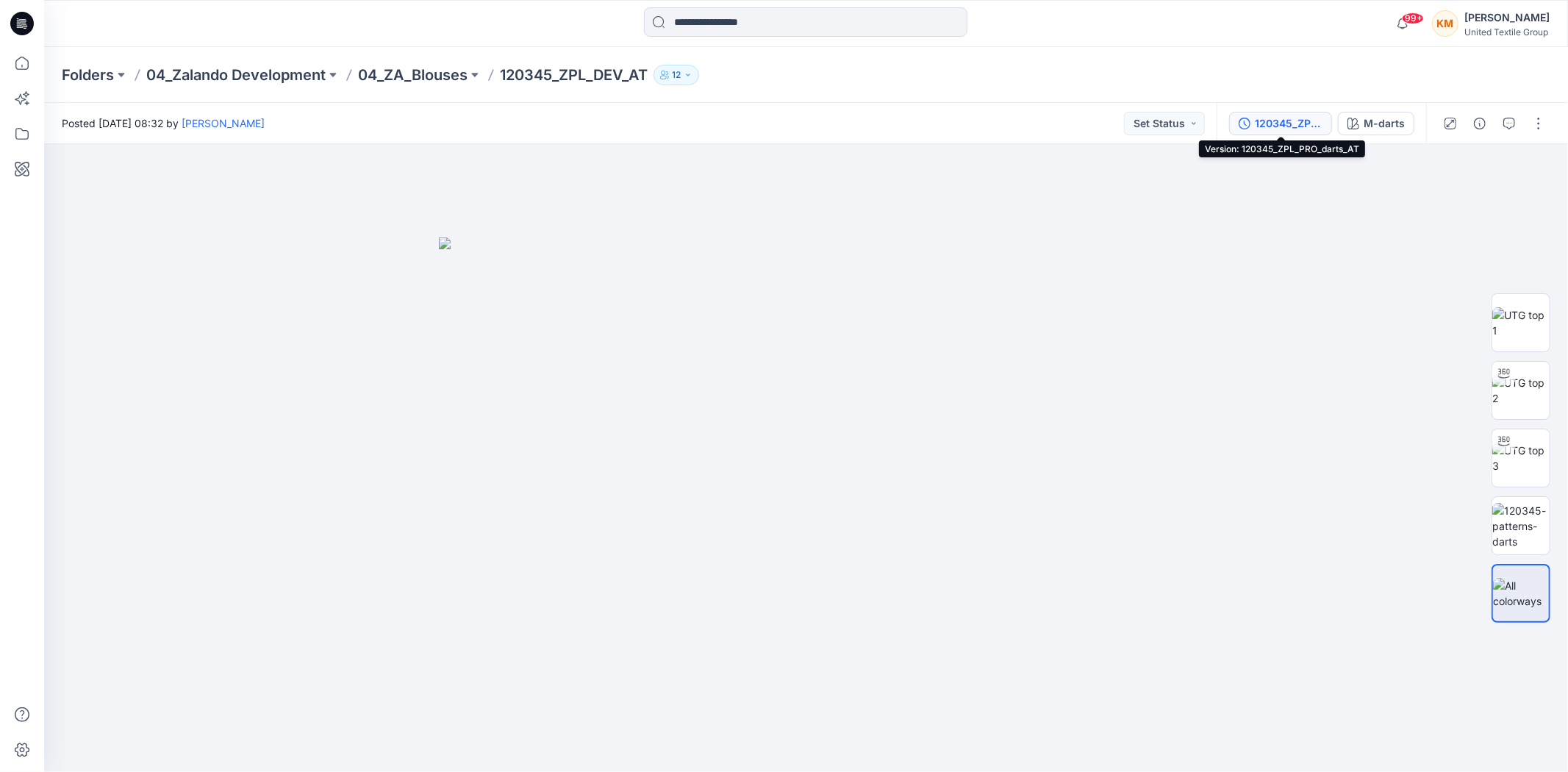
click at [1294, 113] on button "120345_ZPL_PRO_darts_AT" at bounding box center [1280, 123] width 103 height 24
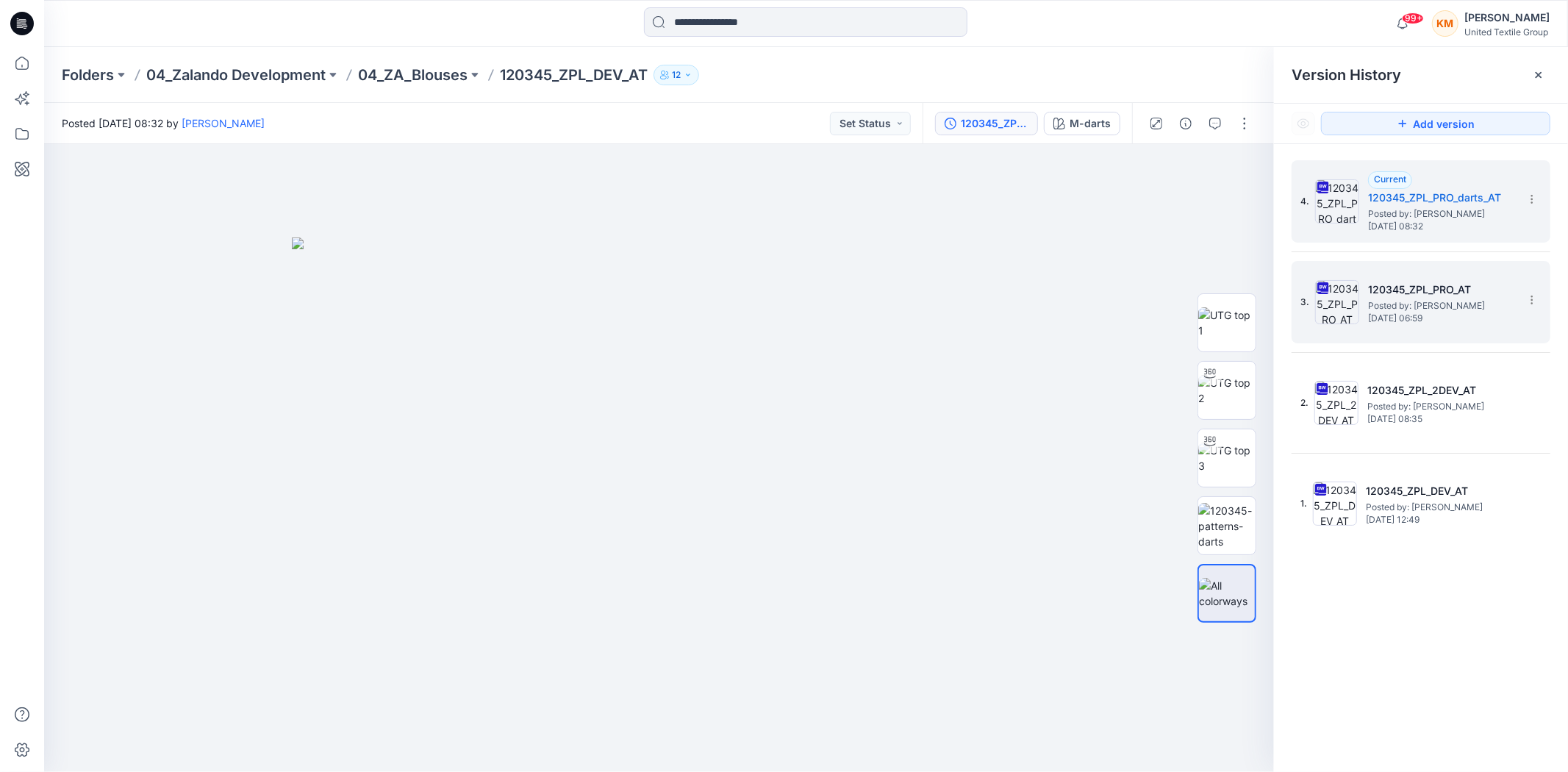
click at [1397, 304] on span "Posted by: Anastasija Trusakova" at bounding box center [1441, 306] width 147 height 15
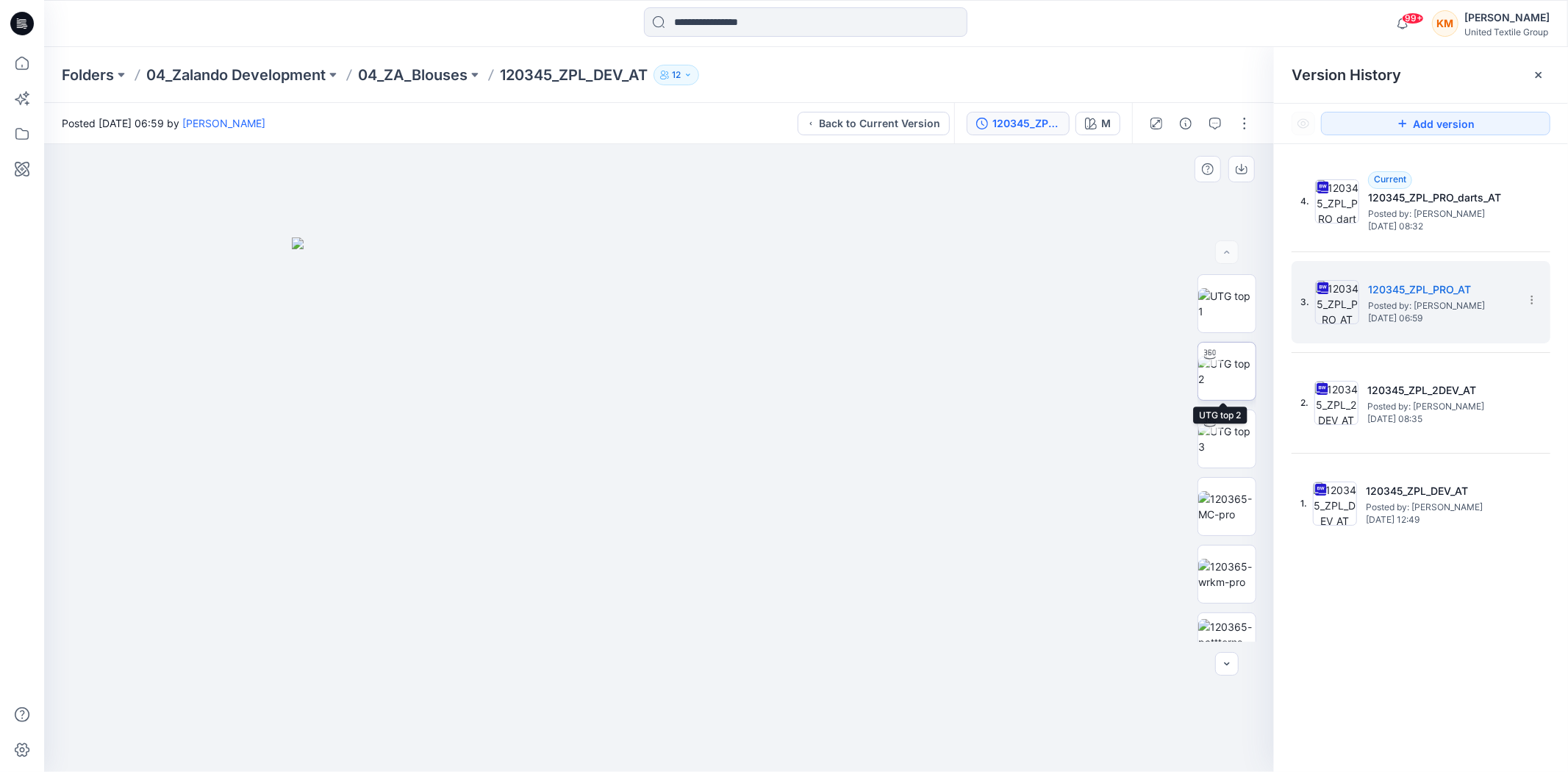
click at [1228, 370] on img at bounding box center [1226, 371] width 58 height 31
drag, startPoint x: 821, startPoint y: 735, endPoint x: 909, endPoint y: 692, distance: 97.9
click at [937, 732] on div at bounding box center [658, 459] width 1230 height 628
drag, startPoint x: 681, startPoint y: 747, endPoint x: 661, endPoint y: 740, distance: 21.2
click at [661, 743] on icon at bounding box center [661, 728] width 445 height 55
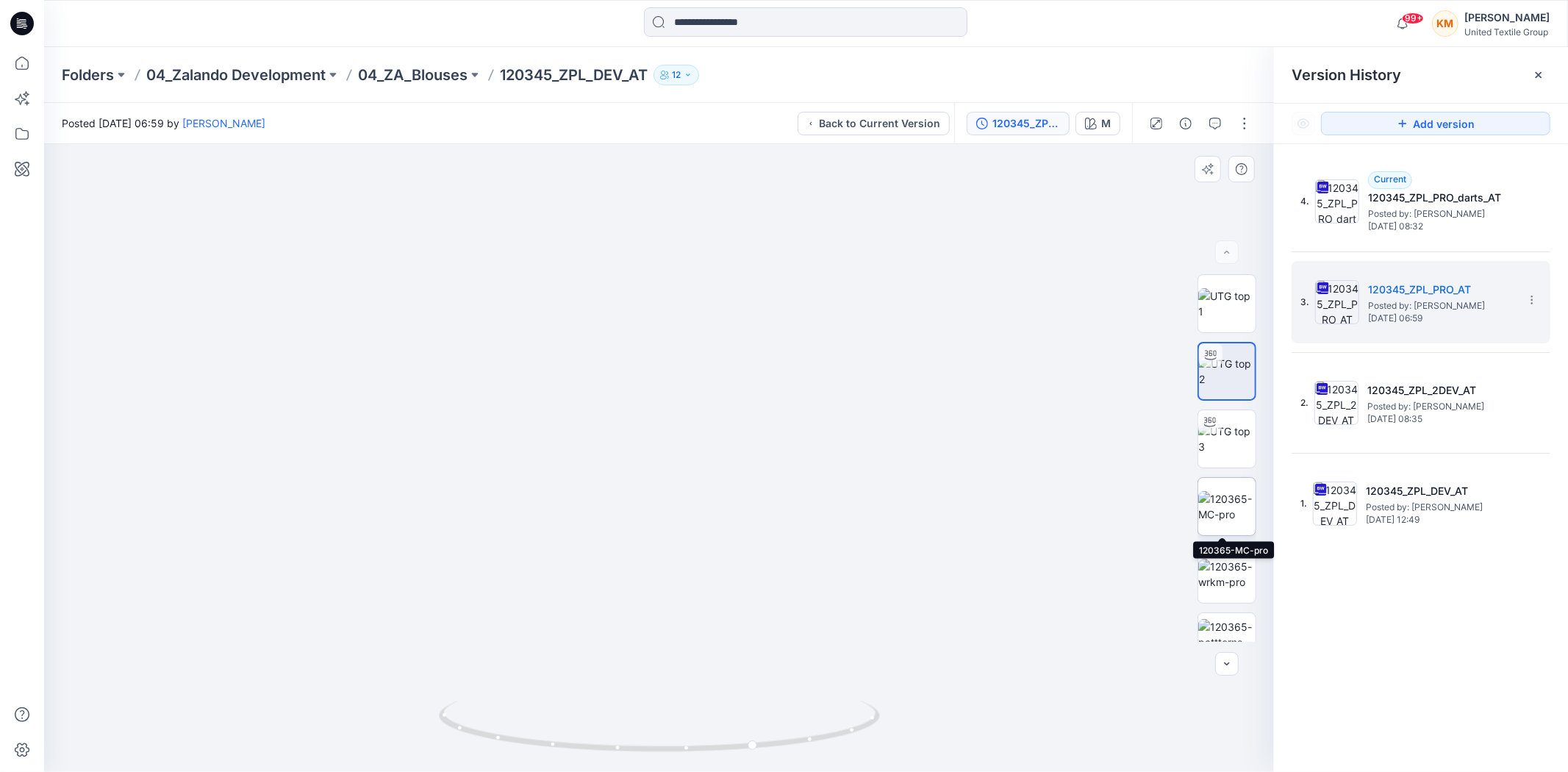
click at [1211, 506] on img at bounding box center [1226, 507] width 58 height 31
click at [952, 472] on div at bounding box center [658, 459] width 1230 height 628
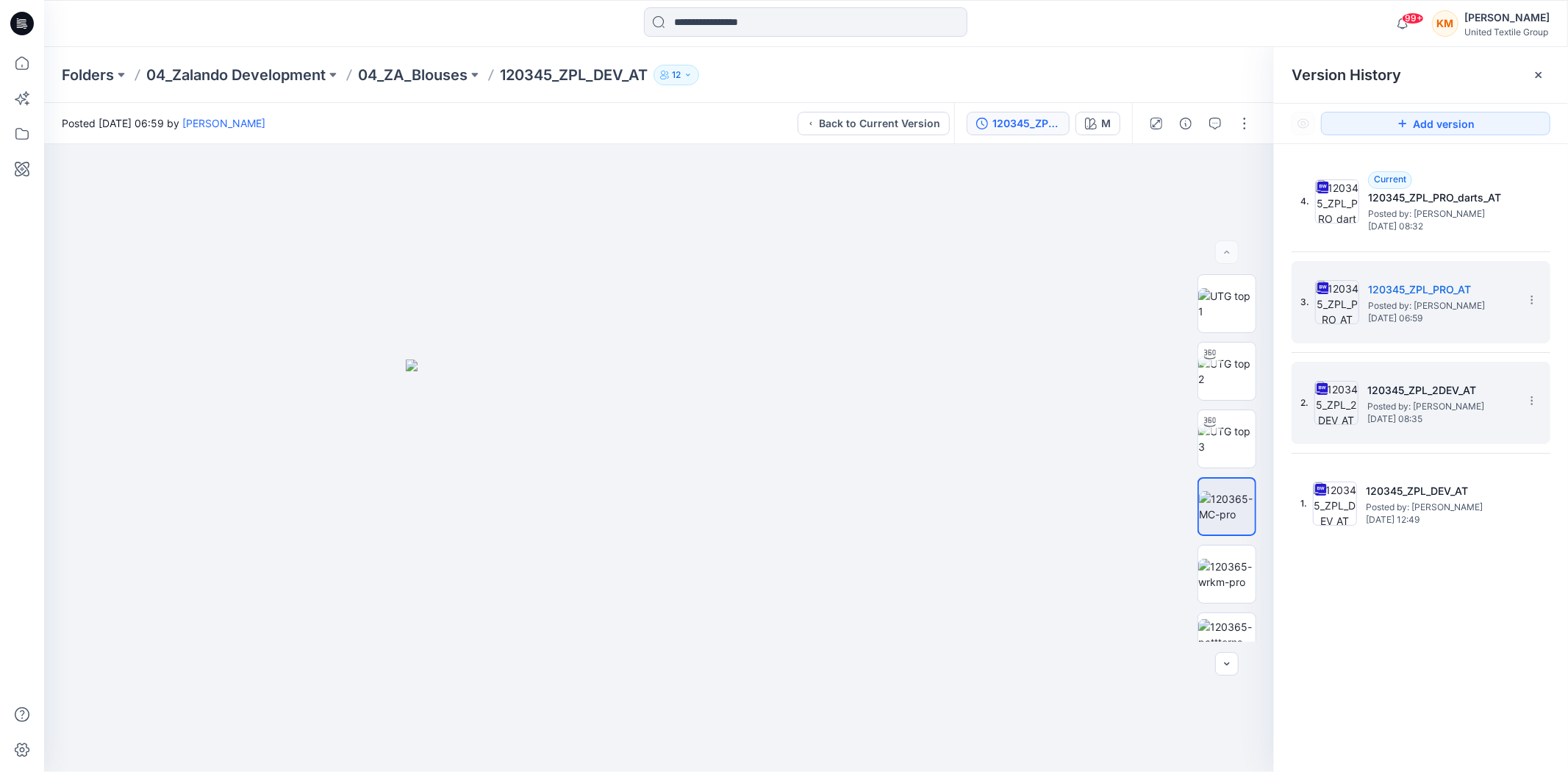
click at [1432, 398] on h5 "120345_ZPL_2DEV_AT" at bounding box center [1441, 390] width 147 height 18
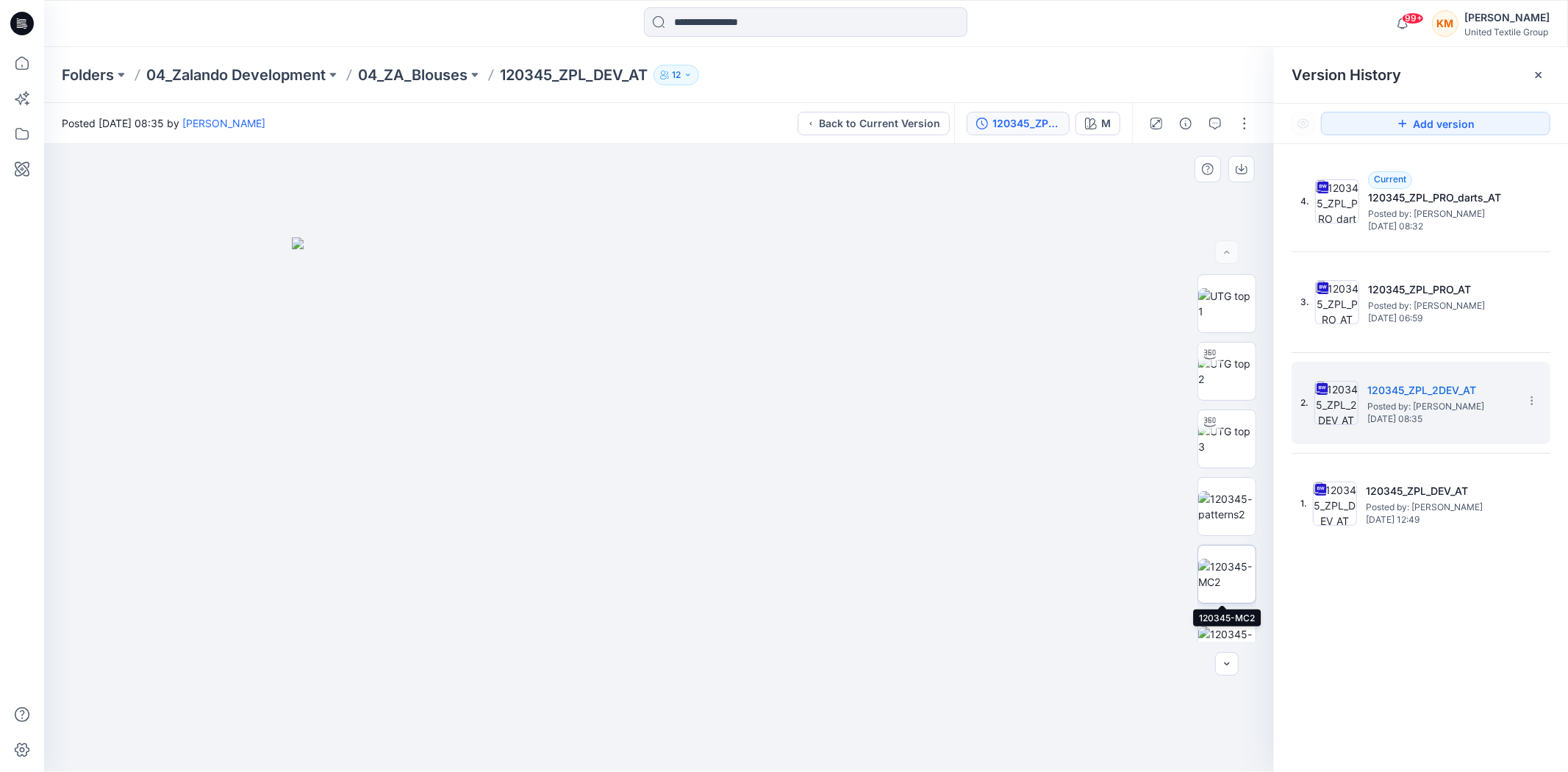
click at [1225, 571] on img at bounding box center [1226, 574] width 58 height 31
click at [1230, 513] on img at bounding box center [1226, 507] width 58 height 31
click at [1237, 562] on img at bounding box center [1226, 574] width 58 height 31
click at [1394, 407] on span "Posted by: Anastasija Trusakova" at bounding box center [1441, 407] width 147 height 15
click at [1531, 397] on icon at bounding box center [1531, 400] width 11 height 11
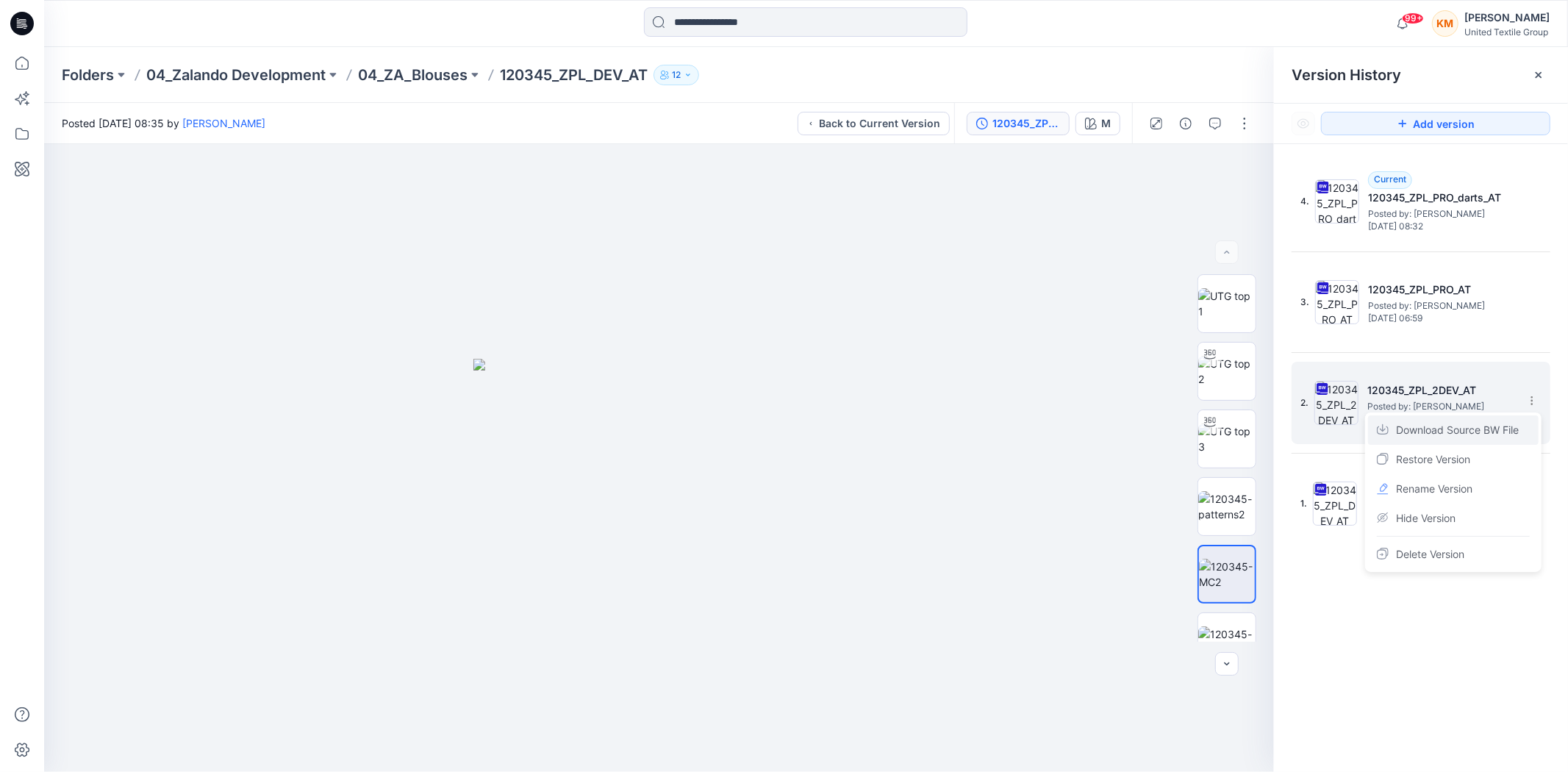
click at [1423, 430] on span "Download Source BW File" at bounding box center [1457, 430] width 123 height 18
click at [632, 711] on div at bounding box center [658, 459] width 1230 height 628
click at [22, 62] on icon at bounding box center [22, 63] width 32 height 32
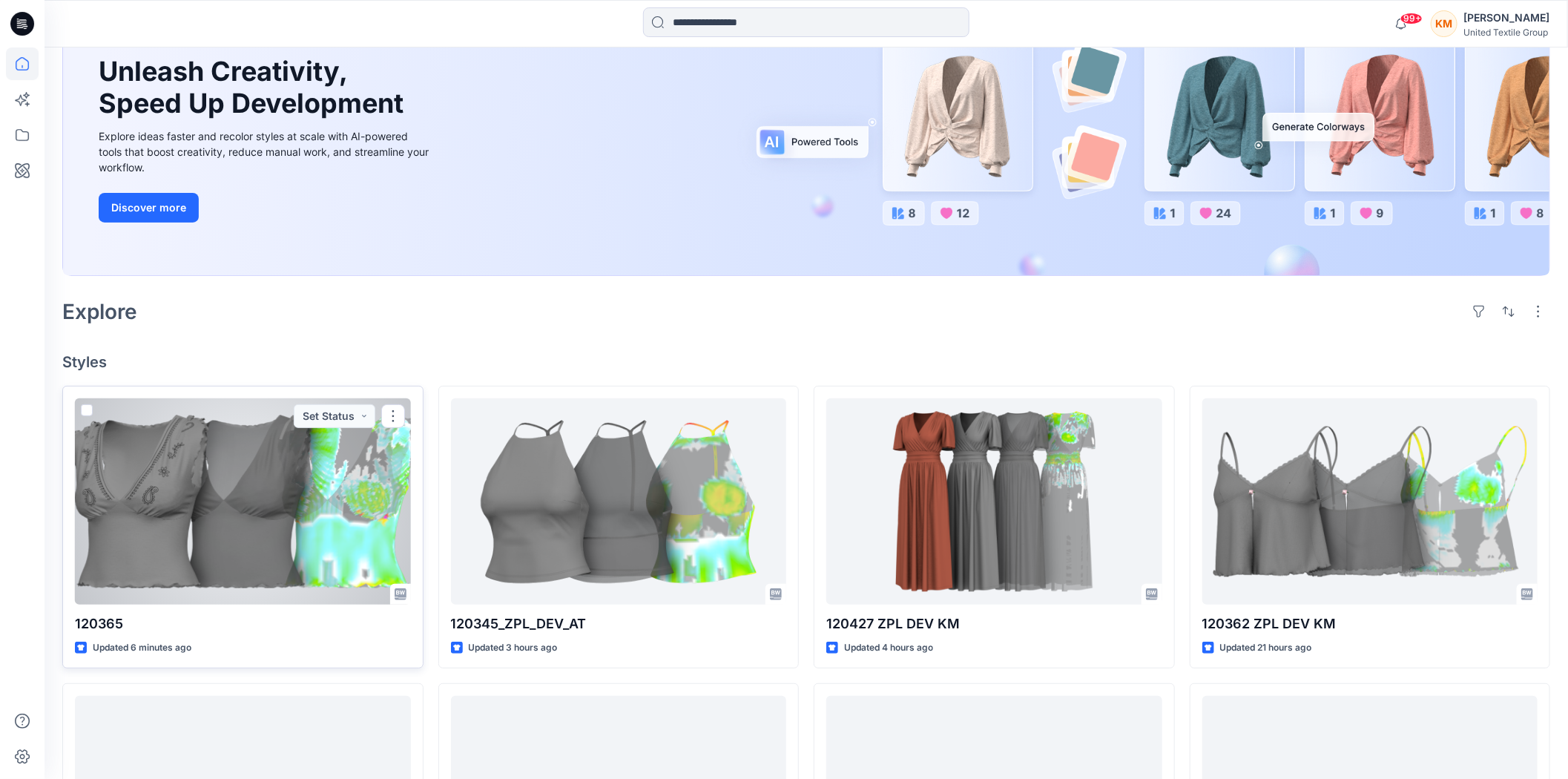
scroll to position [165, 0]
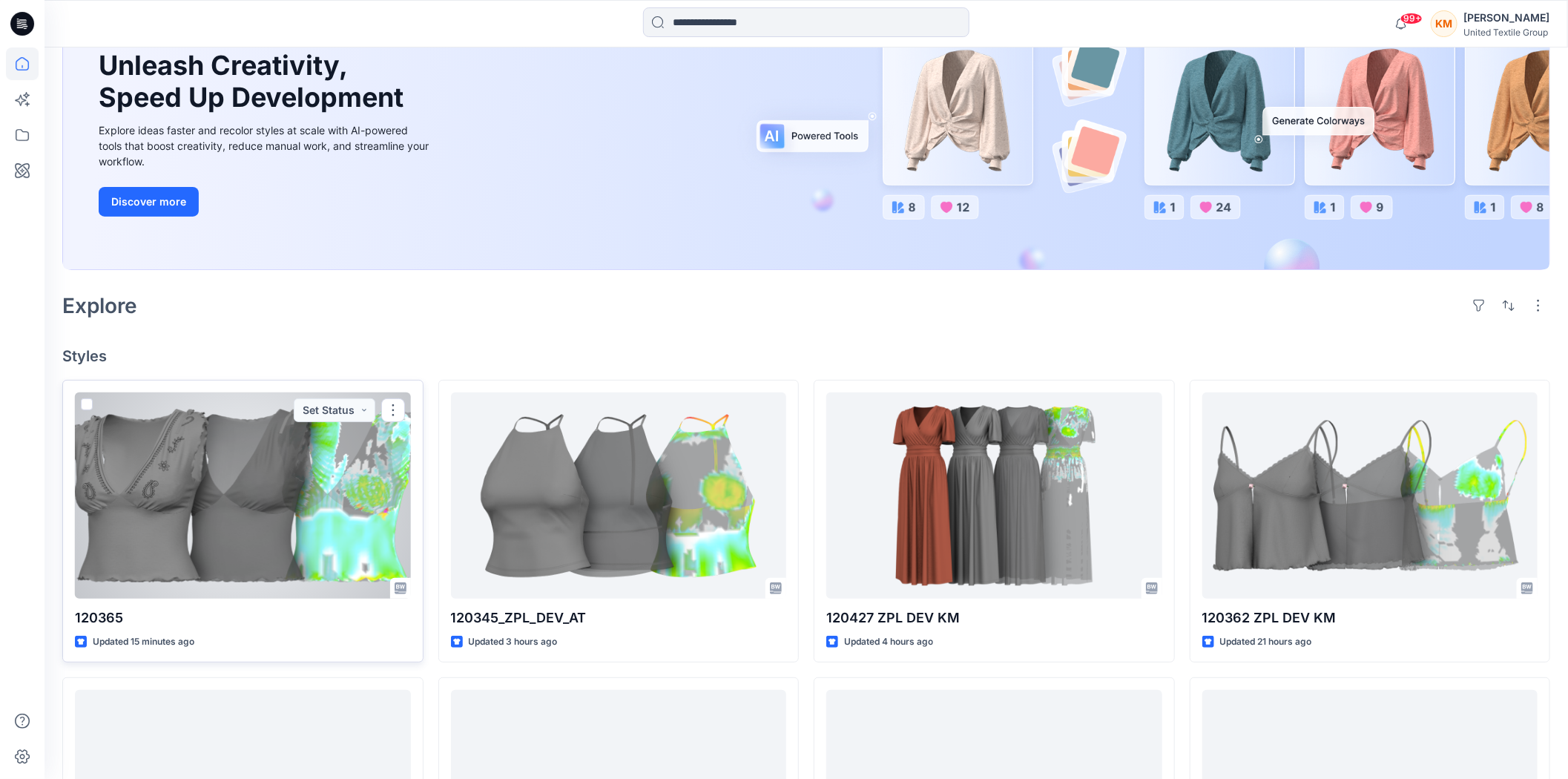
click at [237, 465] on div at bounding box center [242, 496] width 336 height 206
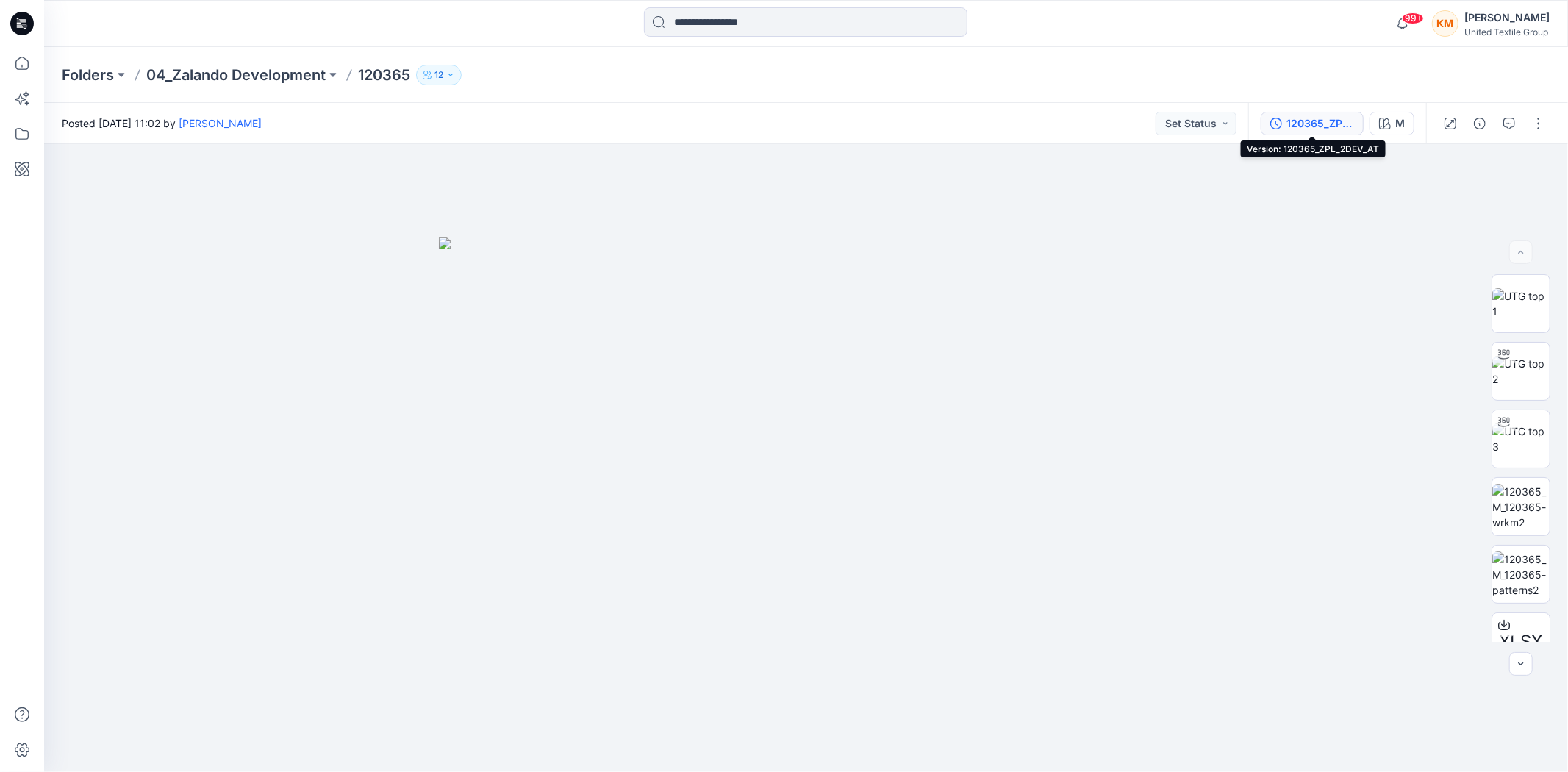
click at [1317, 119] on div "120365_ZPL_2DEV_AT" at bounding box center [1320, 123] width 67 height 16
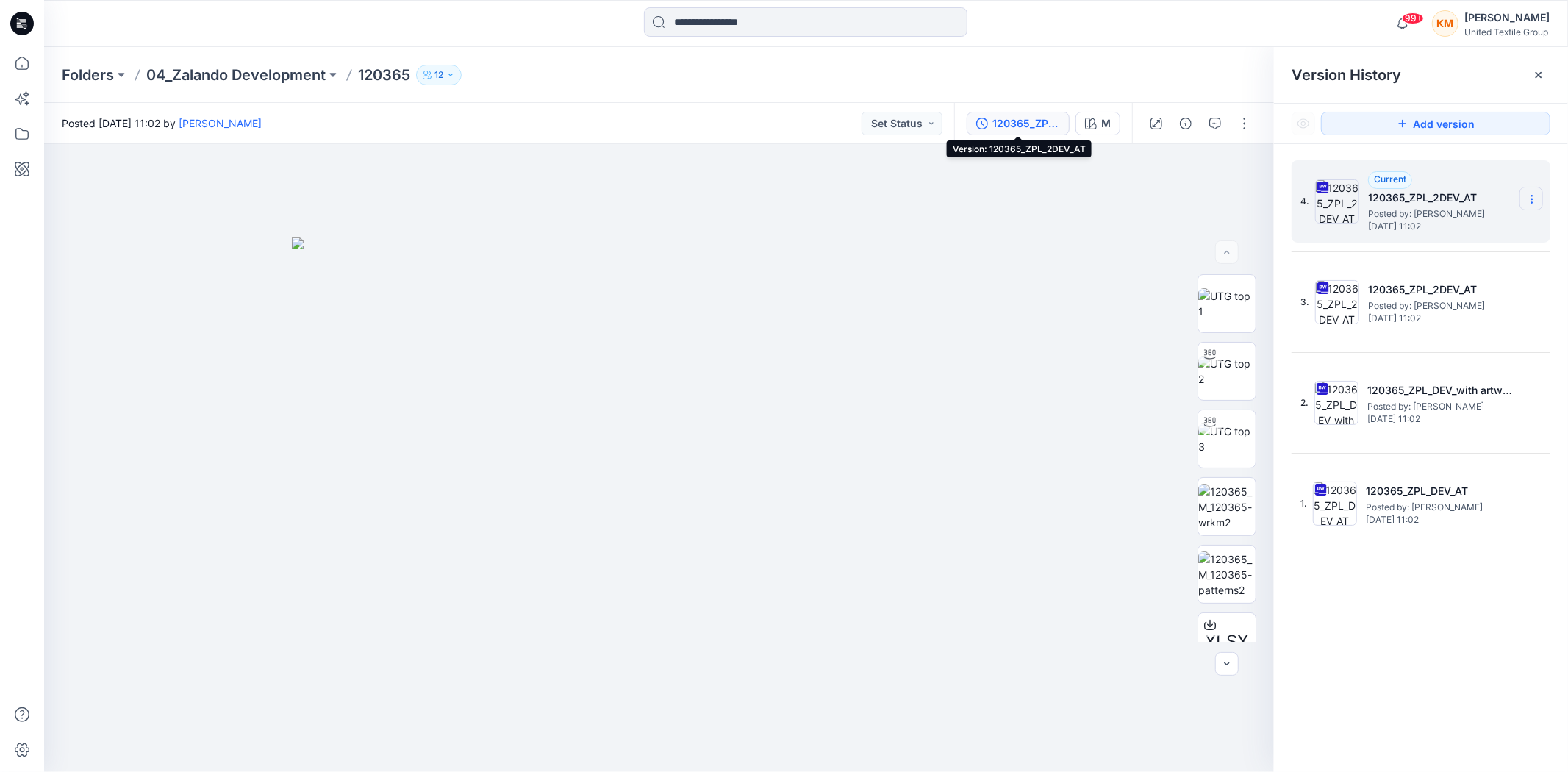
click at [1534, 195] on icon at bounding box center [1531, 199] width 11 height 11
click at [1105, 210] on div at bounding box center [658, 459] width 1230 height 628
click at [1247, 121] on button "button" at bounding box center [1244, 123] width 24 height 24
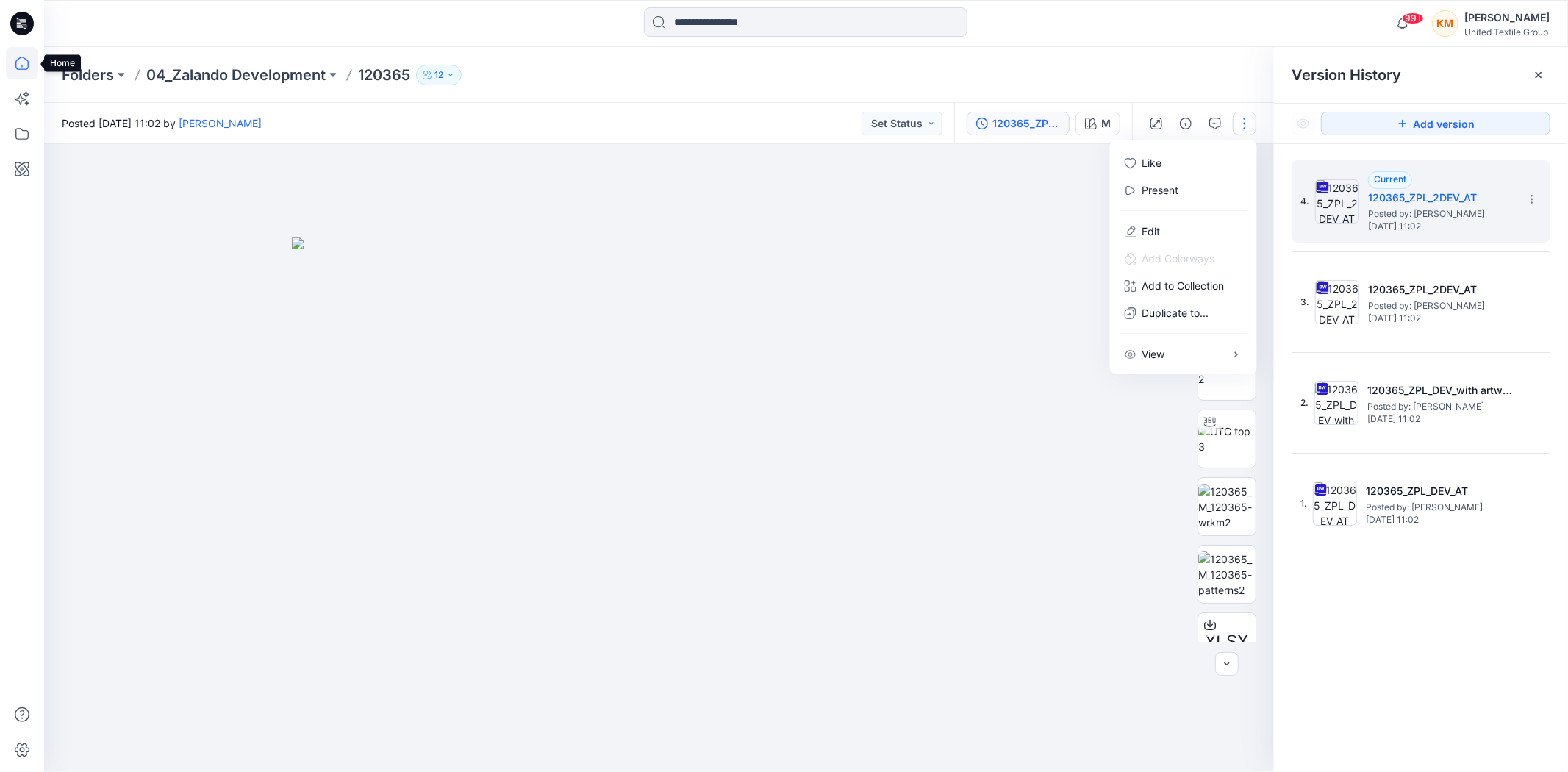
click at [17, 62] on icon at bounding box center [22, 63] width 32 height 32
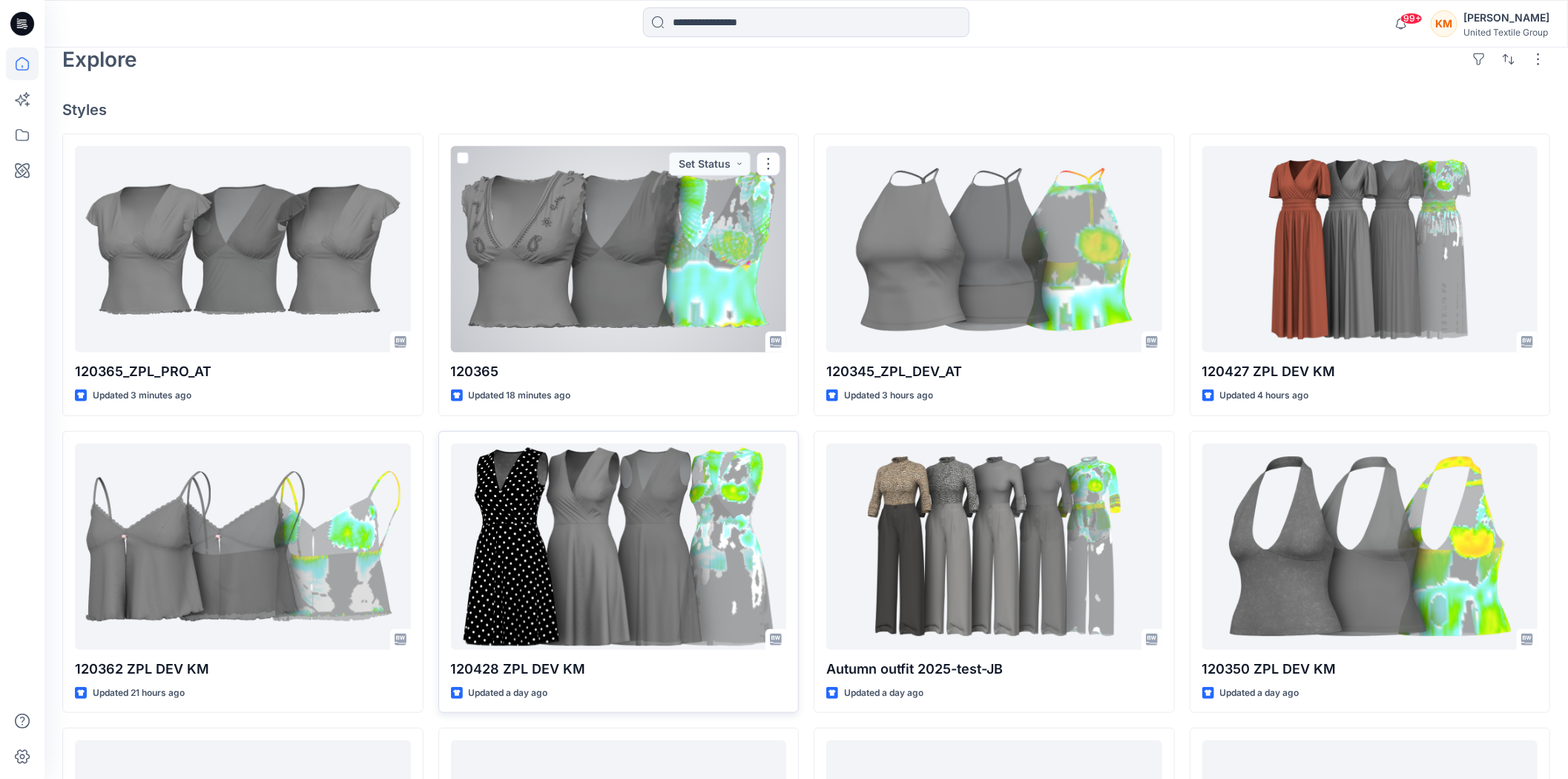
scroll to position [412, 0]
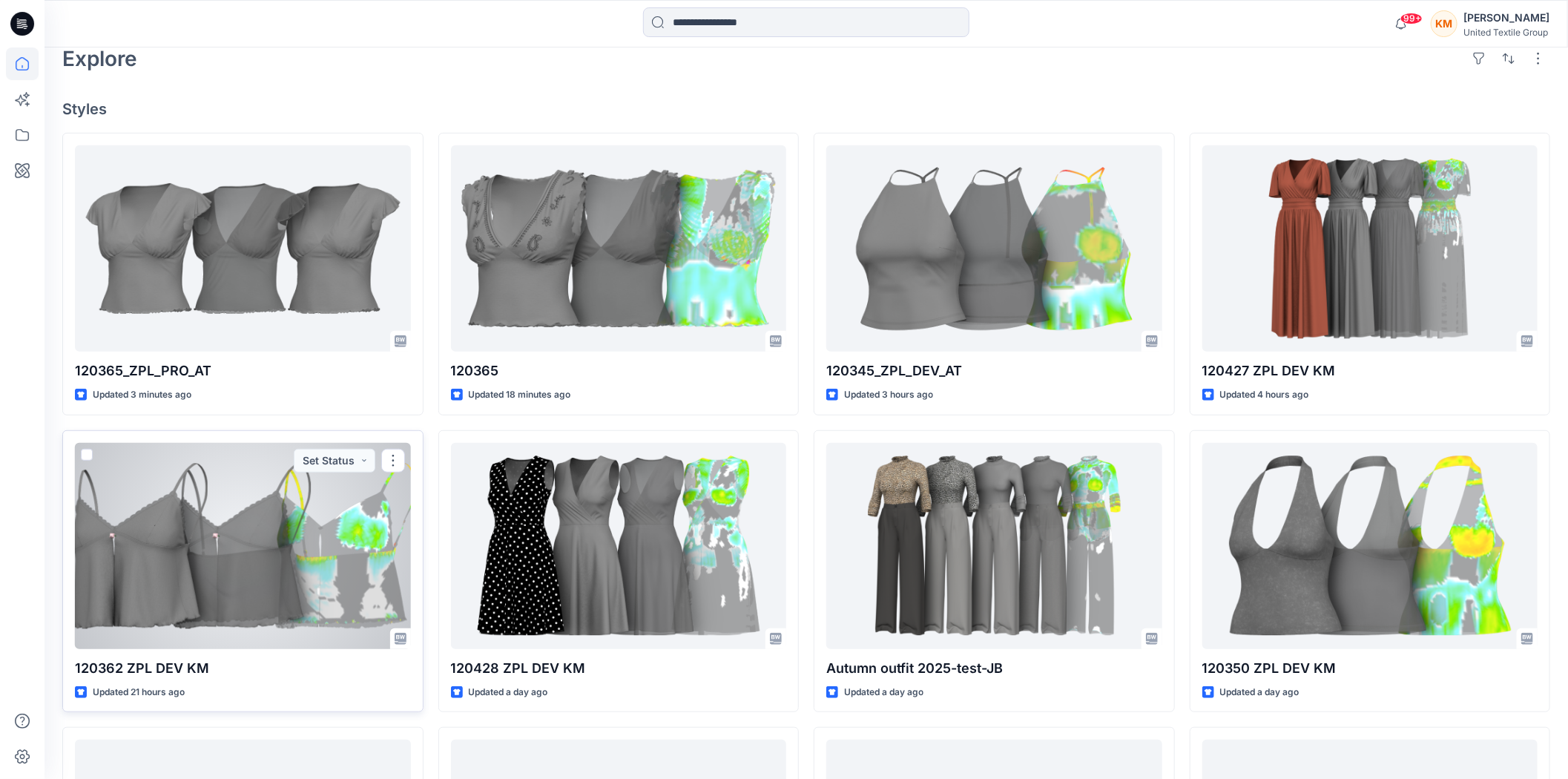
click at [328, 535] on div at bounding box center [242, 546] width 336 height 206
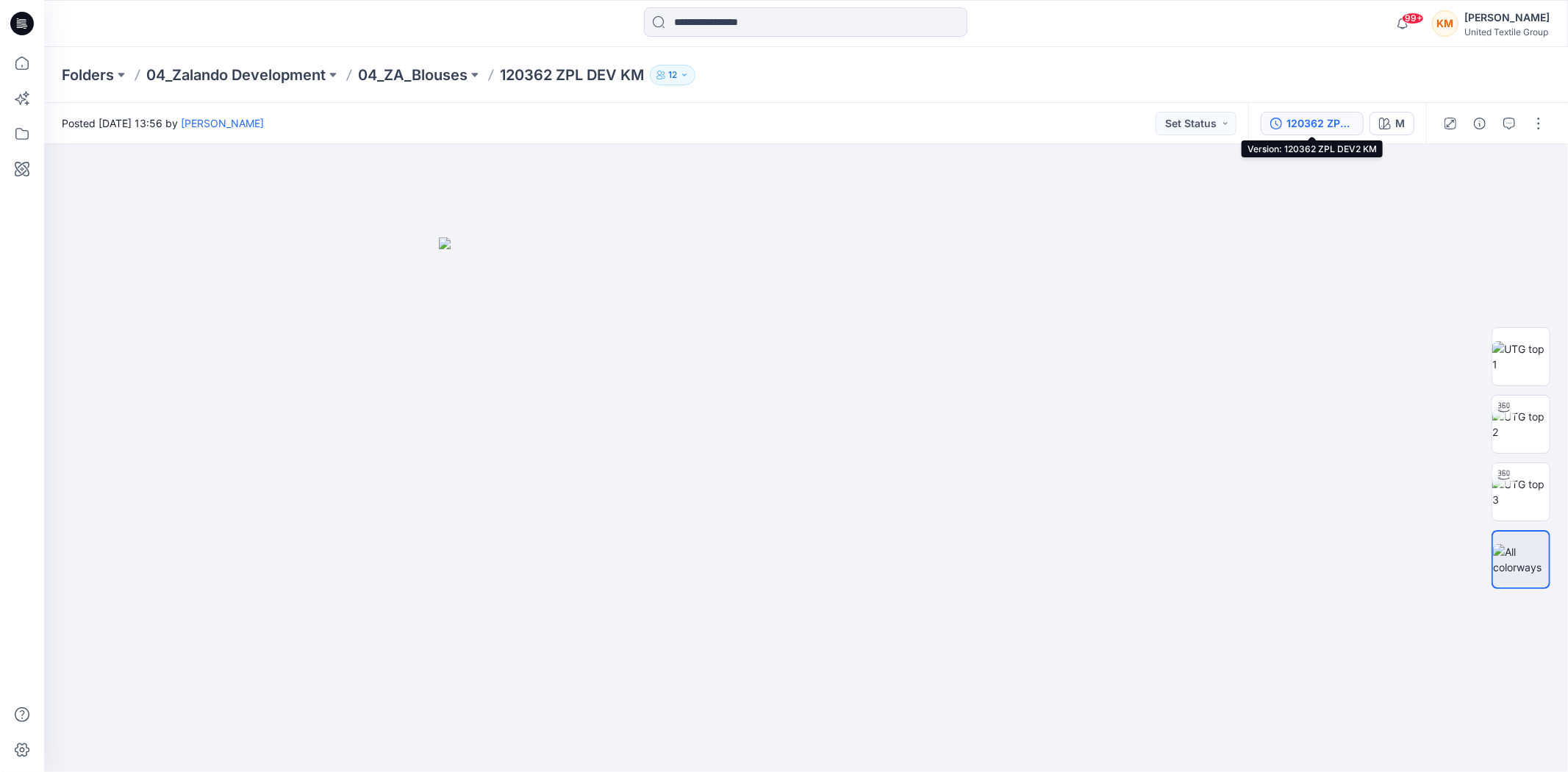
click at [1284, 123] on button "120362 ZPL DEV2 KM" at bounding box center [1312, 123] width 103 height 24
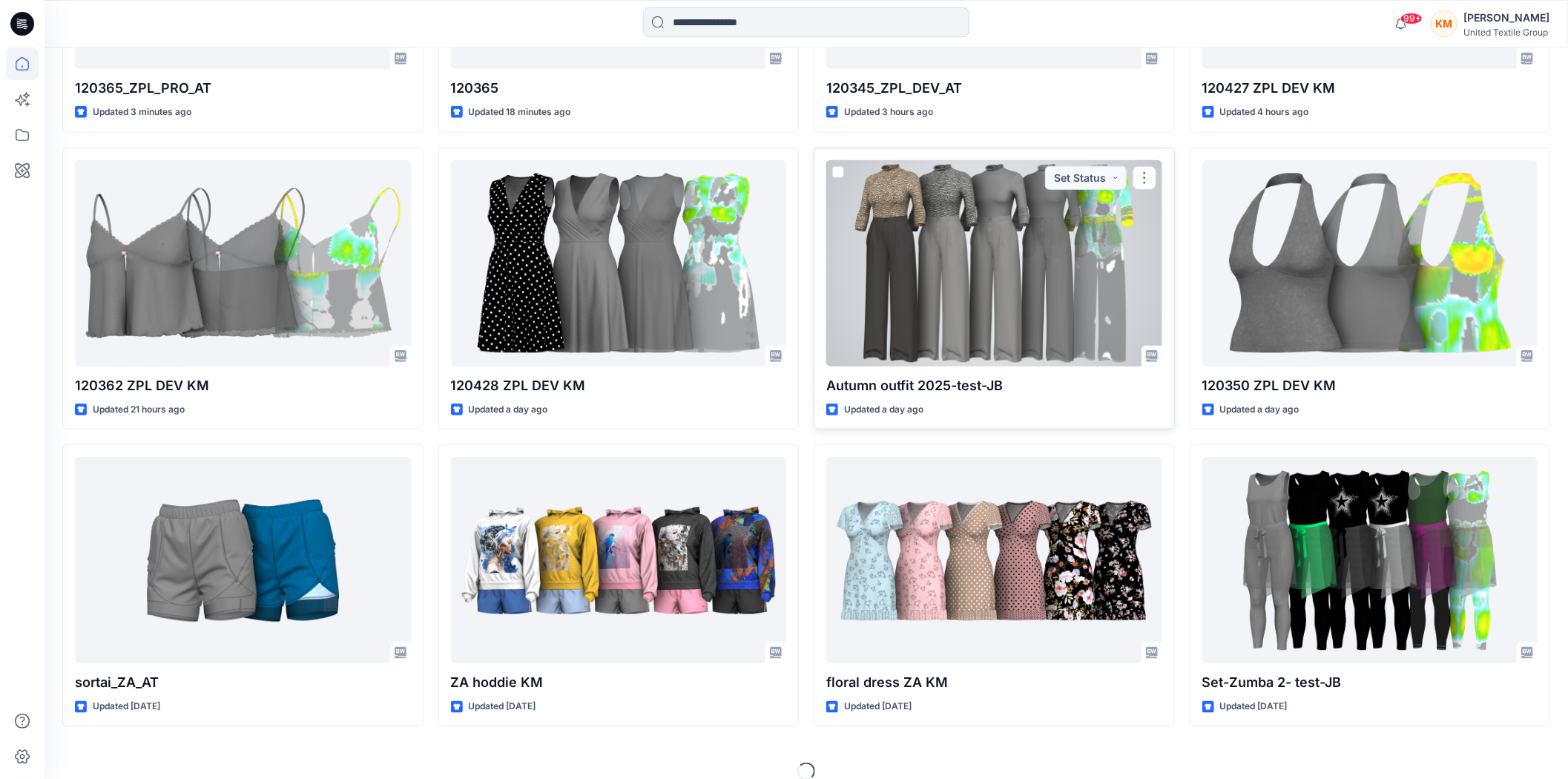
scroll to position [713, 0]
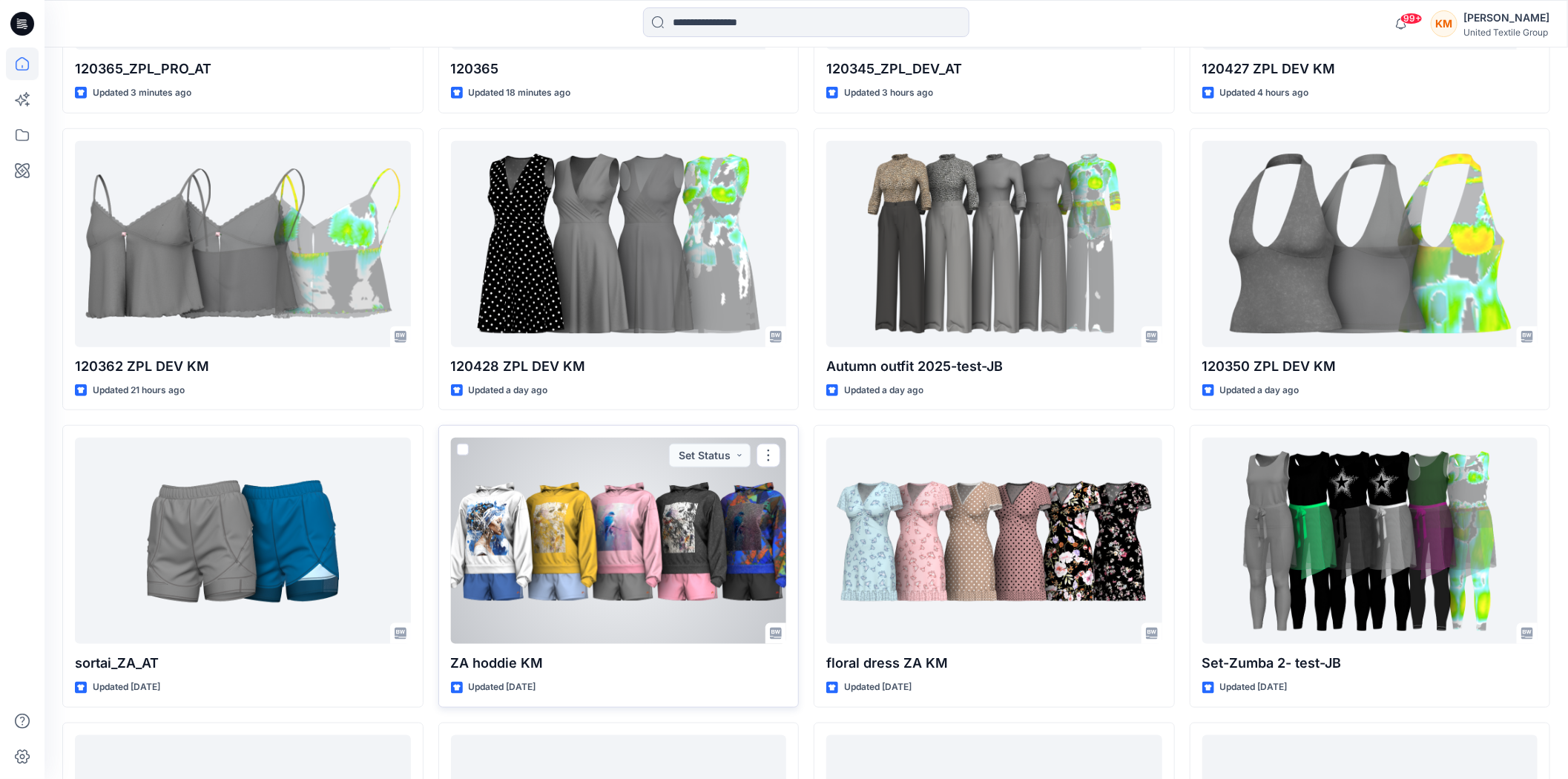
click at [611, 553] on div at bounding box center [619, 541] width 336 height 206
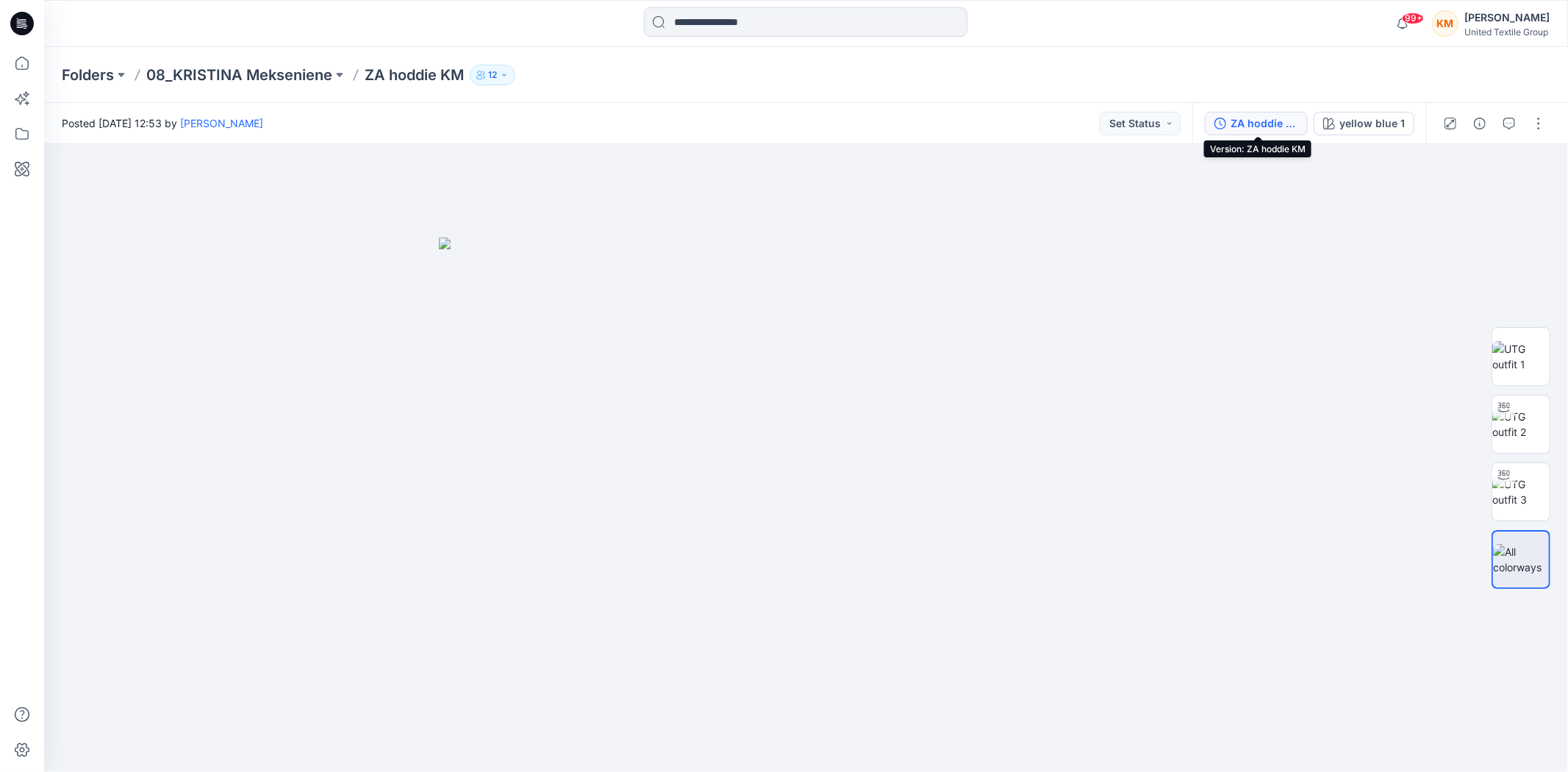
click at [1260, 123] on div "ZA hoddie KM" at bounding box center [1264, 123] width 67 height 16
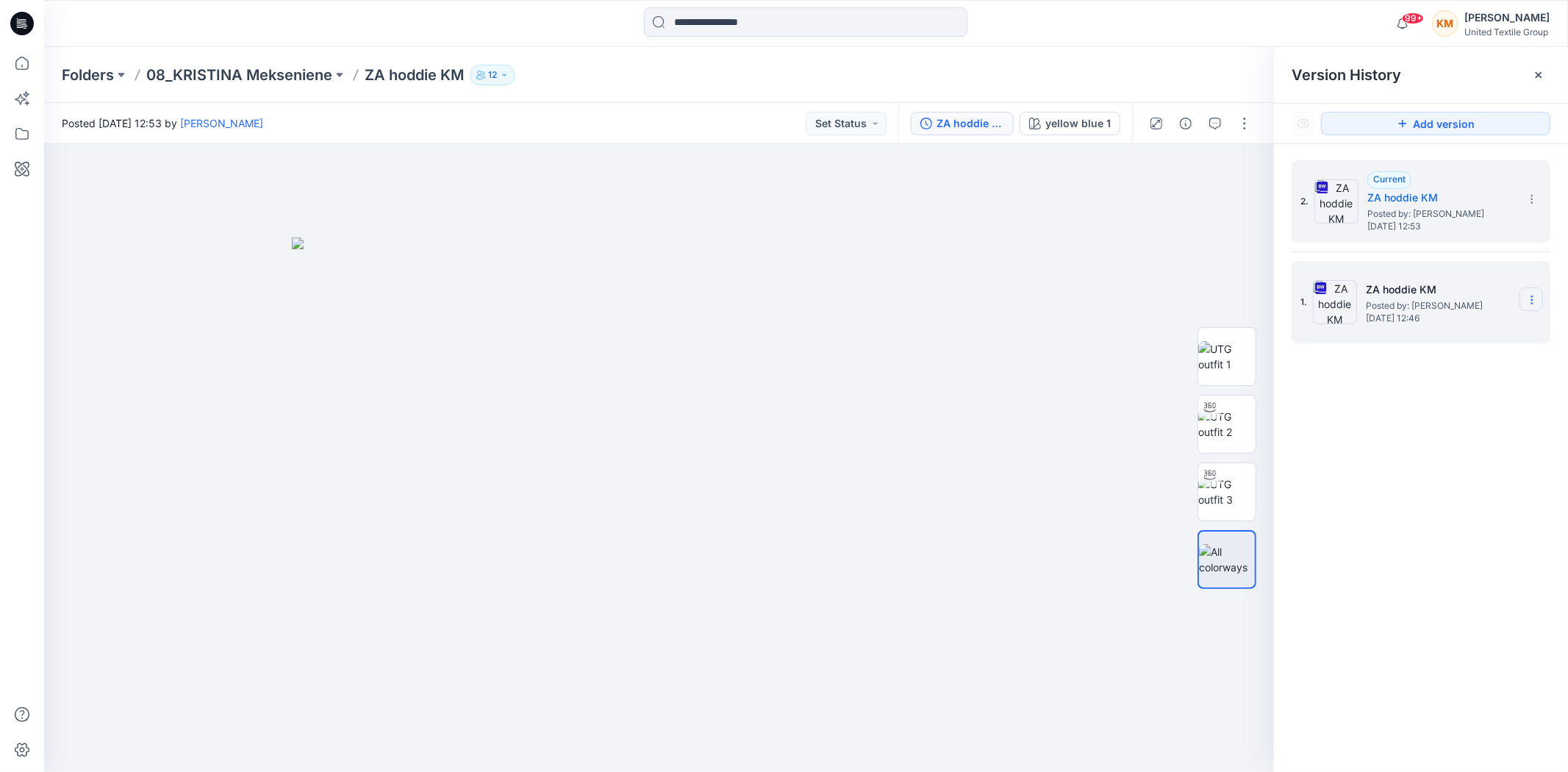
click at [1533, 298] on icon at bounding box center [1531, 300] width 11 height 11
click at [1452, 417] on span "Hide Version" at bounding box center [1425, 418] width 59 height 18
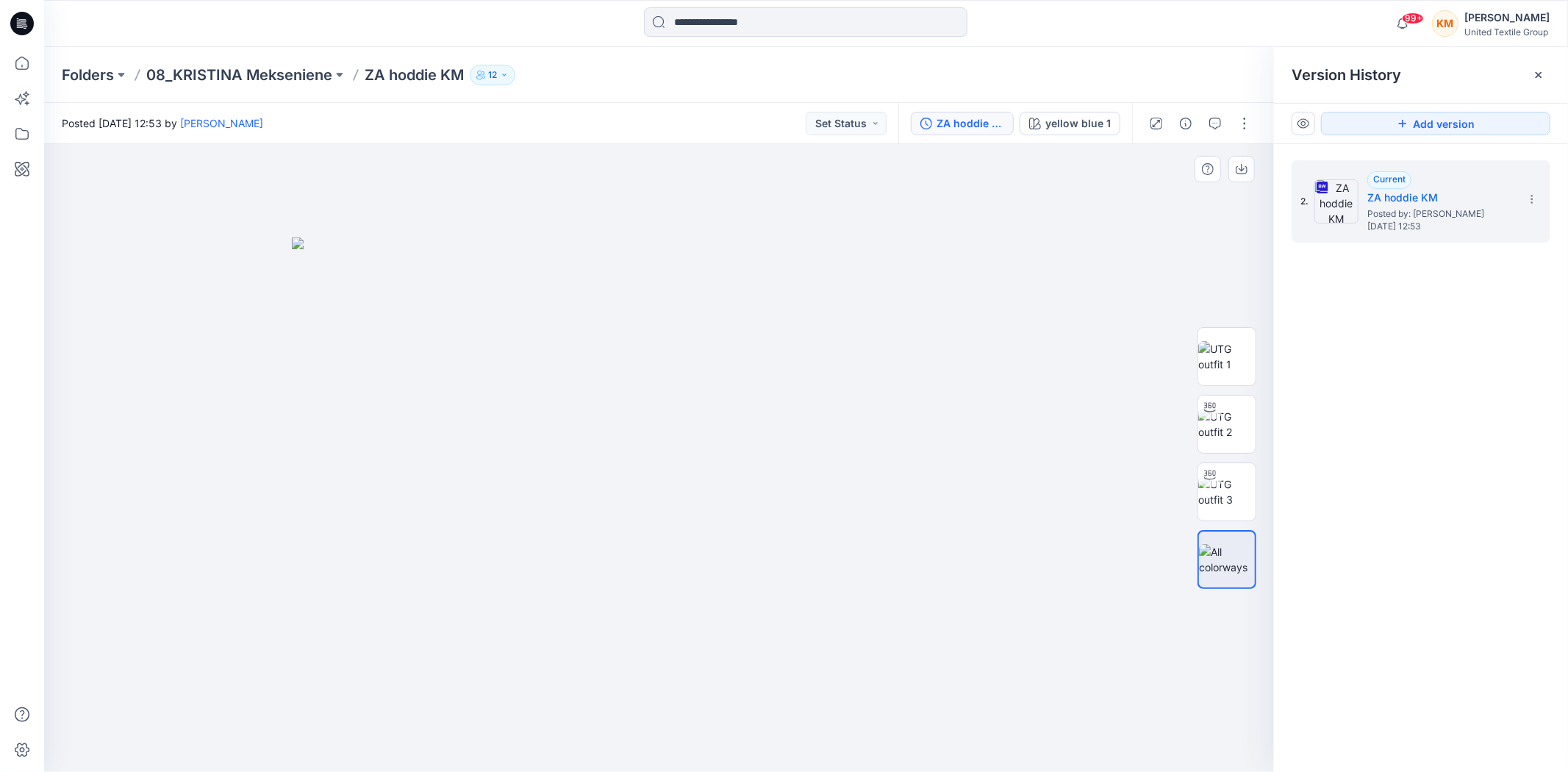
click at [1167, 676] on div at bounding box center [658, 459] width 1230 height 628
click at [1532, 192] on section at bounding box center [1531, 198] width 24 height 24
click at [1406, 480] on div "2. Current ZA hoddie KM Posted by: Kristina Mekseniene Wednesday, September 03,…" at bounding box center [1421, 469] width 294 height 649
click at [24, 67] on icon at bounding box center [22, 63] width 32 height 32
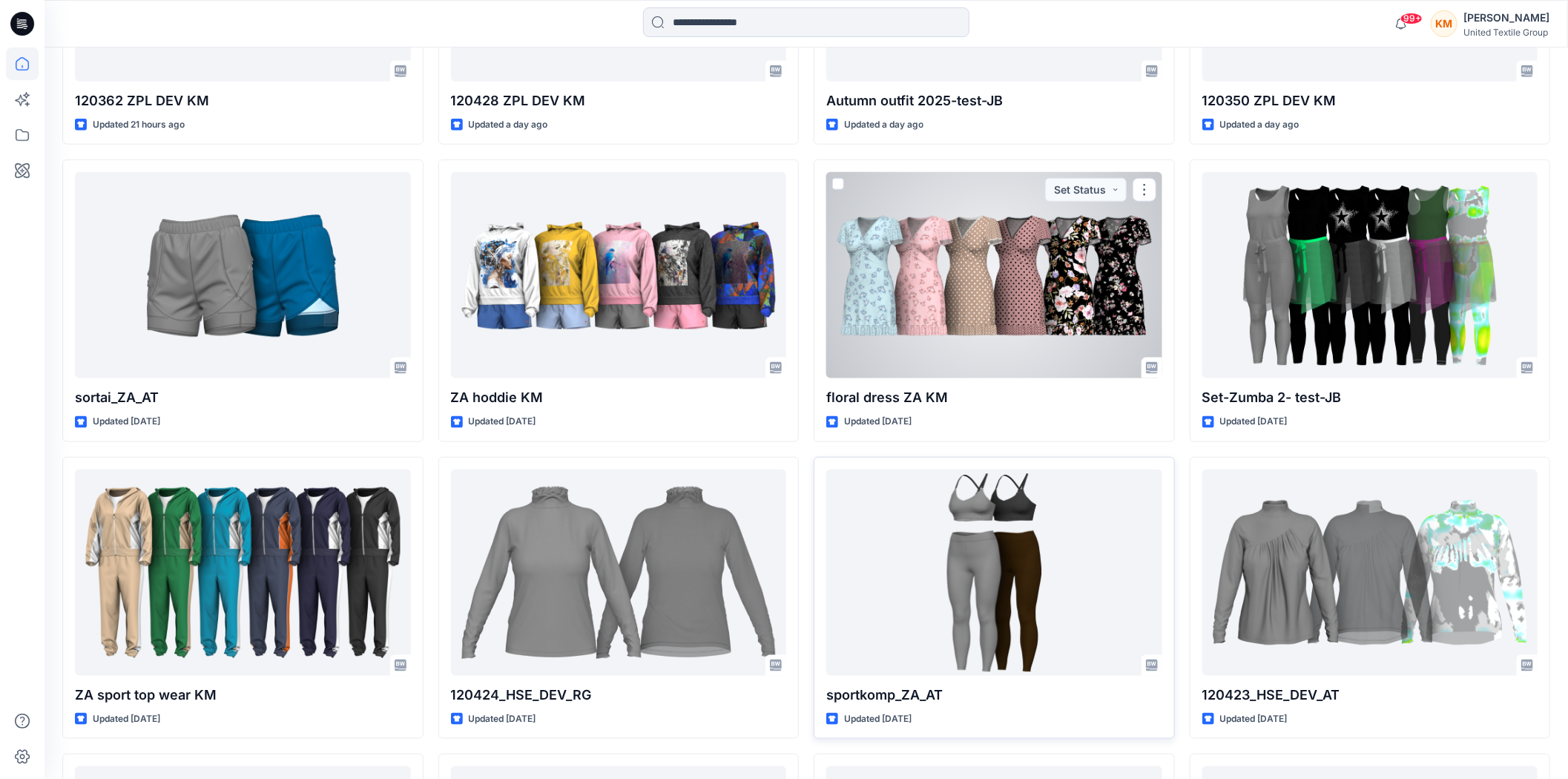
scroll to position [989, 0]
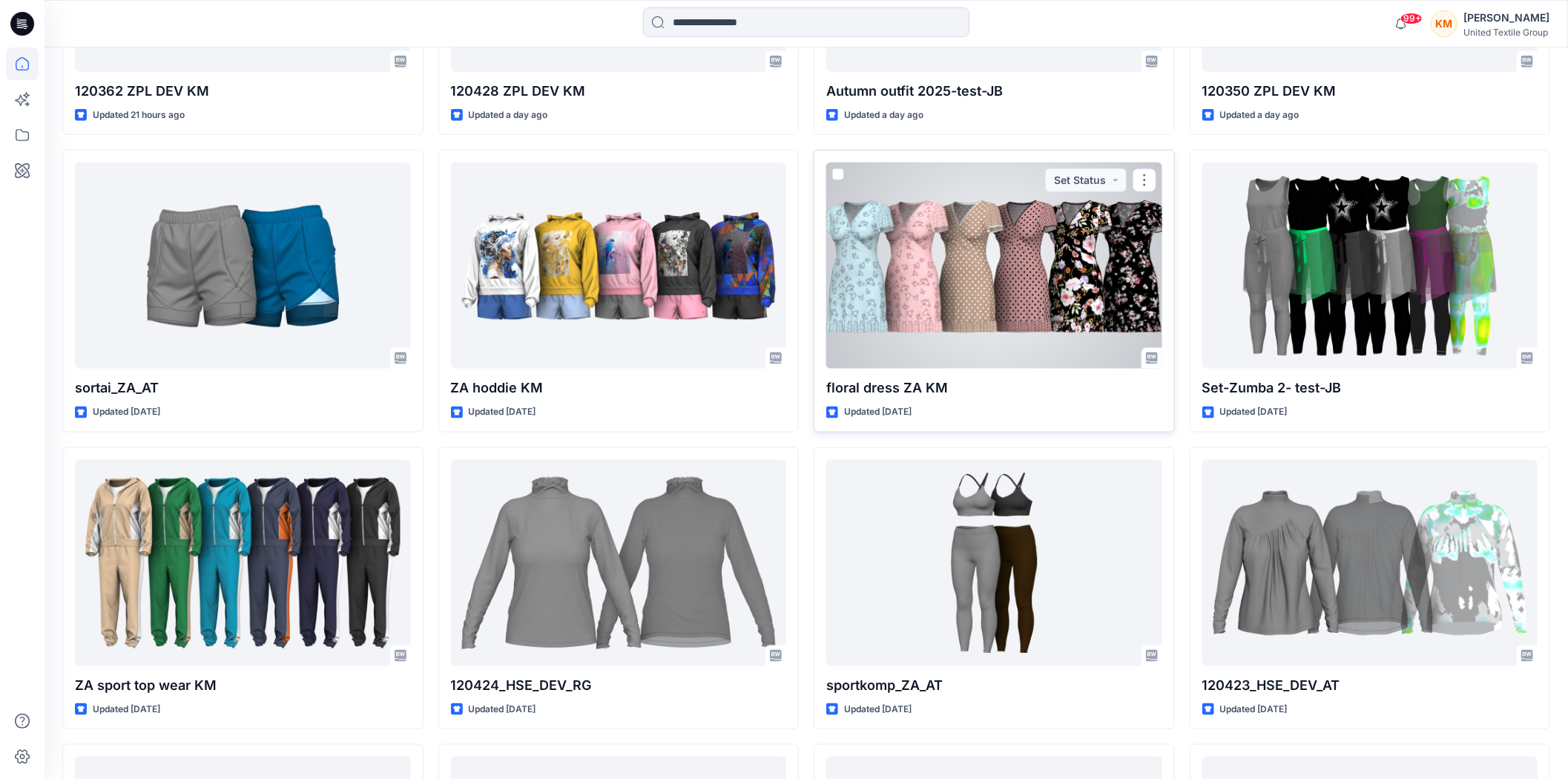
click at [965, 298] on div at bounding box center [994, 265] width 336 height 206
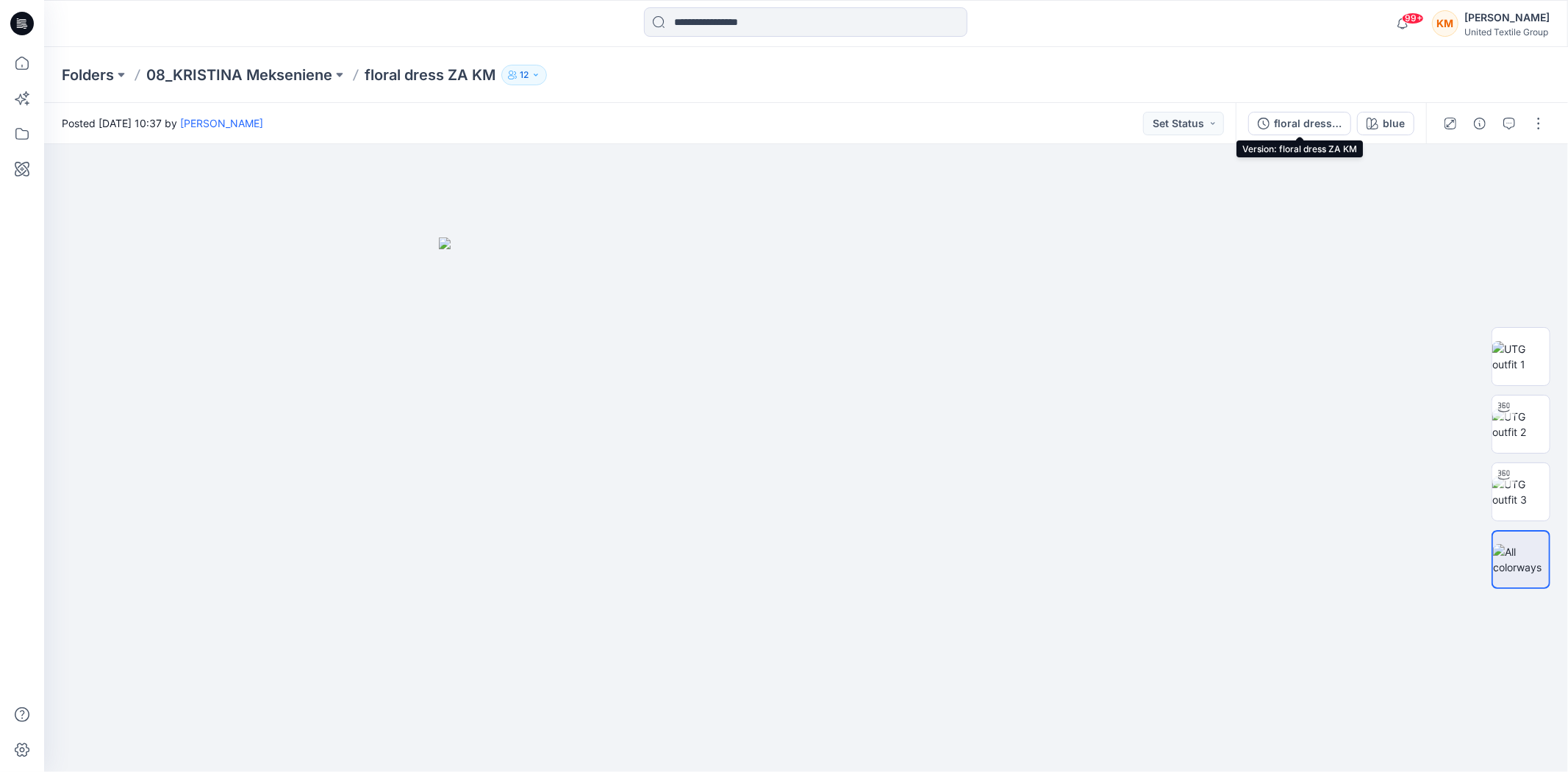
click at [1315, 121] on div "floral dress ZA KM" at bounding box center [1307, 123] width 67 height 16
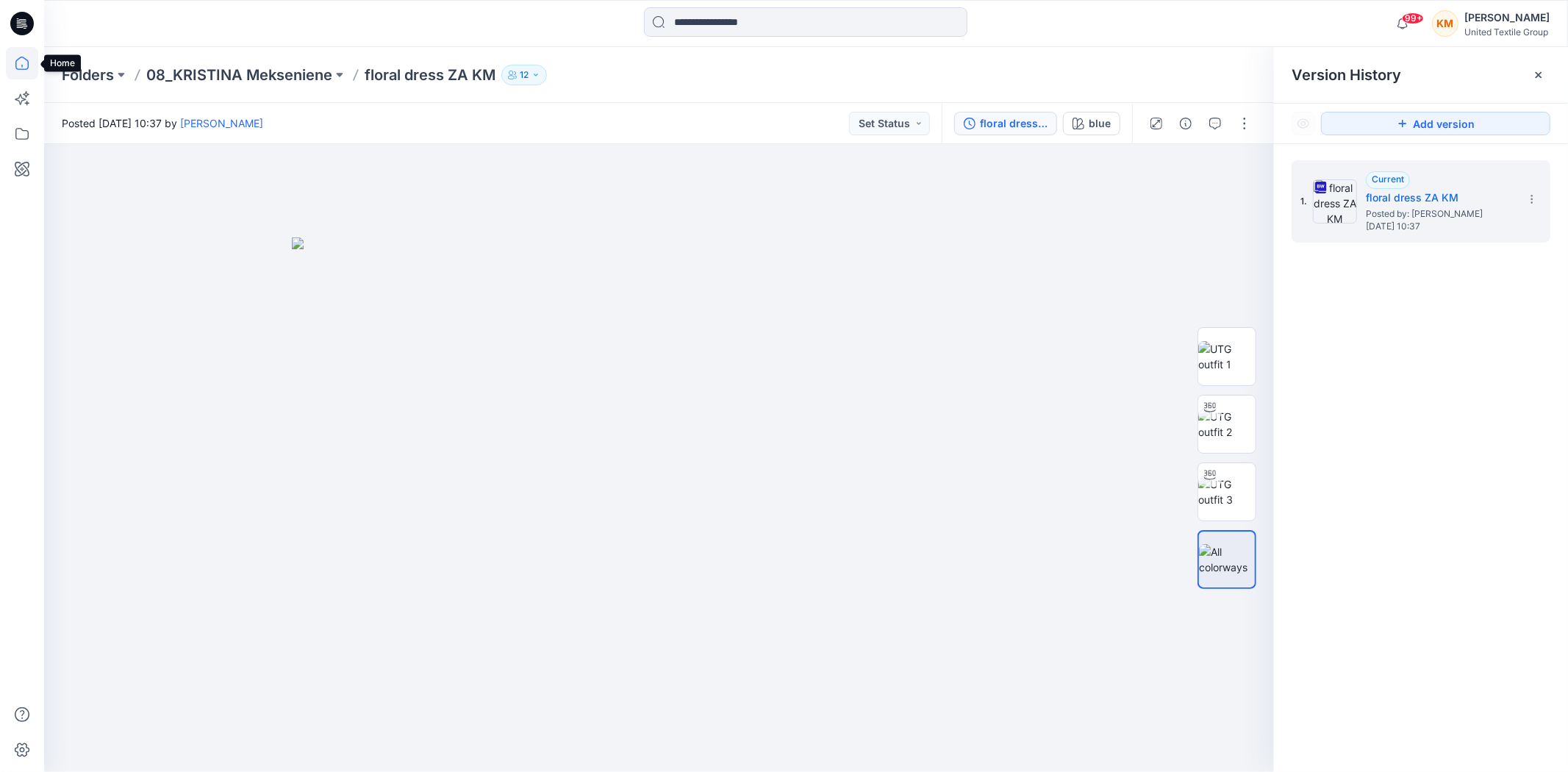
click at [19, 65] on icon at bounding box center [22, 63] width 32 height 32
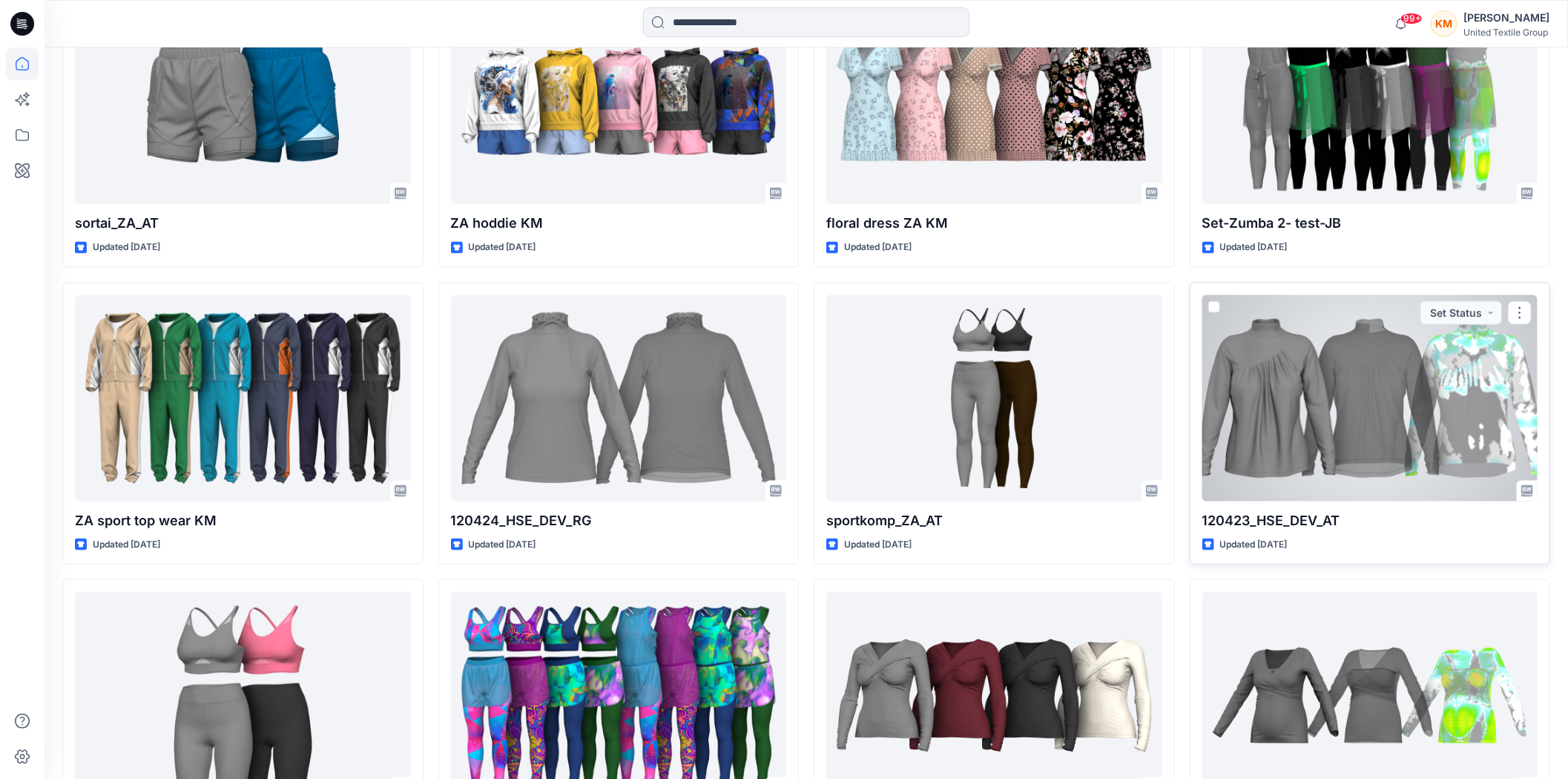
scroll to position [1484, 0]
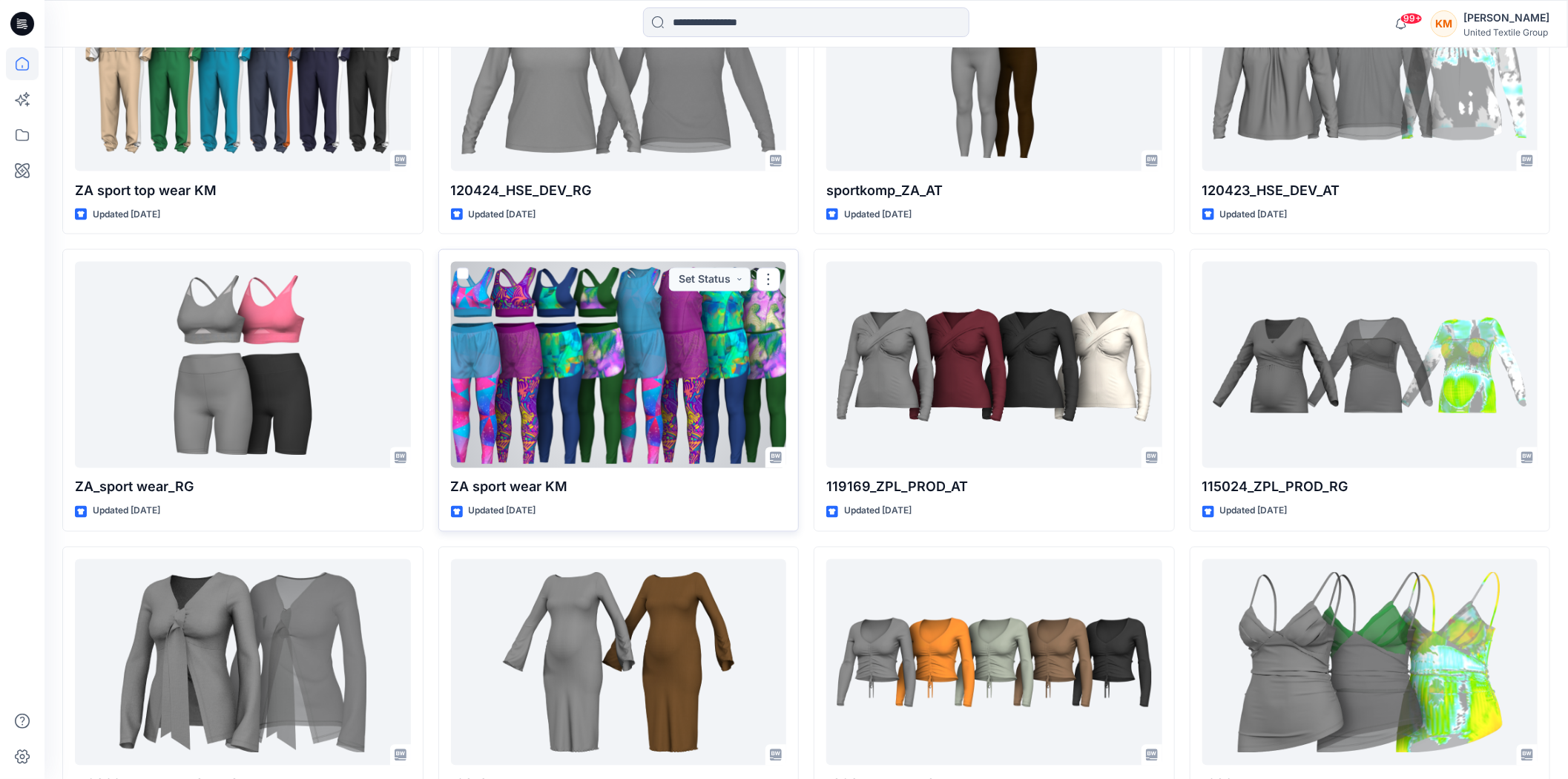
click at [647, 359] on div at bounding box center [619, 365] width 336 height 206
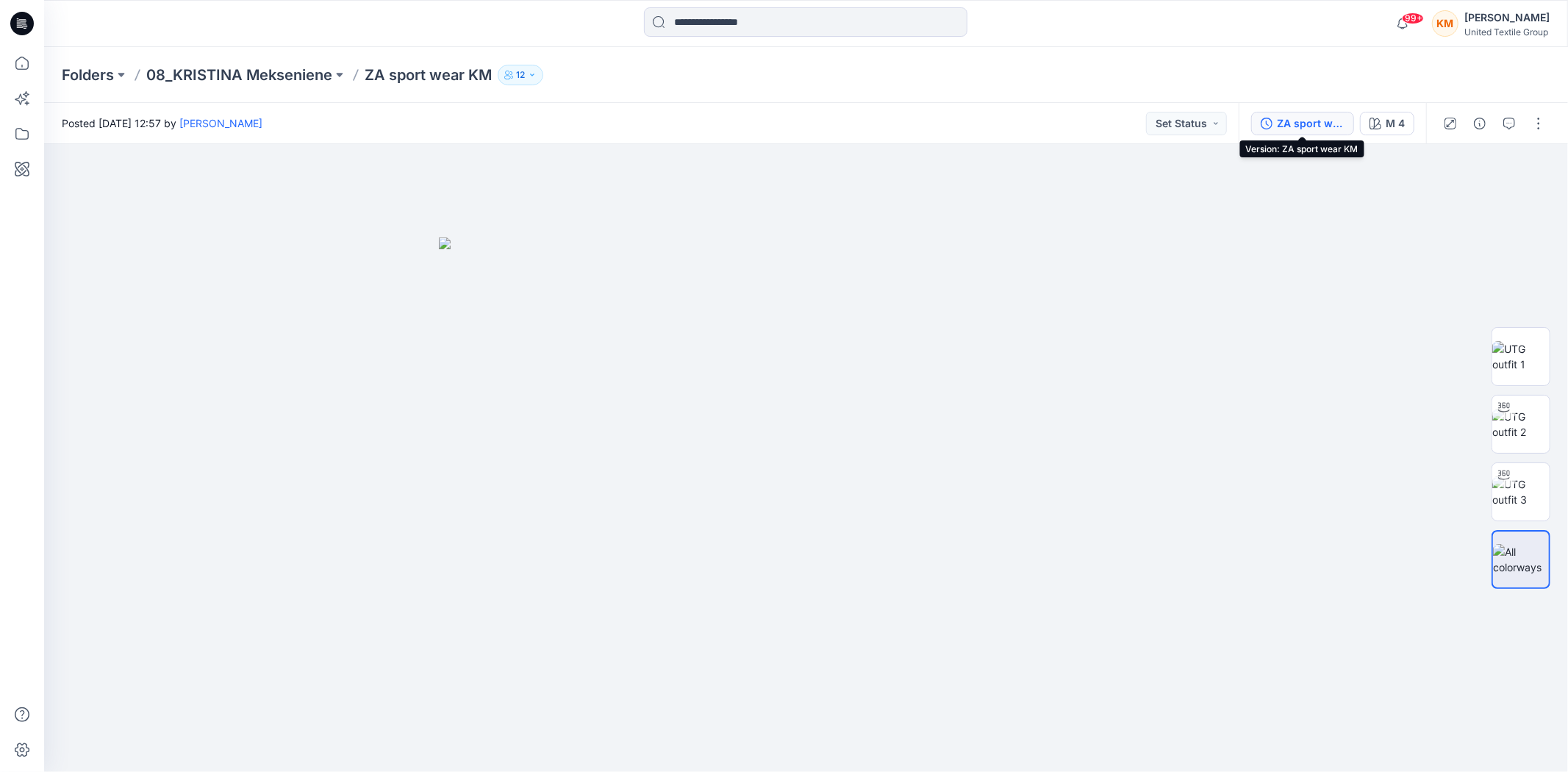
click at [1291, 118] on div "ZA sport wear KM" at bounding box center [1310, 123] width 67 height 16
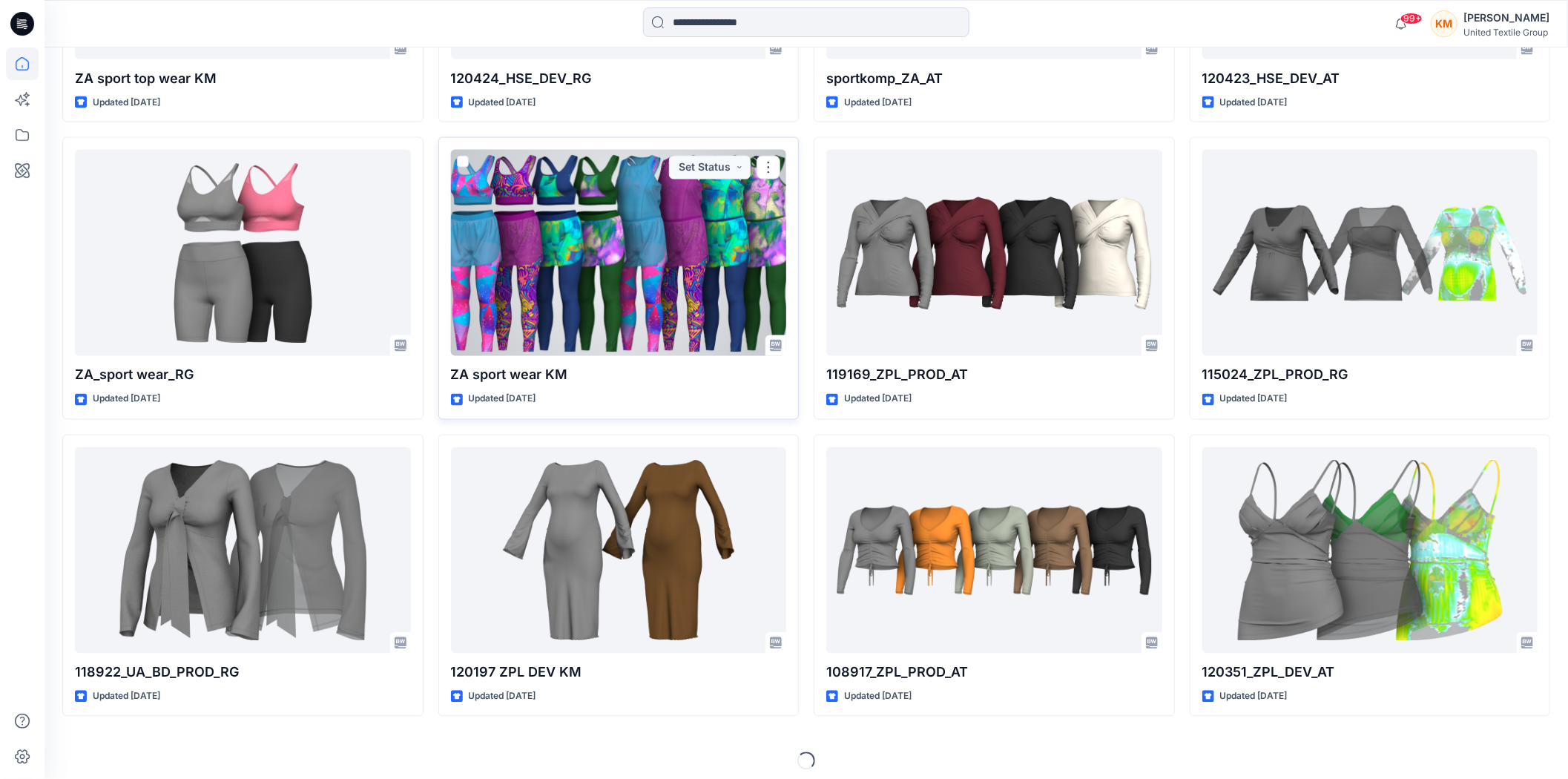
scroll to position [1606, 0]
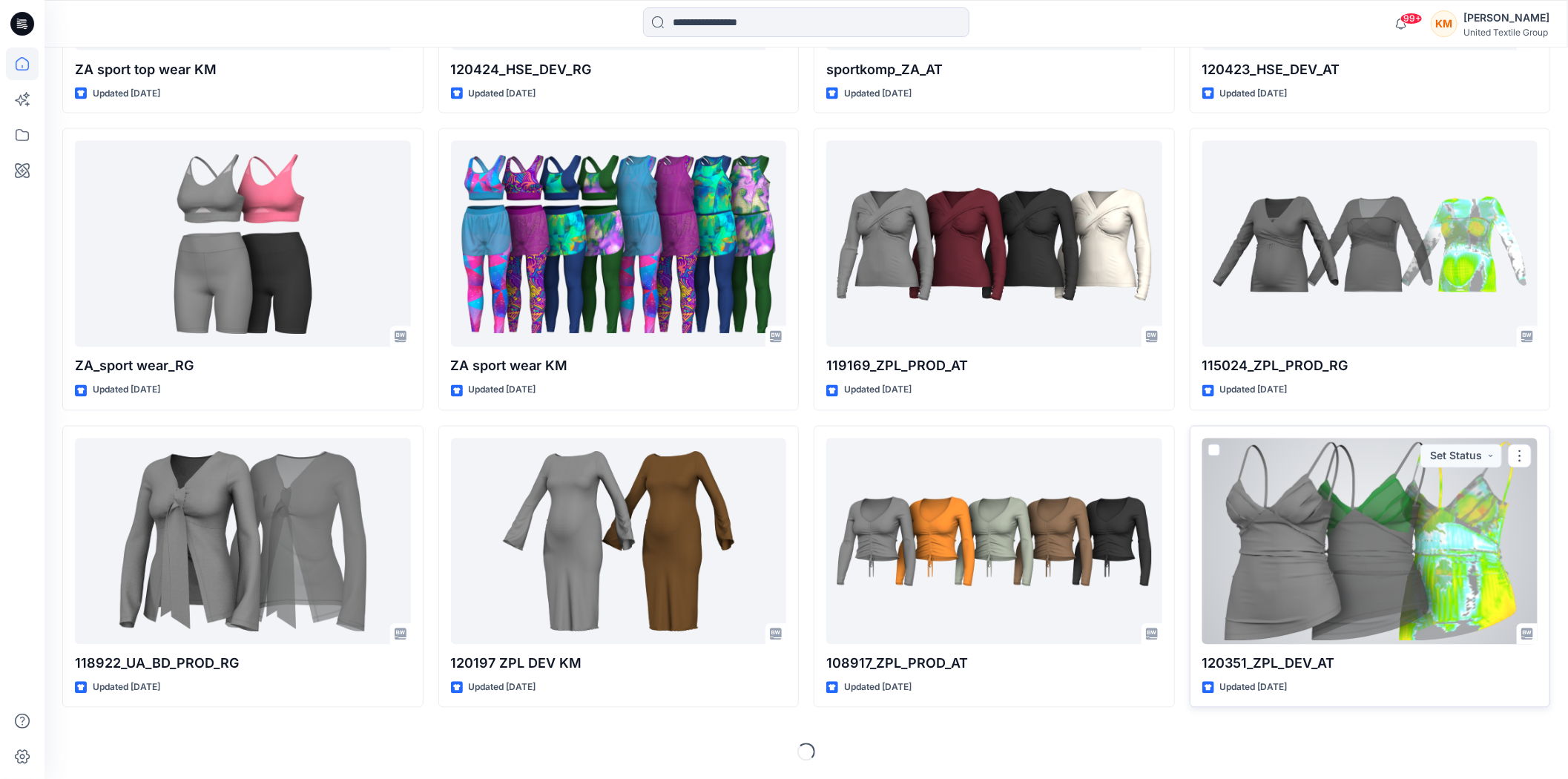
click at [1378, 554] on div at bounding box center [1370, 541] width 336 height 206
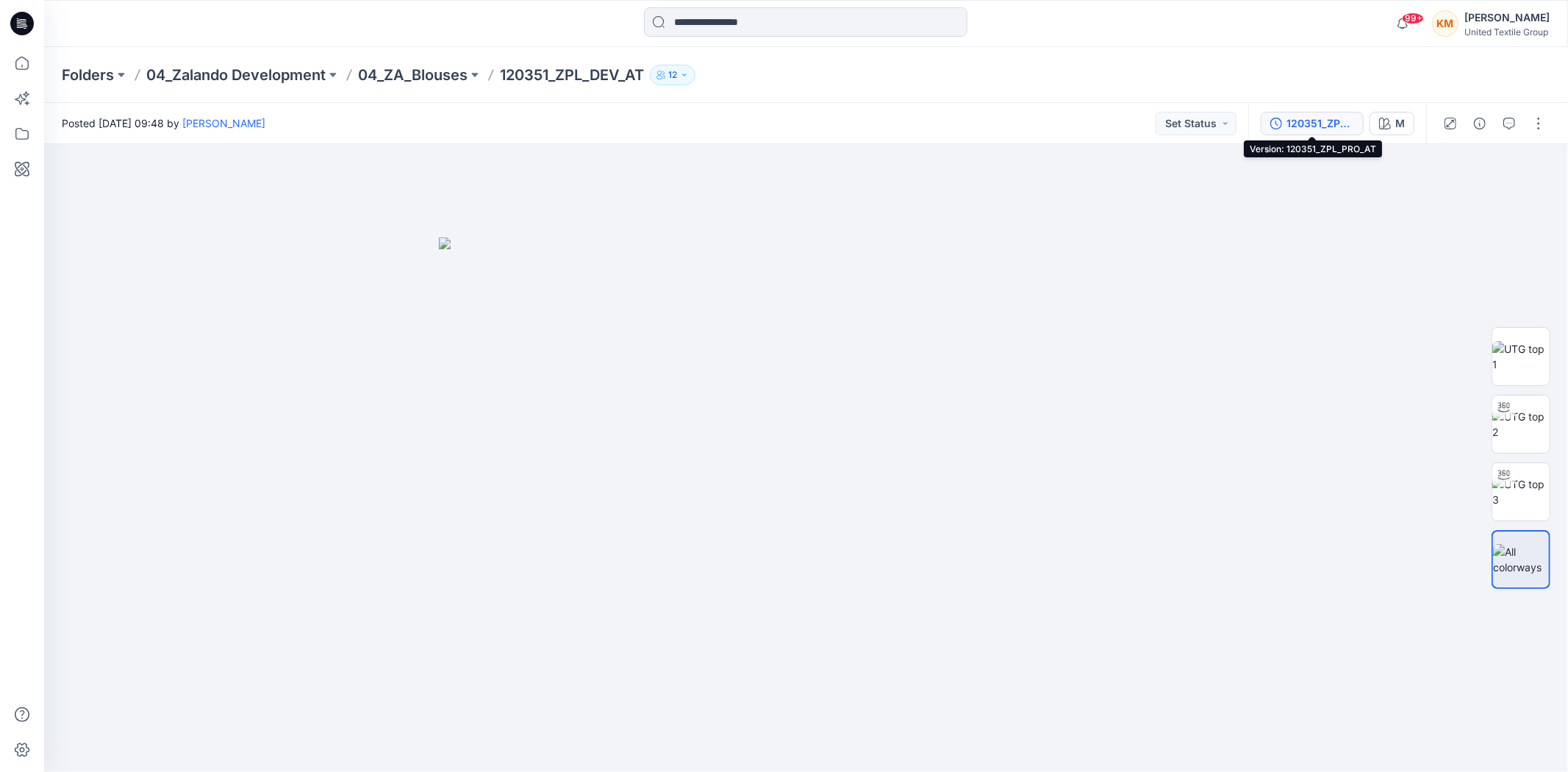
click at [1333, 120] on div "120351_ZPL_PRO_AT" at bounding box center [1320, 123] width 67 height 16
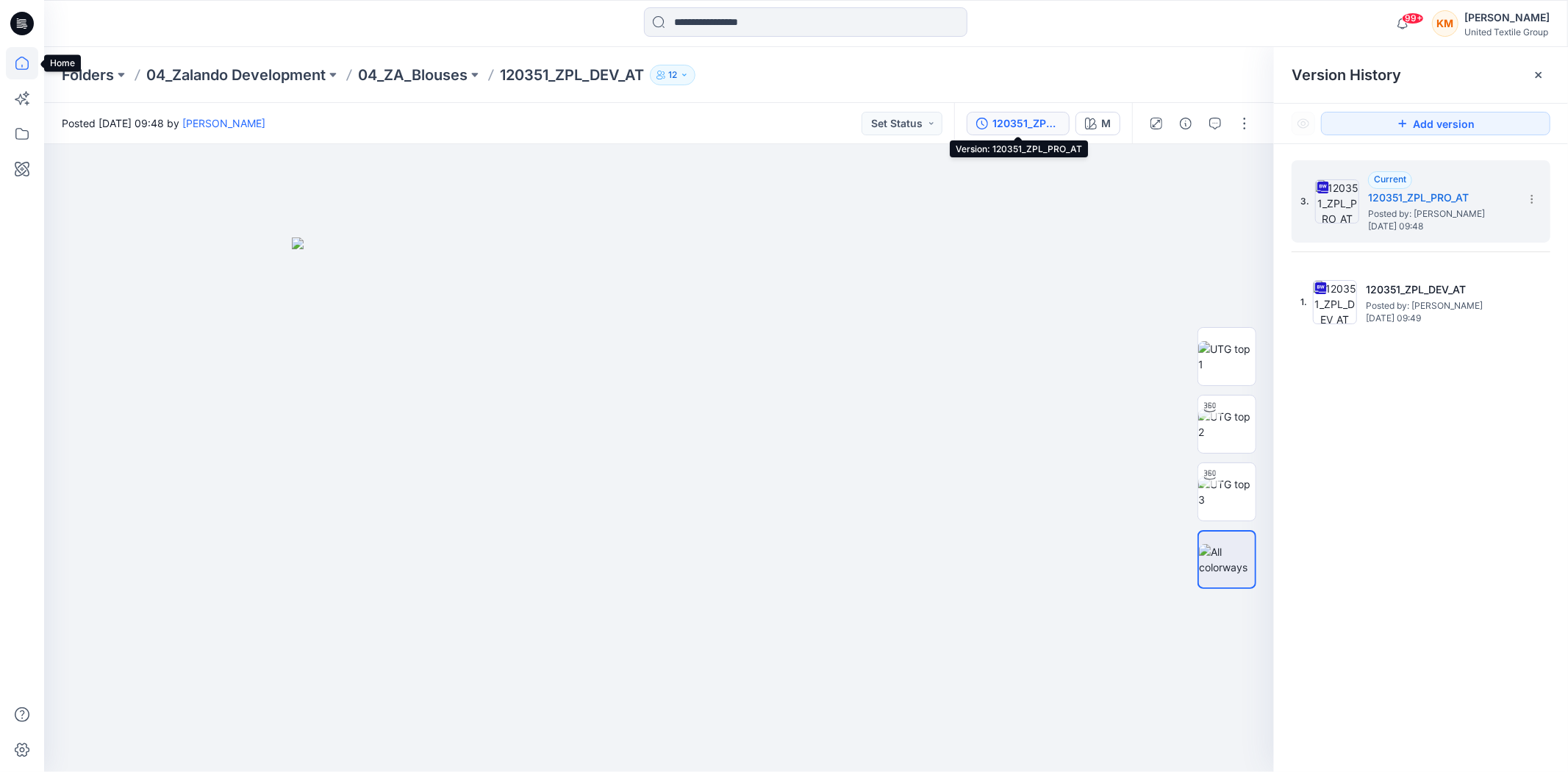
click at [15, 59] on icon at bounding box center [22, 63] width 32 height 32
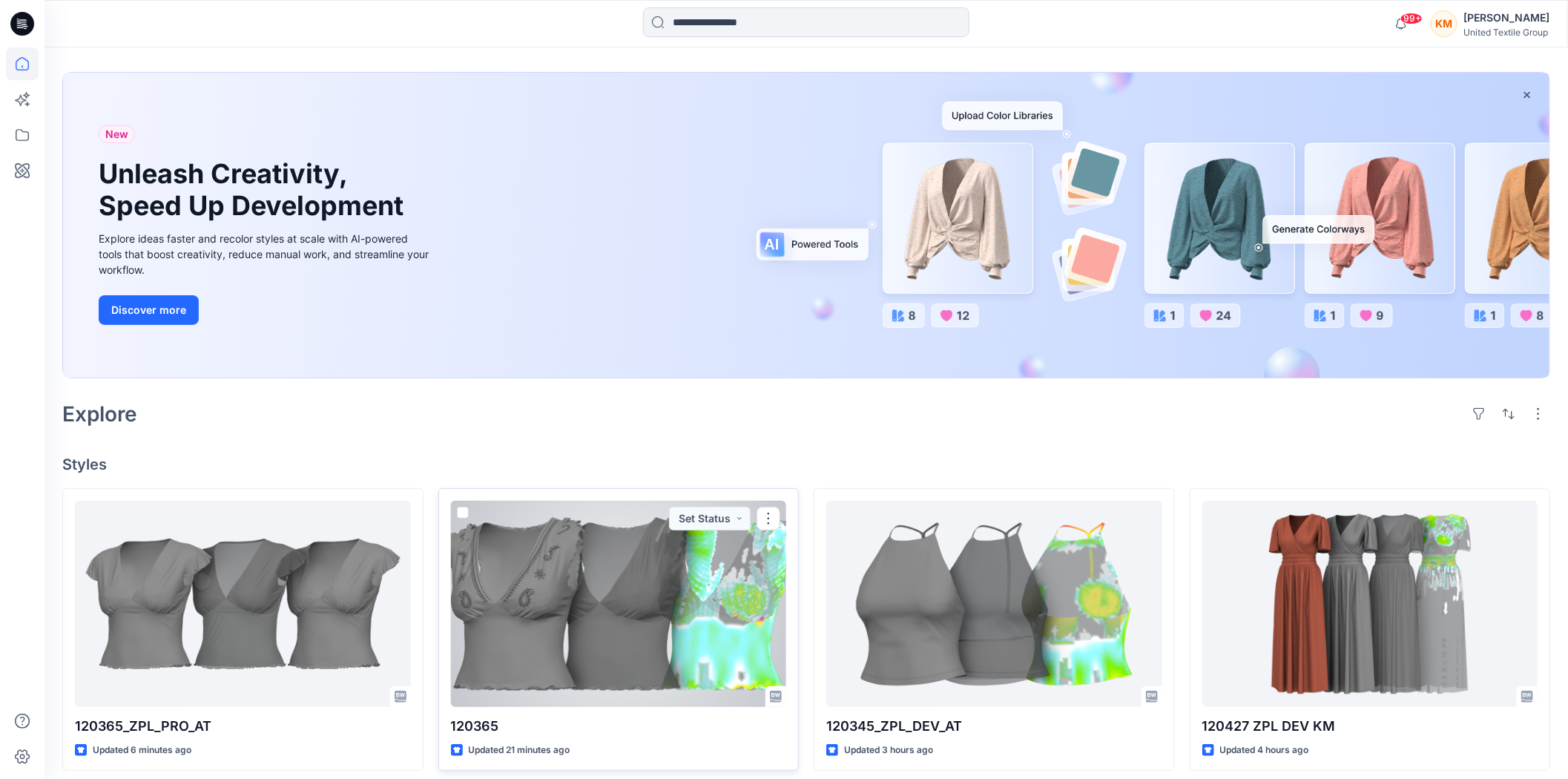
scroll to position [165, 0]
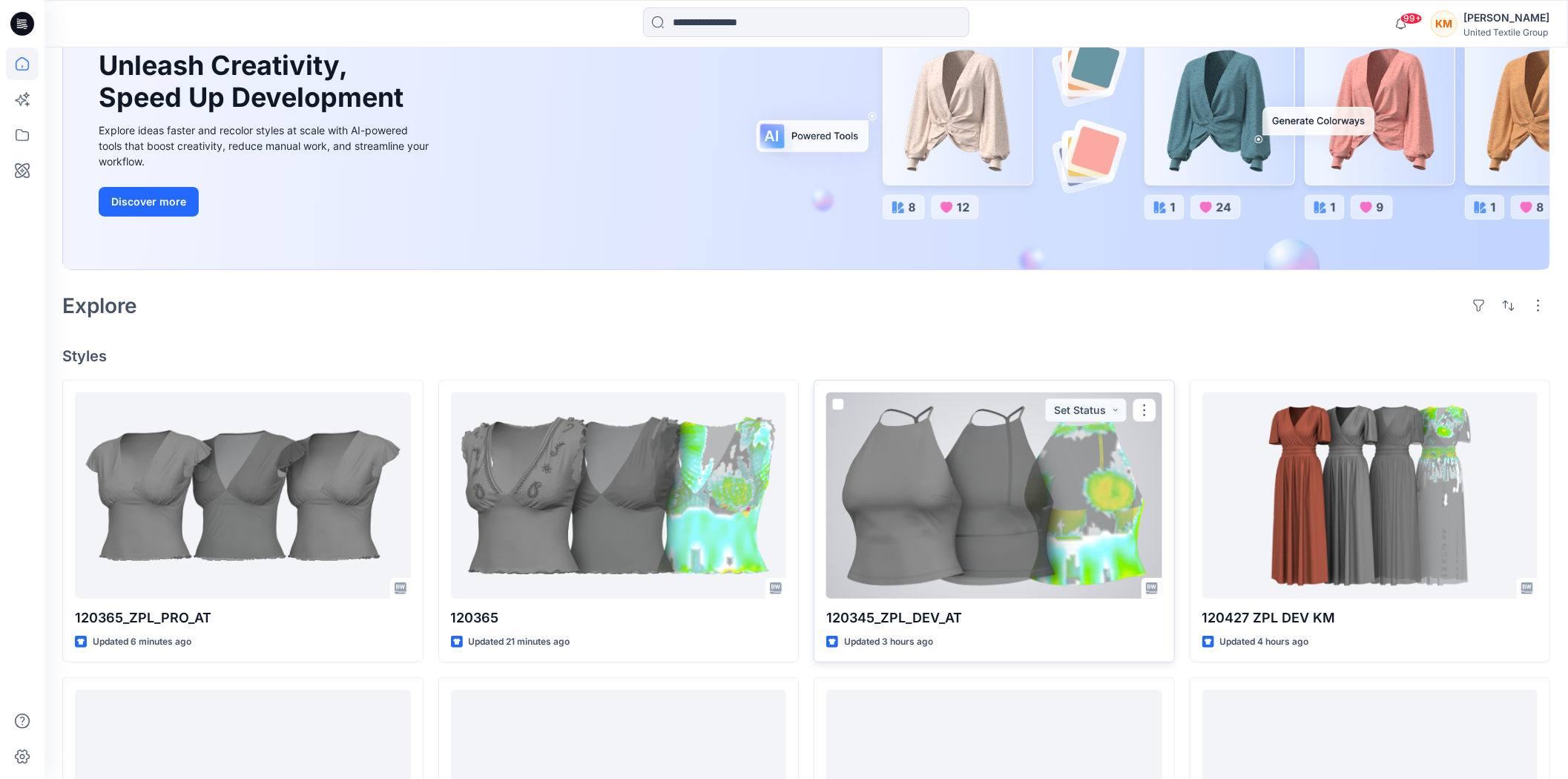
click at [950, 492] on div at bounding box center [994, 496] width 336 height 206
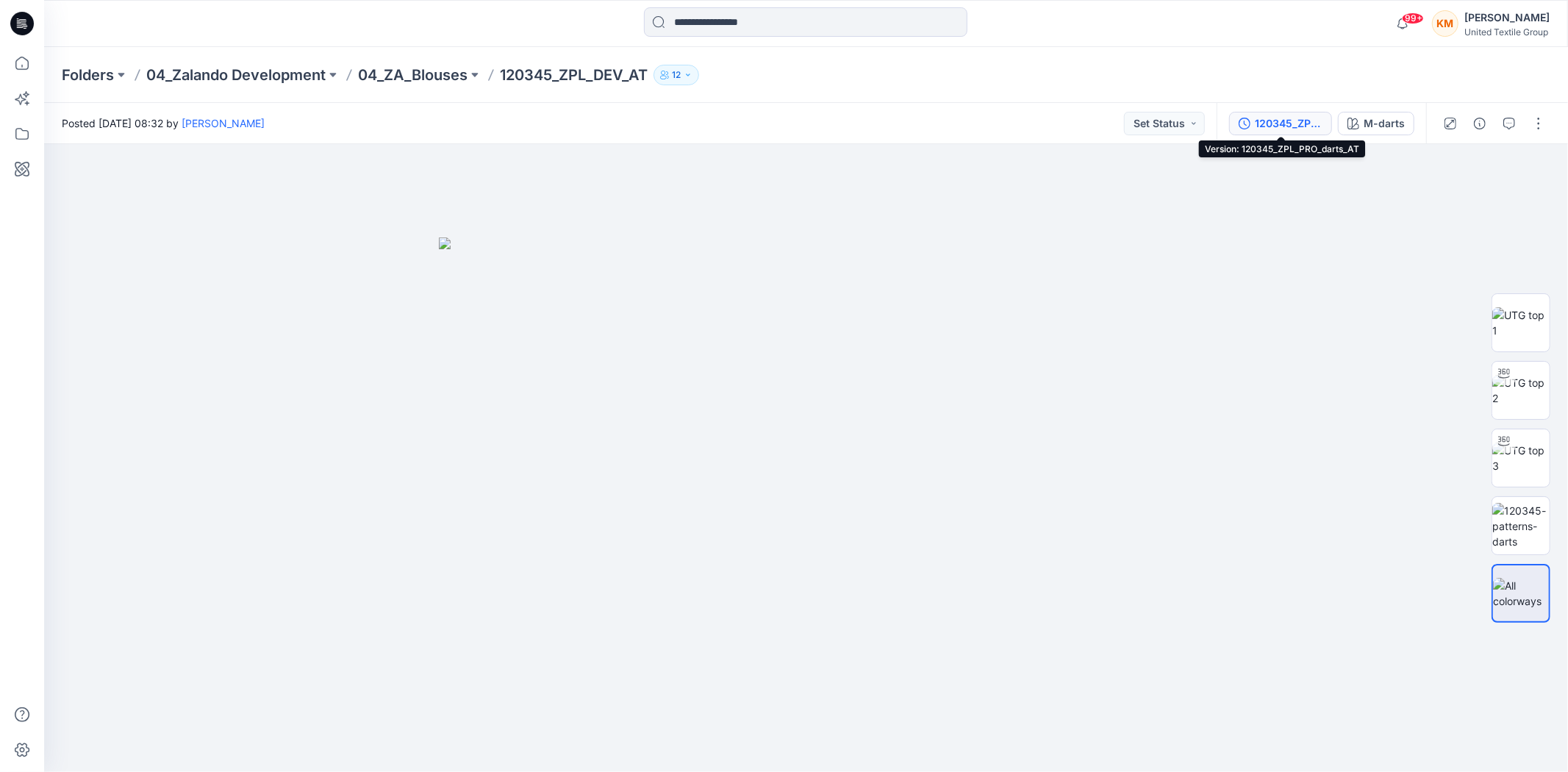
click at [1276, 120] on div "120345_ZPL_PRO_darts_AT" at bounding box center [1288, 123] width 67 height 16
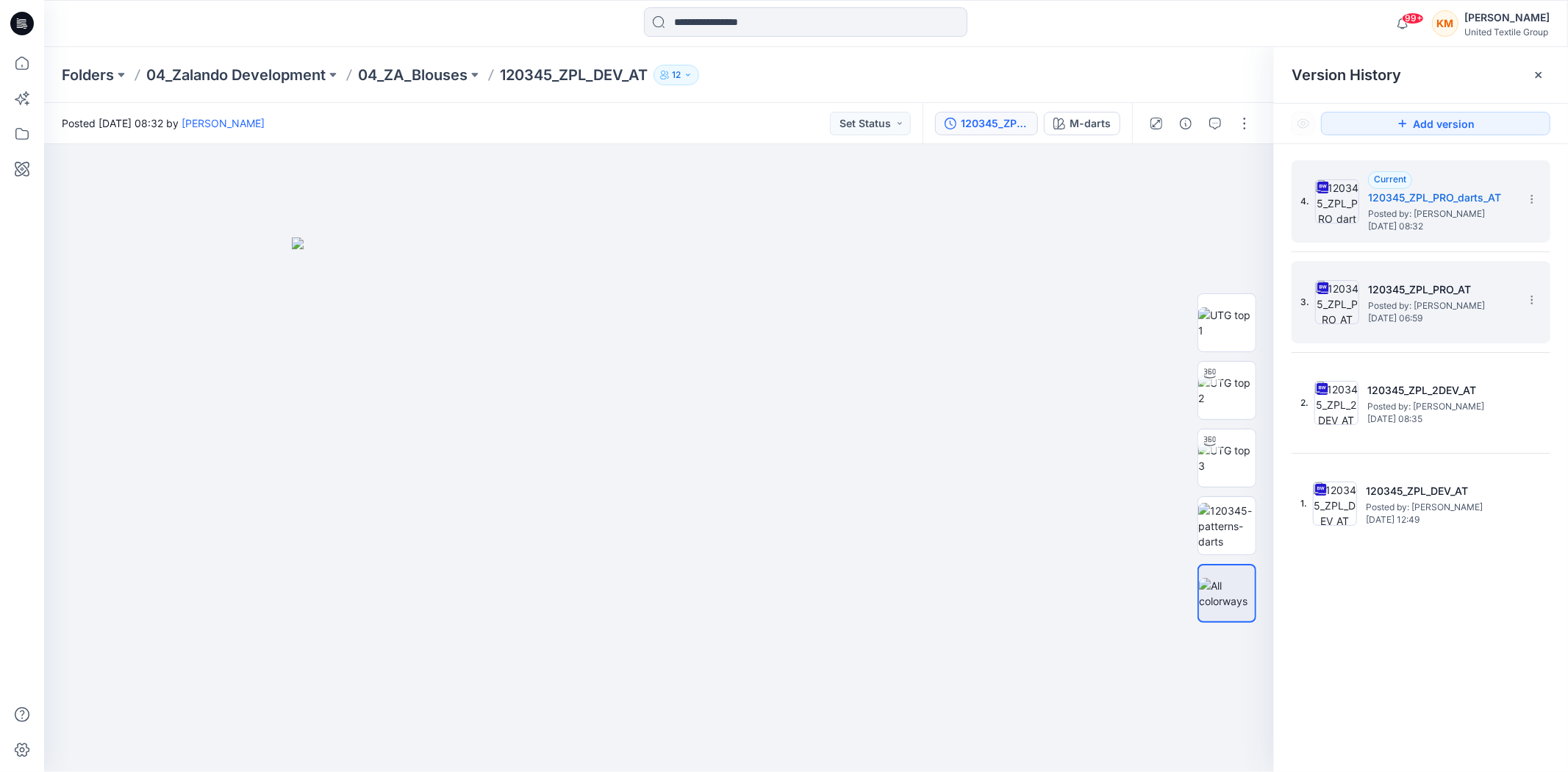
click at [1416, 295] on h5 "120345_ZPL_PRO_AT" at bounding box center [1441, 290] width 147 height 18
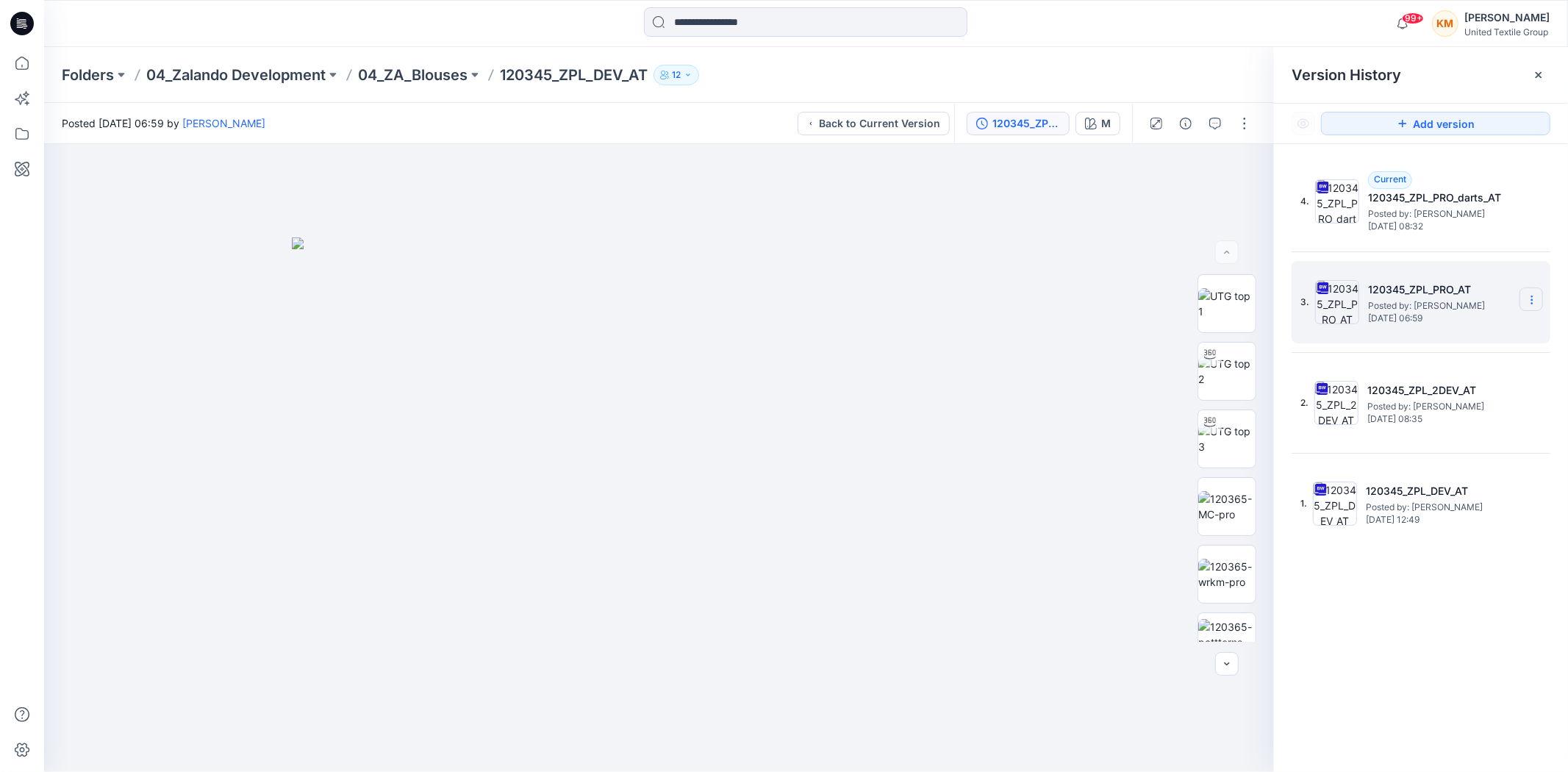
click at [1531, 295] on icon at bounding box center [1531, 300] width 11 height 11
click at [1453, 328] on span "Download Source BW File" at bounding box center [1457, 330] width 123 height 18
click at [20, 65] on icon at bounding box center [22, 63] width 32 height 32
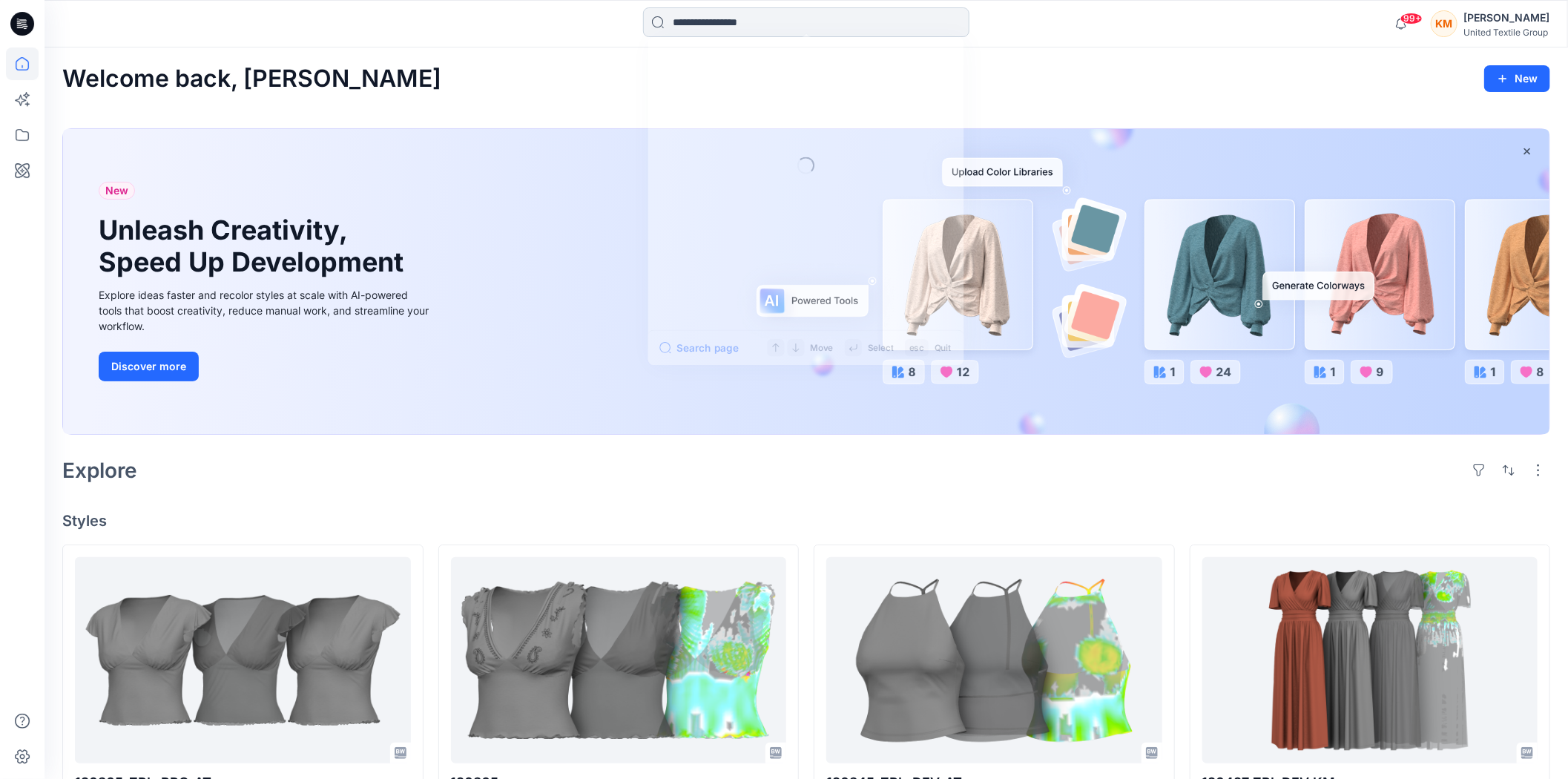
click at [707, 19] on input at bounding box center [806, 22] width 327 height 29
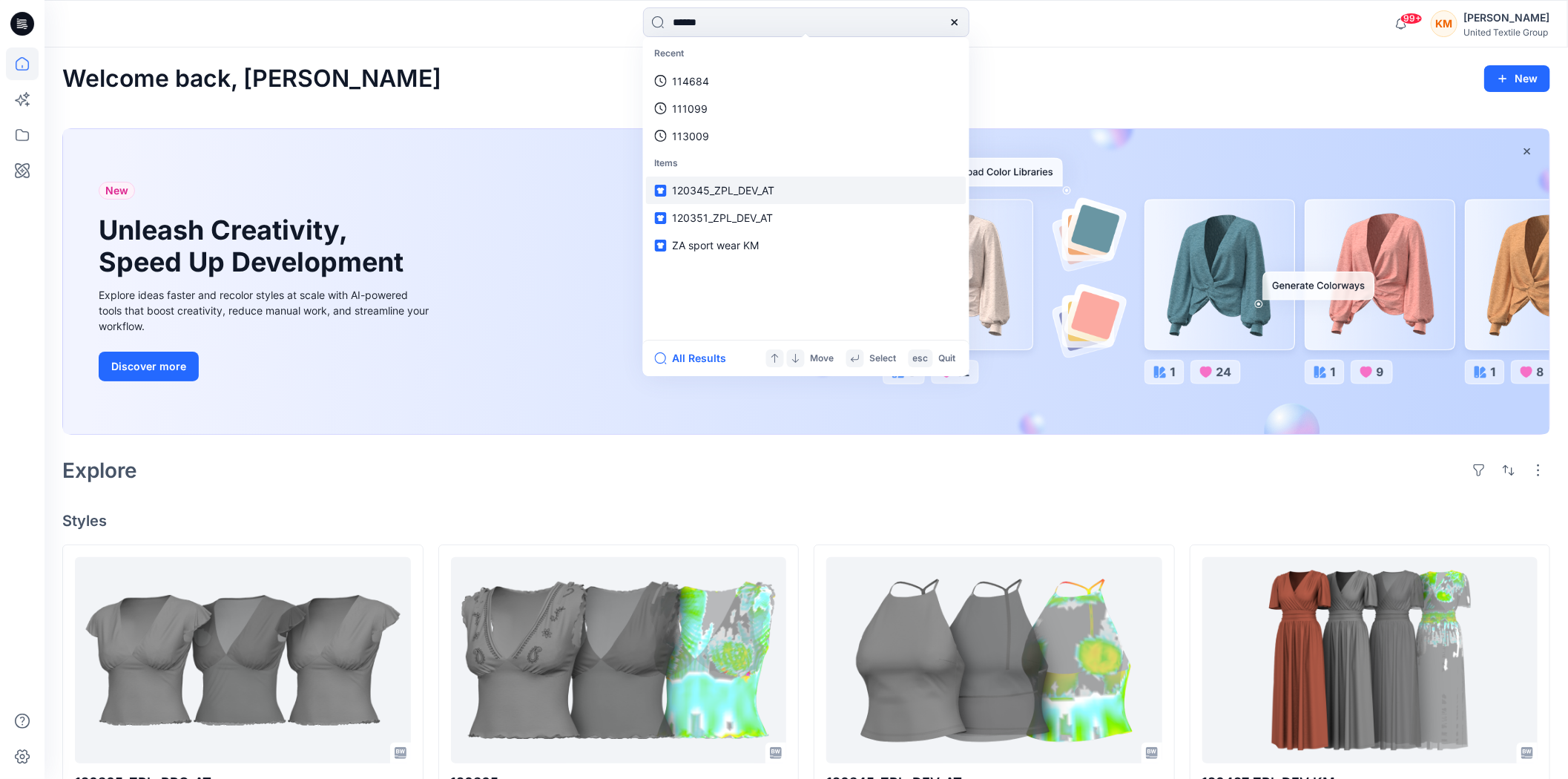
type input "******"
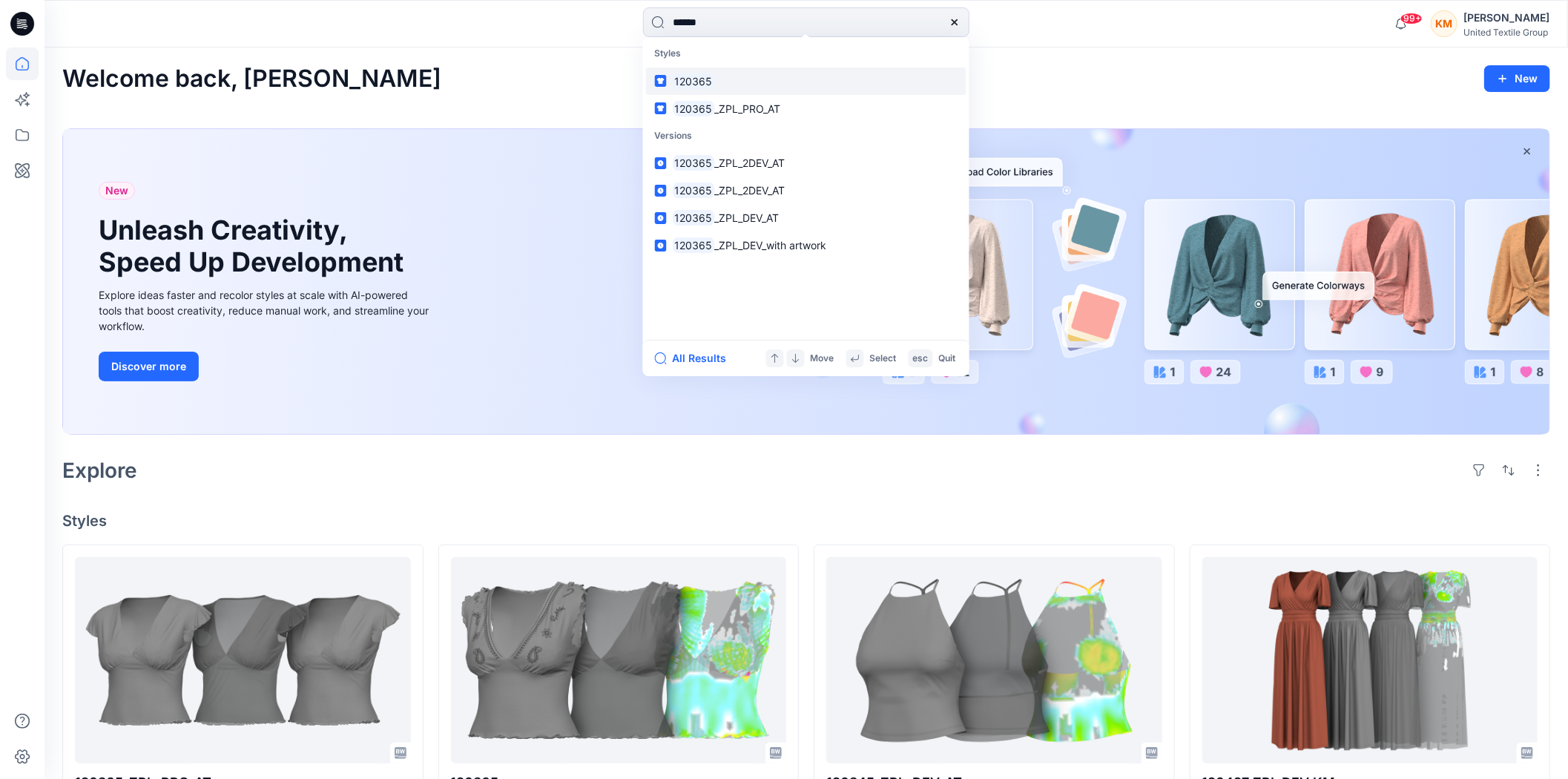
click at [737, 77] on link "120365" at bounding box center [806, 81] width 320 height 28
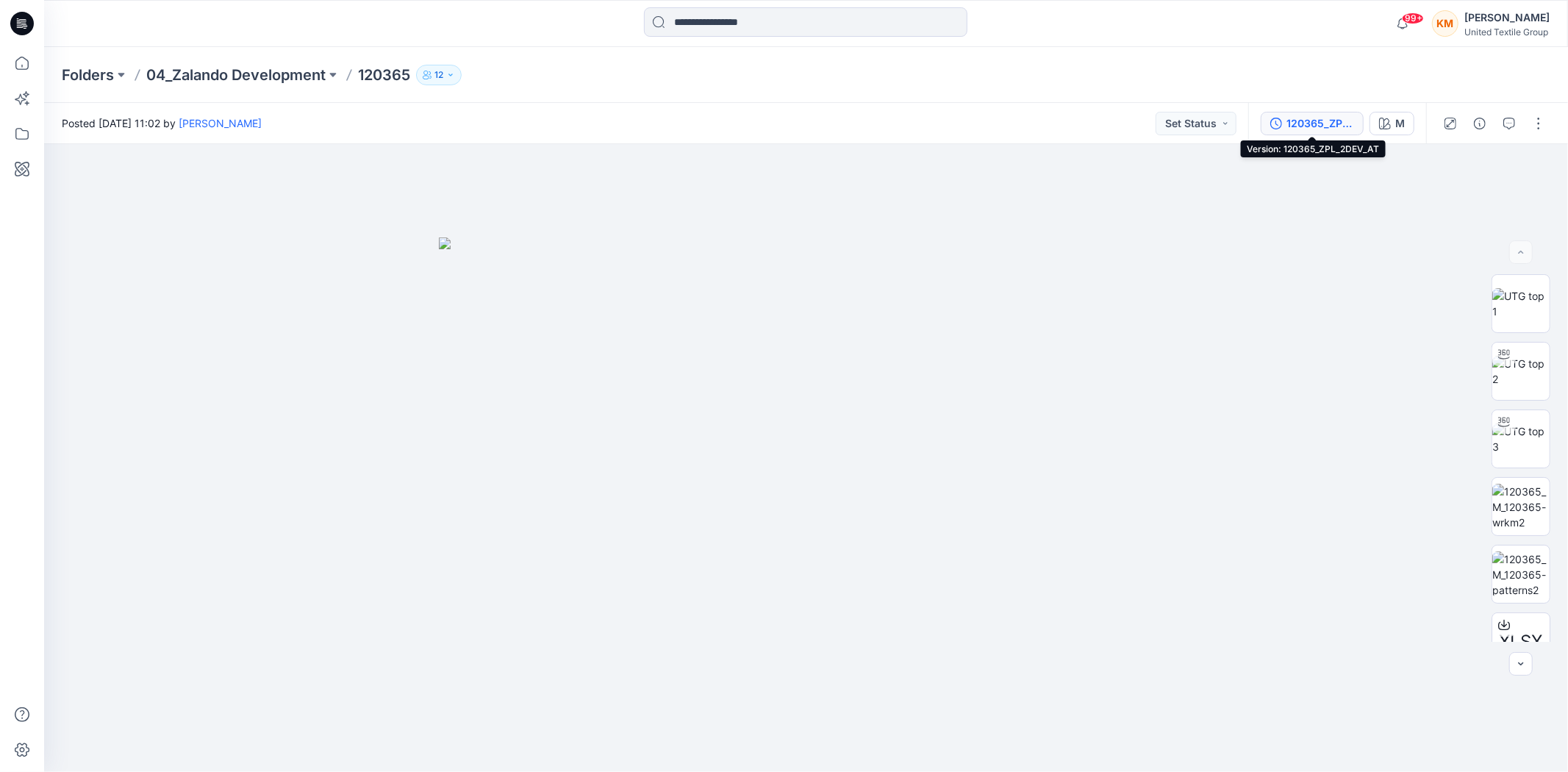
click at [1333, 121] on div "120365_ZPL_2DEV_AT" at bounding box center [1320, 123] width 67 height 16
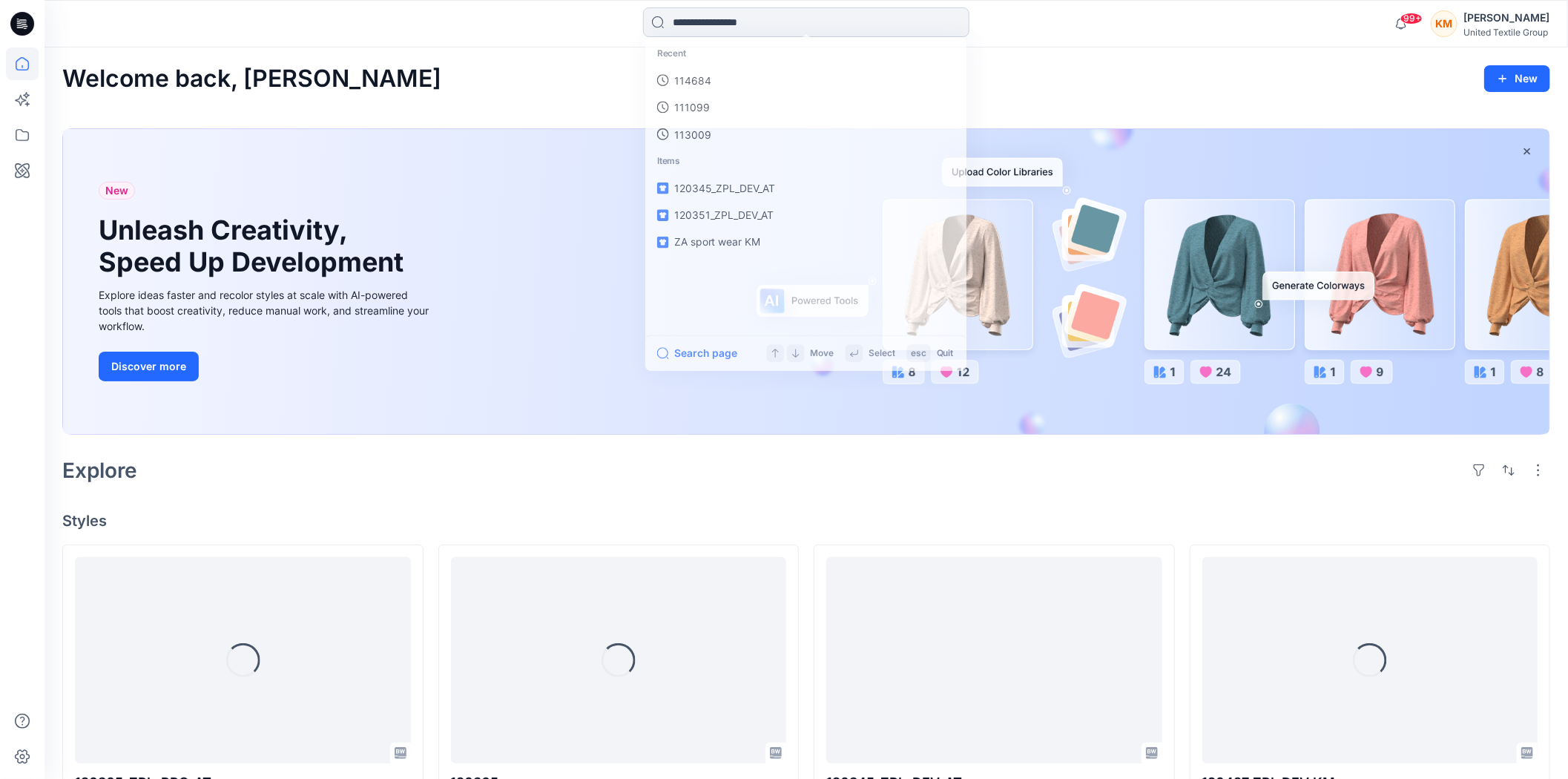
click at [730, 12] on input at bounding box center [806, 22] width 327 height 29
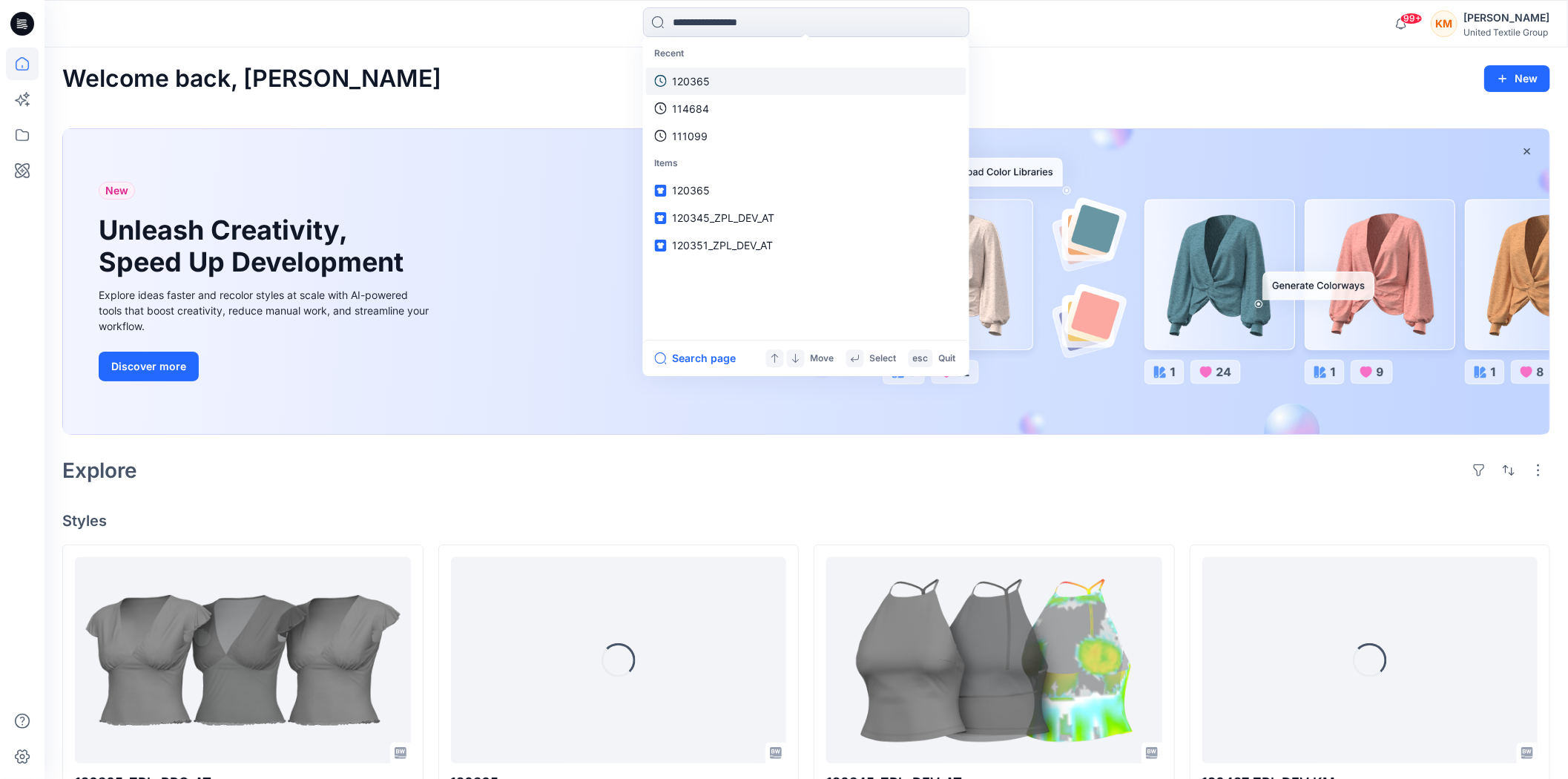
click at [704, 79] on p "120365" at bounding box center [692, 81] width 38 height 16
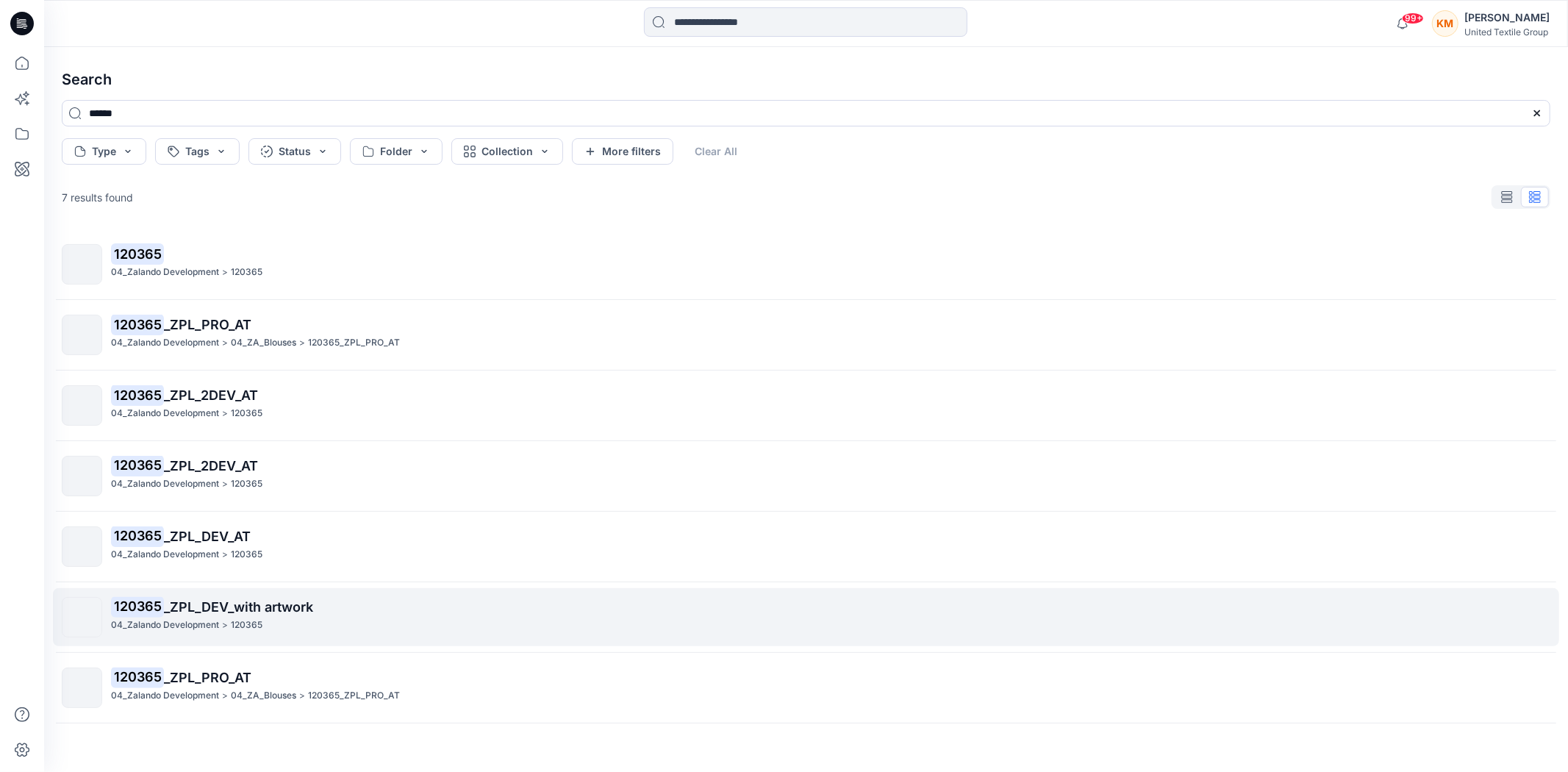
click at [235, 618] on div "120365 _ZPL_DEV_with artwork 04_Zalando Development > 120365" at bounding box center [830, 617] width 1439 height 41
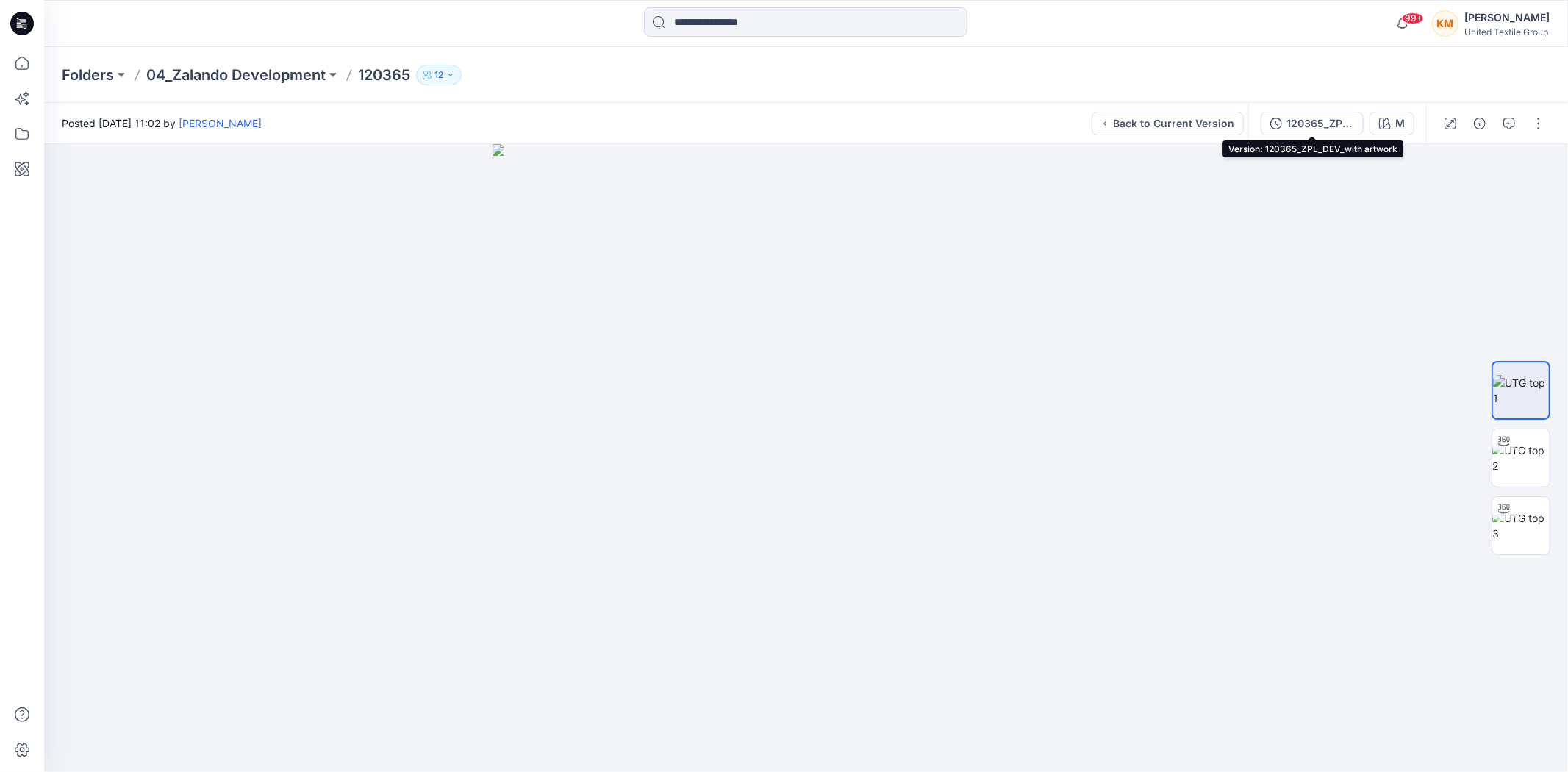
click at [1331, 121] on div "120365_ZPL_DEV_with artwork" at bounding box center [1320, 123] width 67 height 16
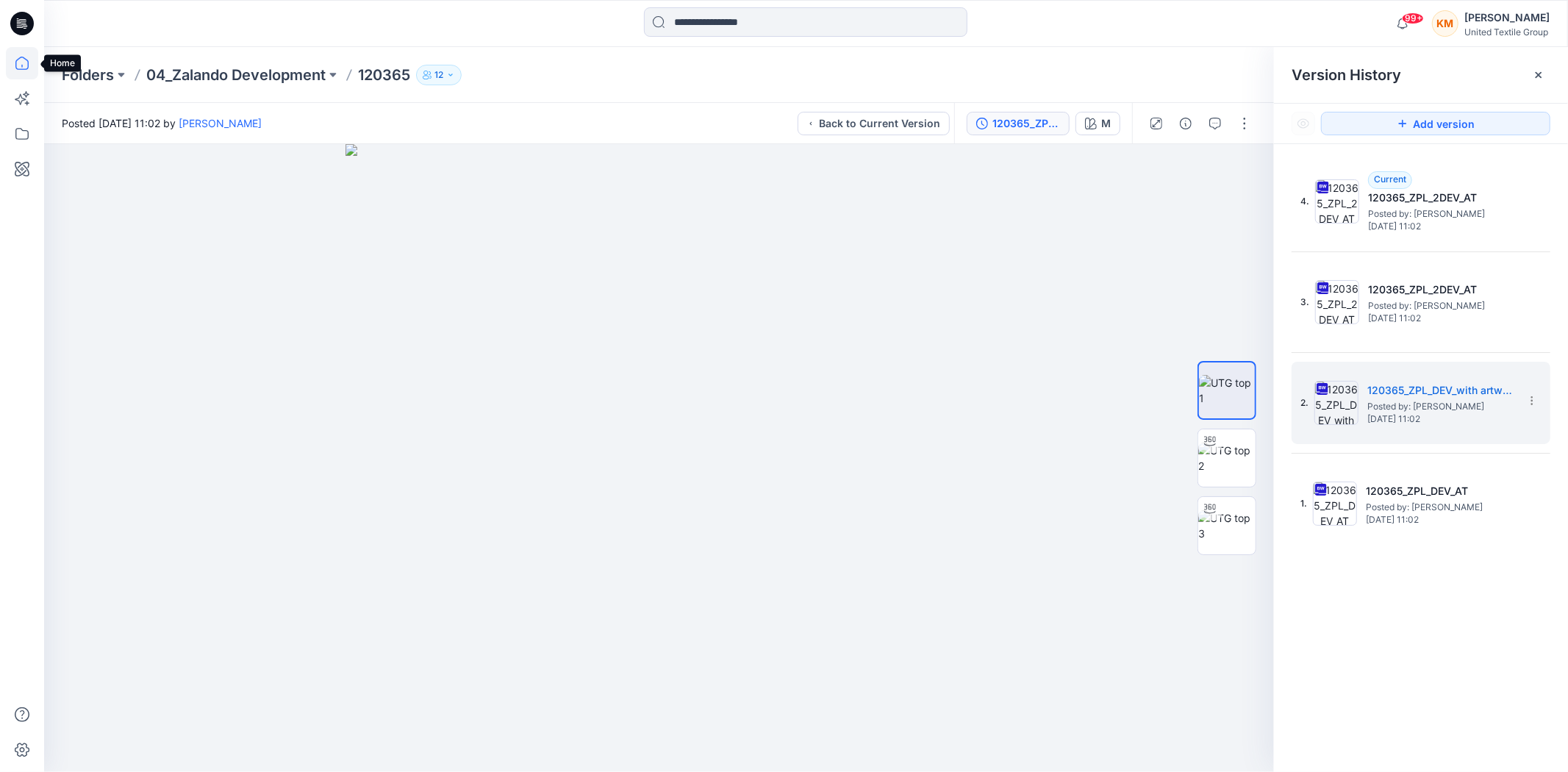
click at [15, 58] on icon at bounding box center [22, 63] width 32 height 32
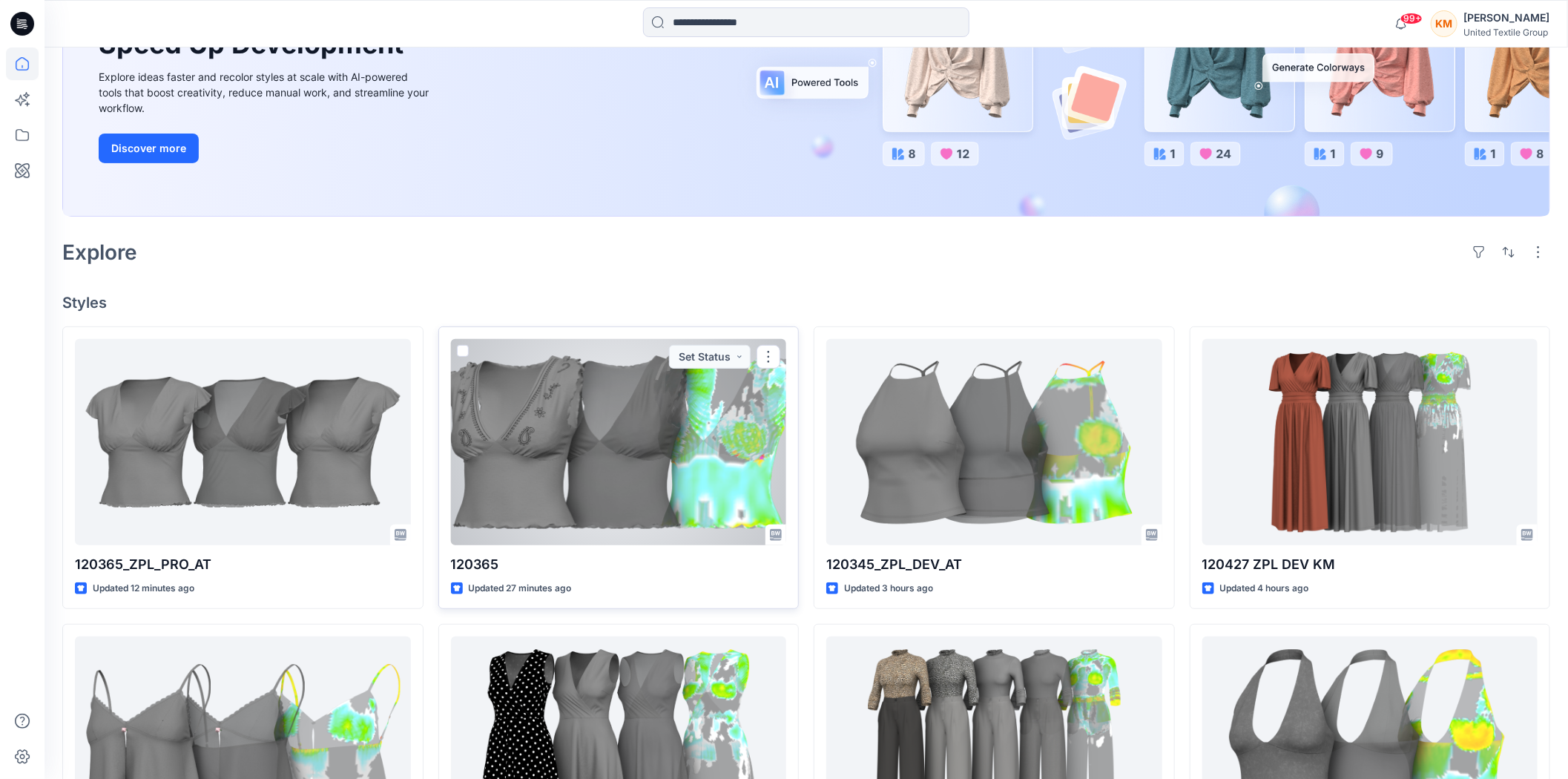
scroll to position [247, 0]
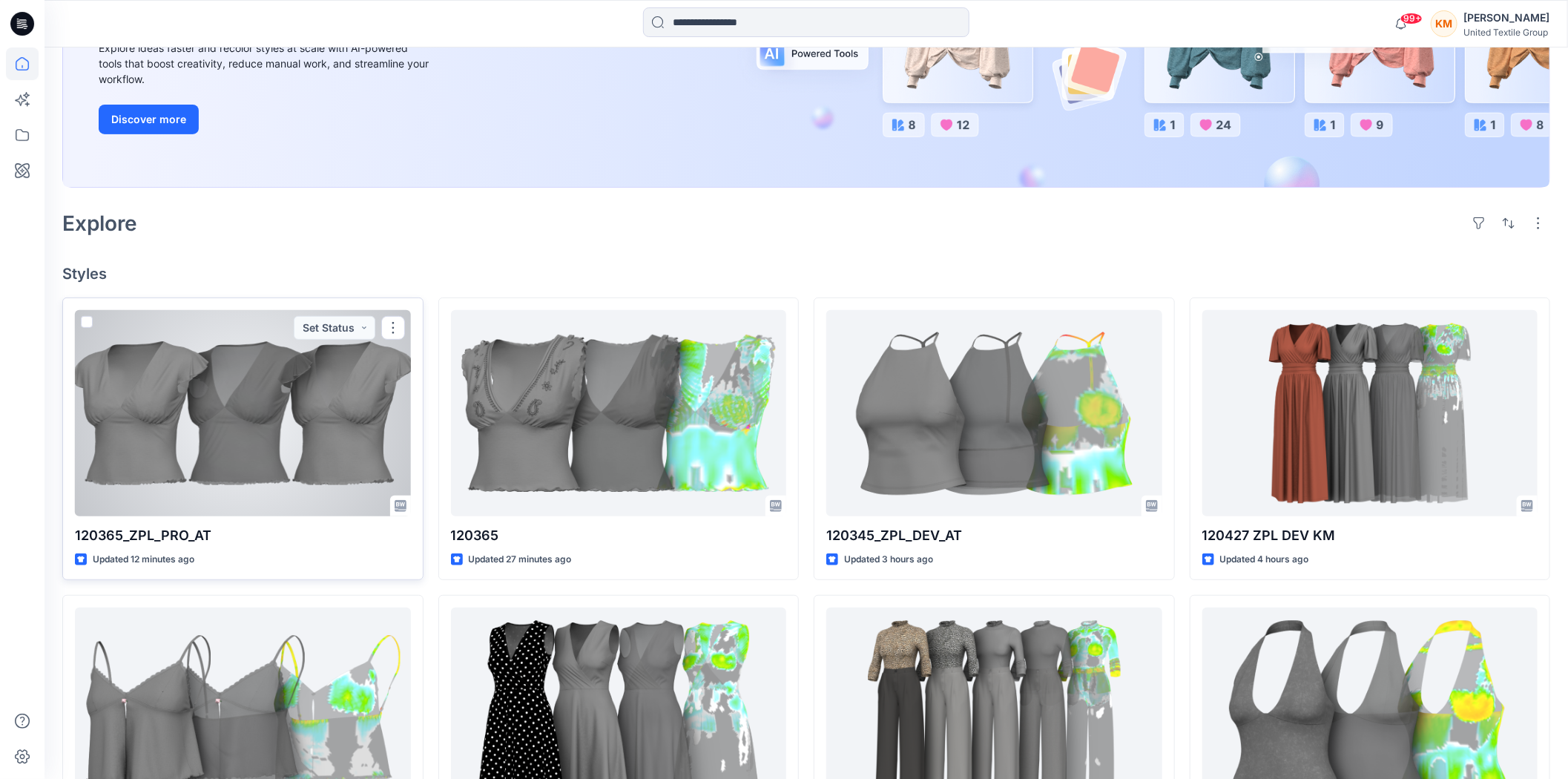
click at [328, 443] on div at bounding box center [242, 414] width 336 height 206
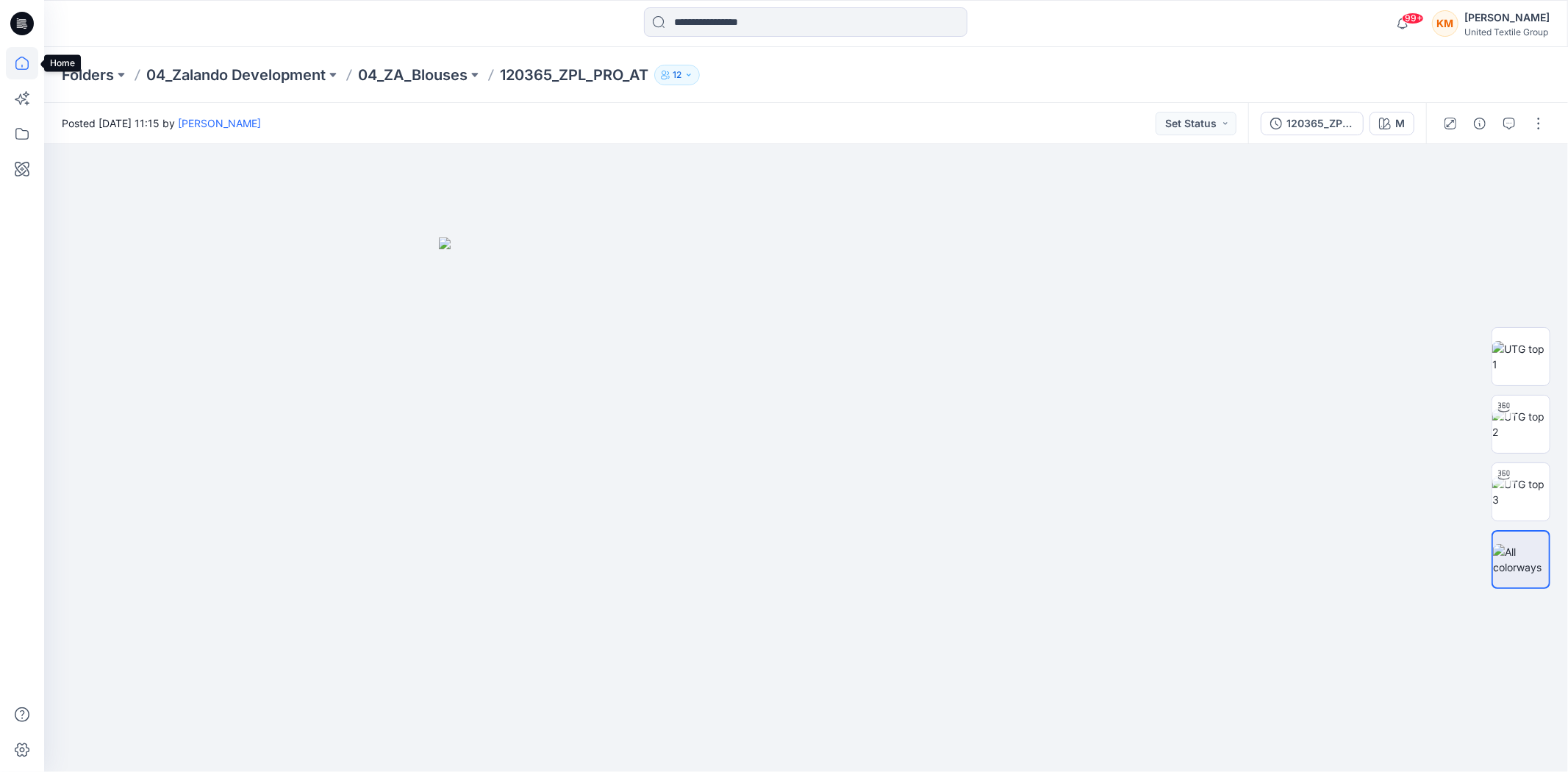
click at [12, 55] on icon at bounding box center [22, 63] width 32 height 32
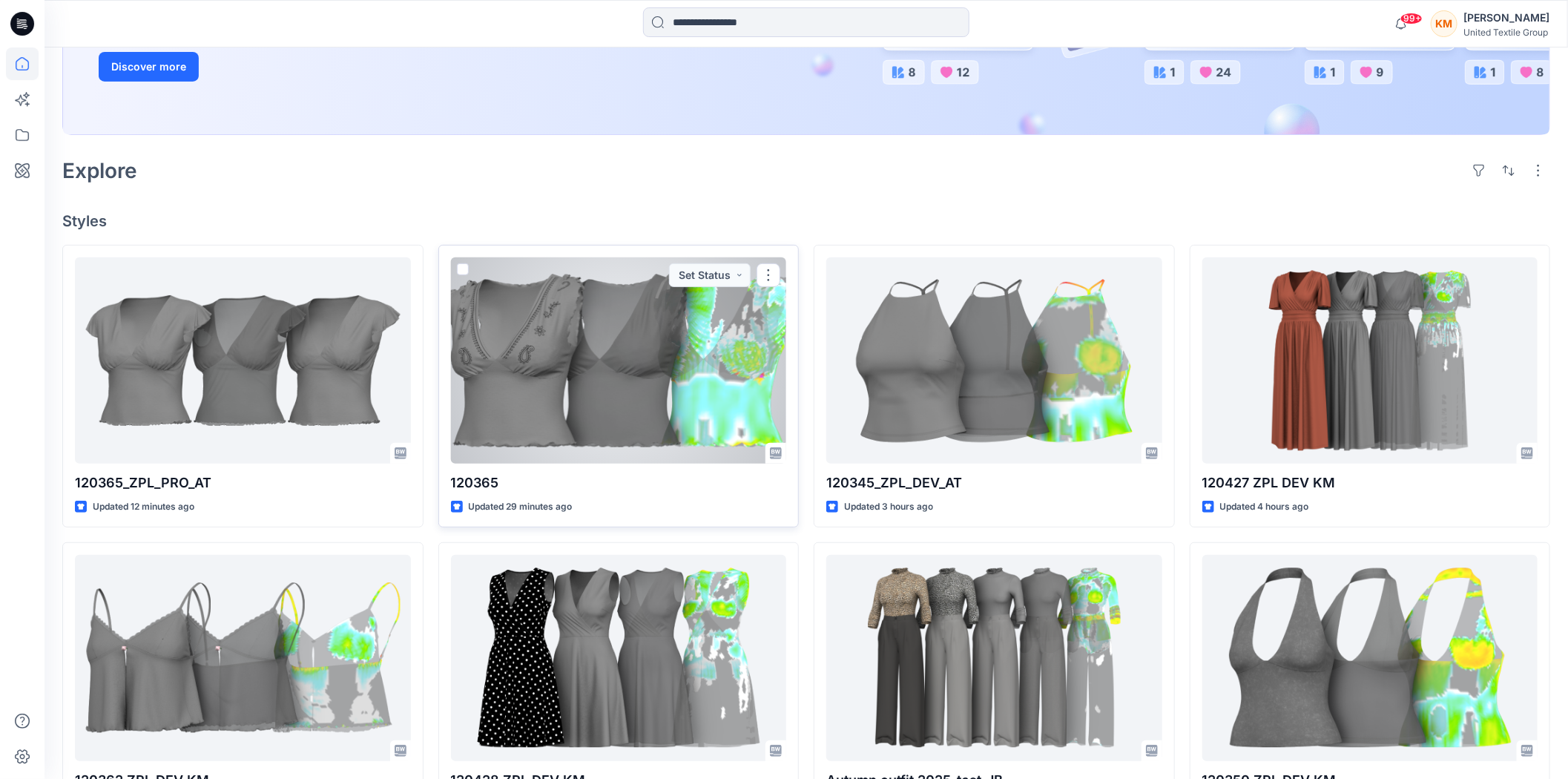
scroll to position [329, 0]
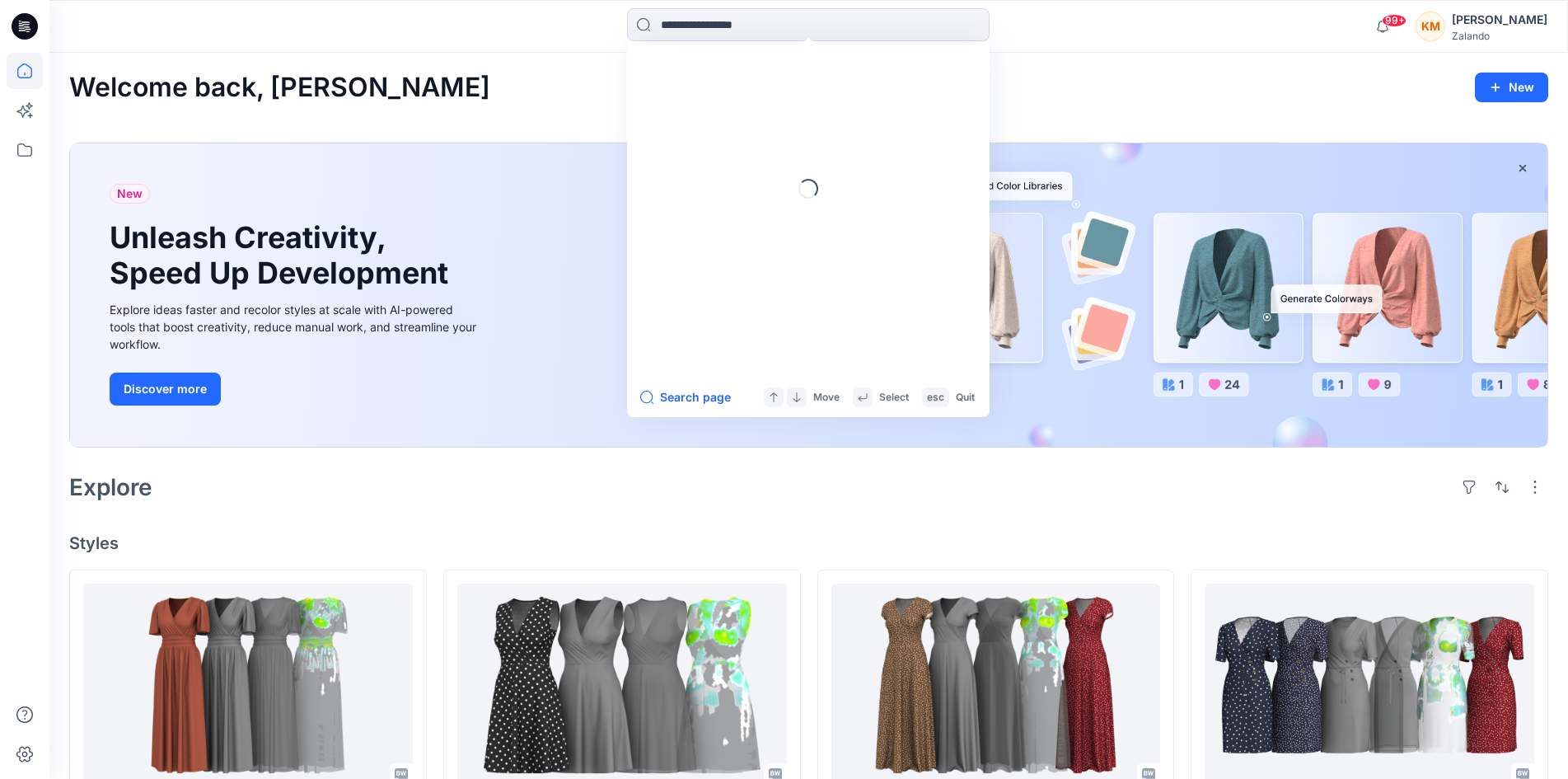
scroll to position [165, 0]
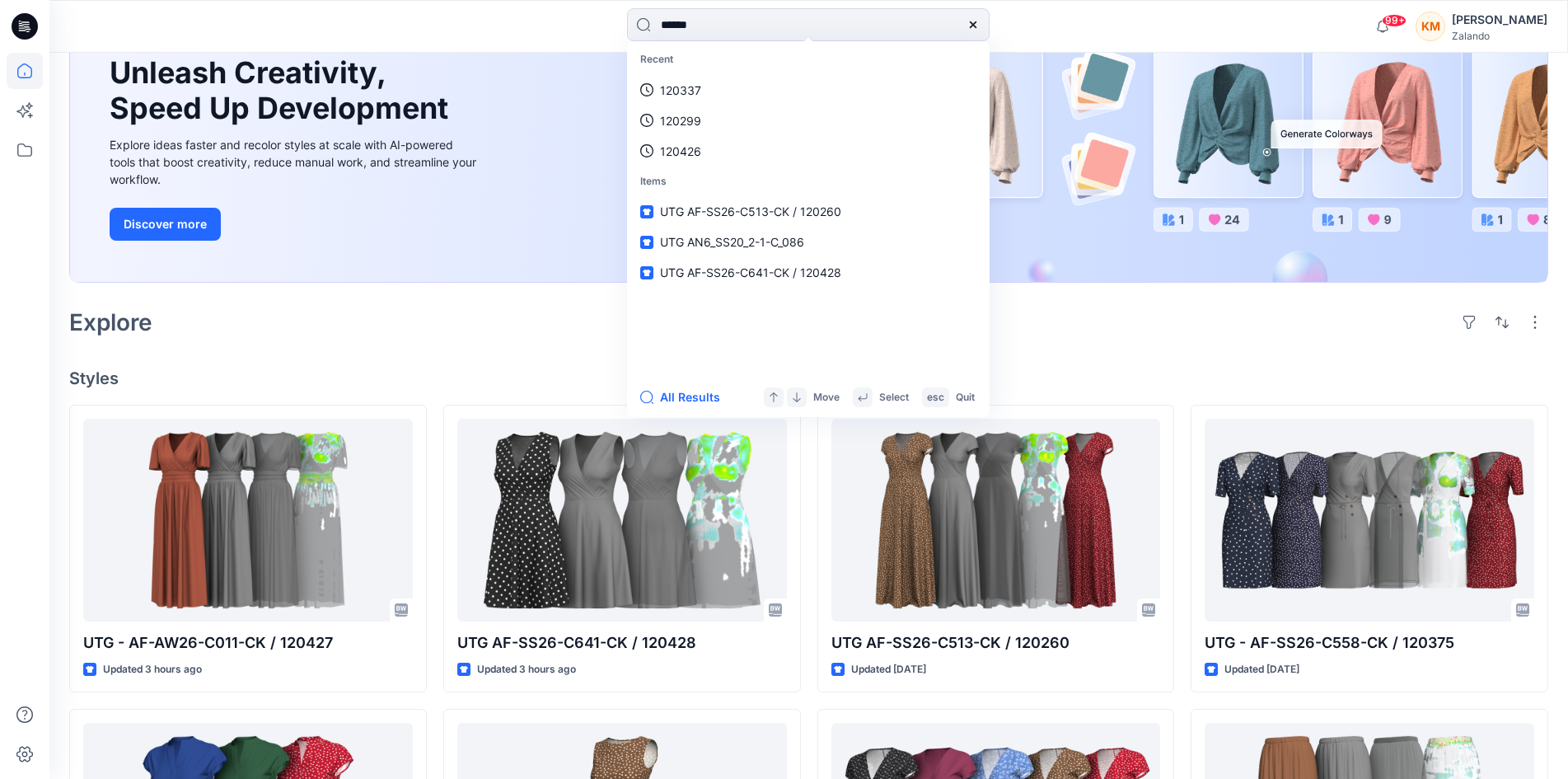
type input "******"
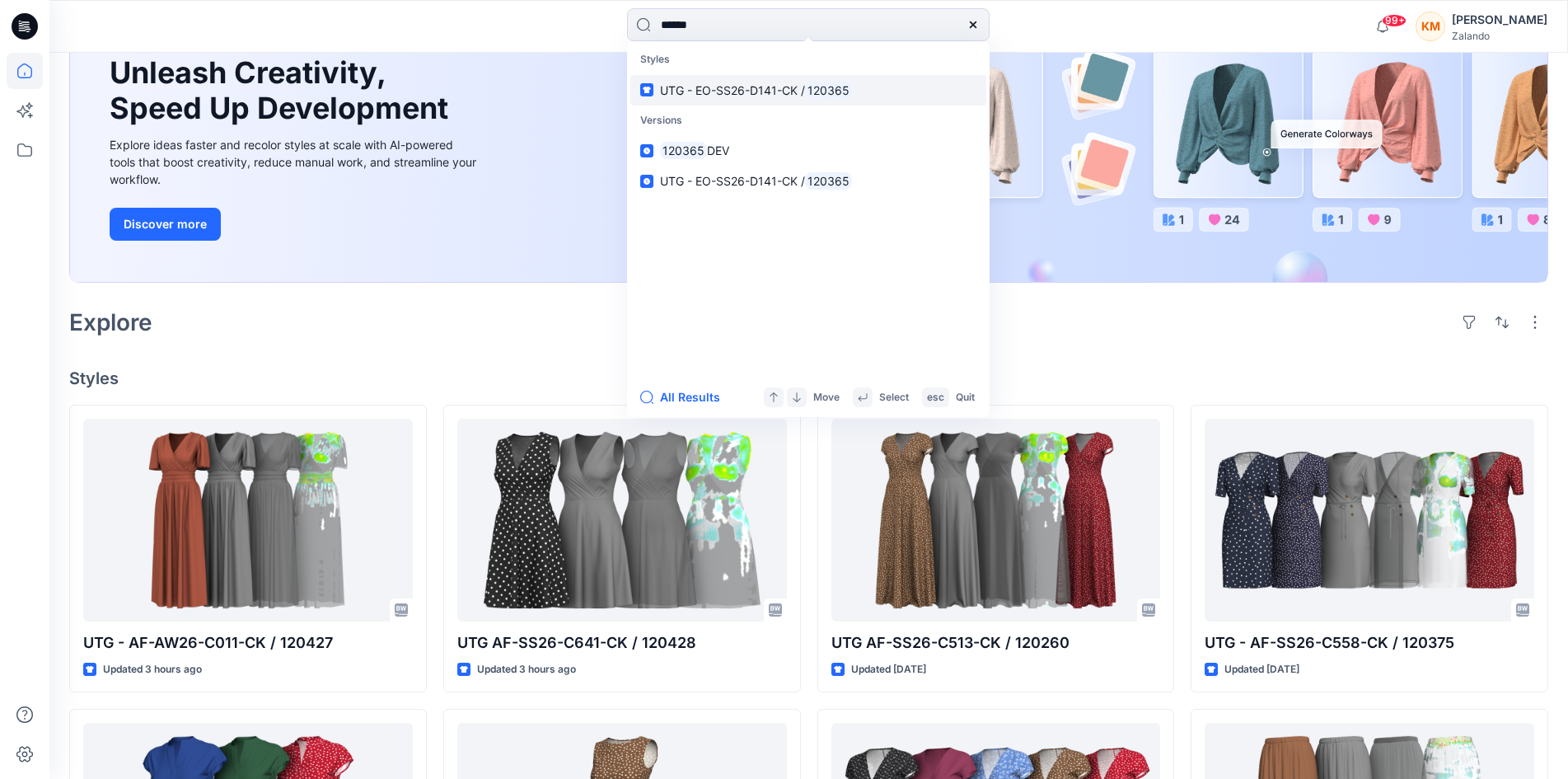
click at [722, 92] on span "UTG - EO-SS26-D141-CK /" at bounding box center [732, 89] width 145 height 14
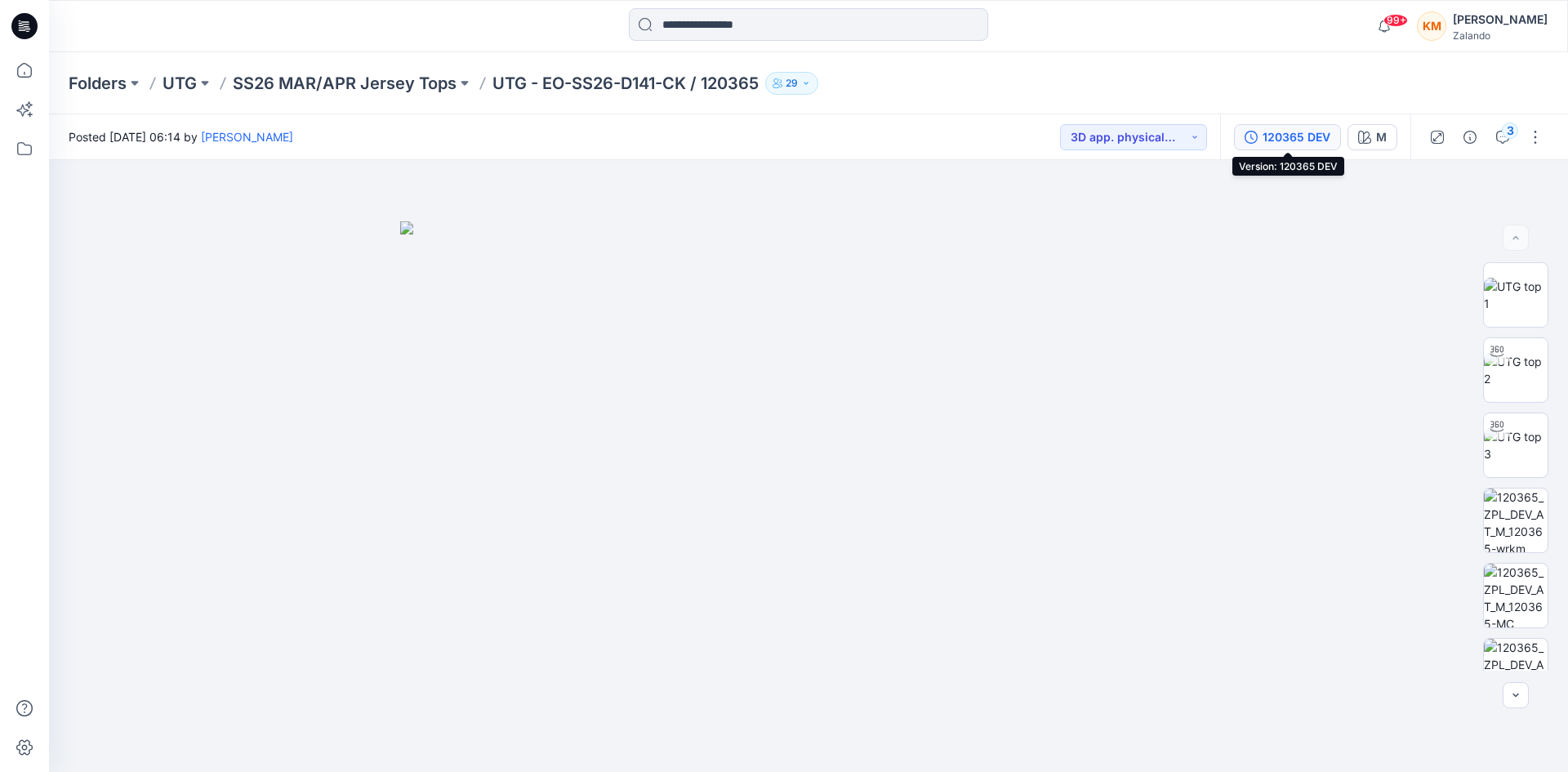
click at [1300, 136] on div "120365 DEV" at bounding box center [1296, 137] width 68 height 18
